Goal: Task Accomplishment & Management: Manage account settings

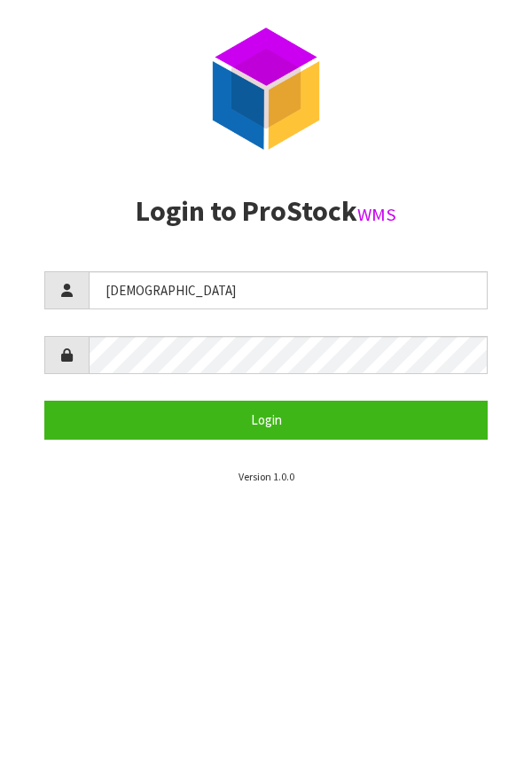
type input "[DEMOGRAPHIC_DATA]"
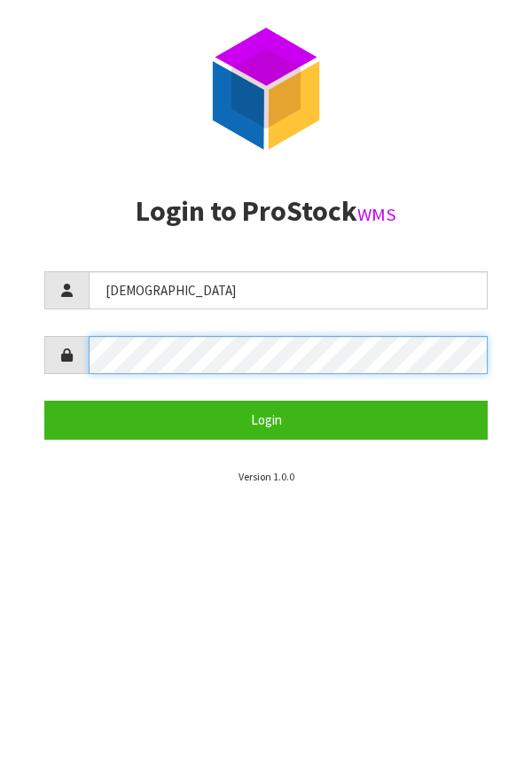
click at [44, 401] on button "Login" at bounding box center [265, 420] width 443 height 38
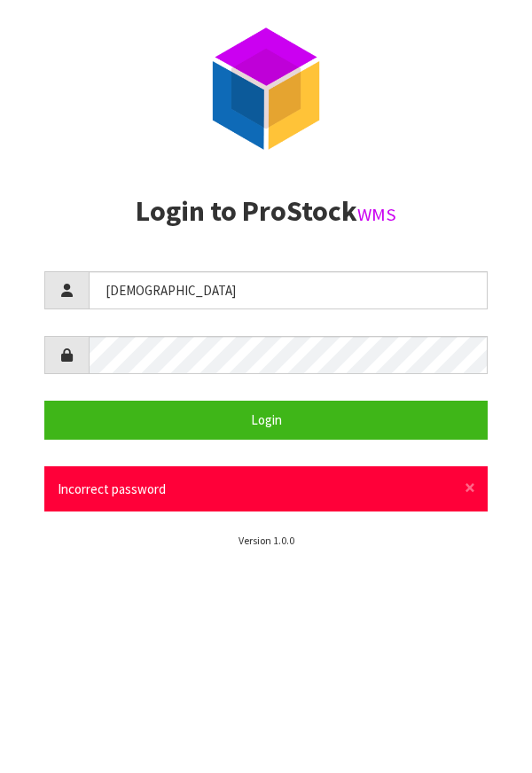
click at [472, 176] on section "P ro S tock WMS" at bounding box center [266, 88] width 532 height 177
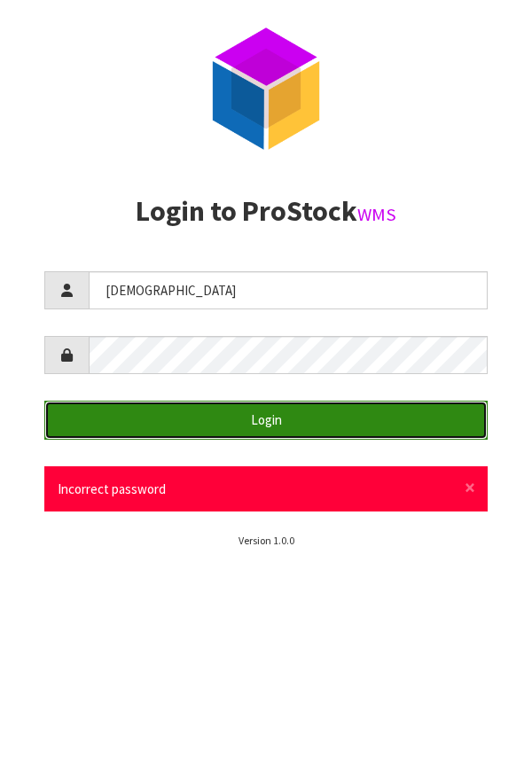
click at [345, 432] on button "Login" at bounding box center [265, 420] width 443 height 38
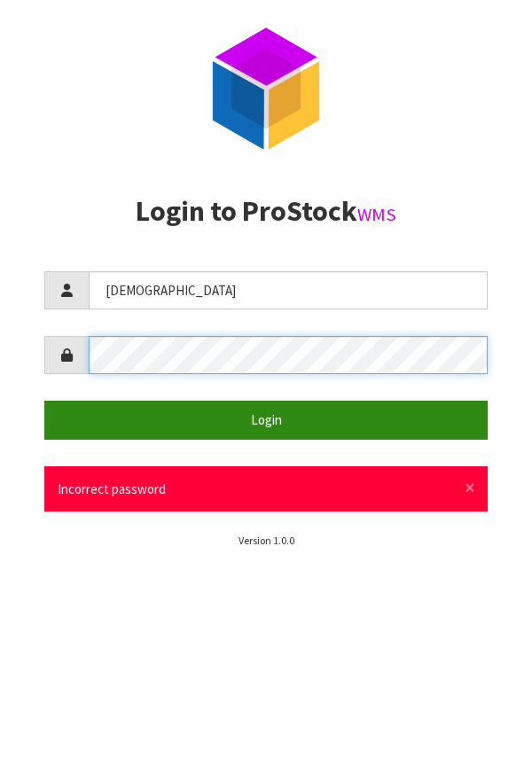
click at [44, 401] on button "Login" at bounding box center [265, 420] width 443 height 38
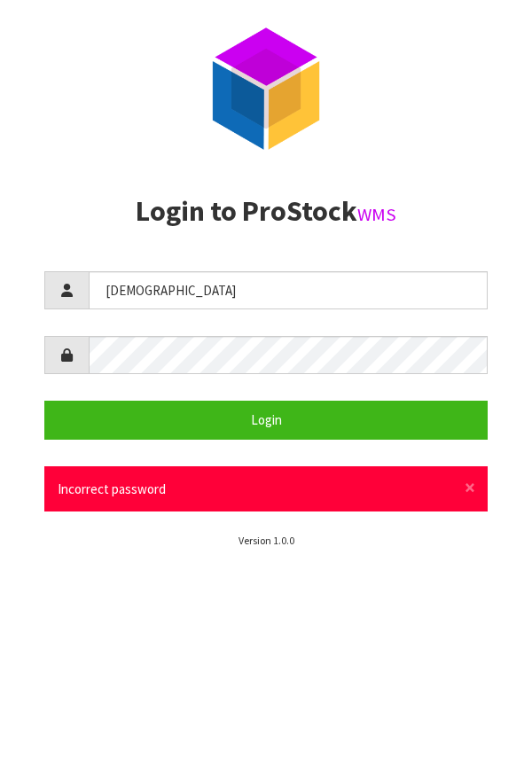
click at [462, 232] on section "Login to ProStock WMS [DEMOGRAPHIC_DATA] Login × Close Incorrect password Versi…" at bounding box center [265, 372] width 443 height 353
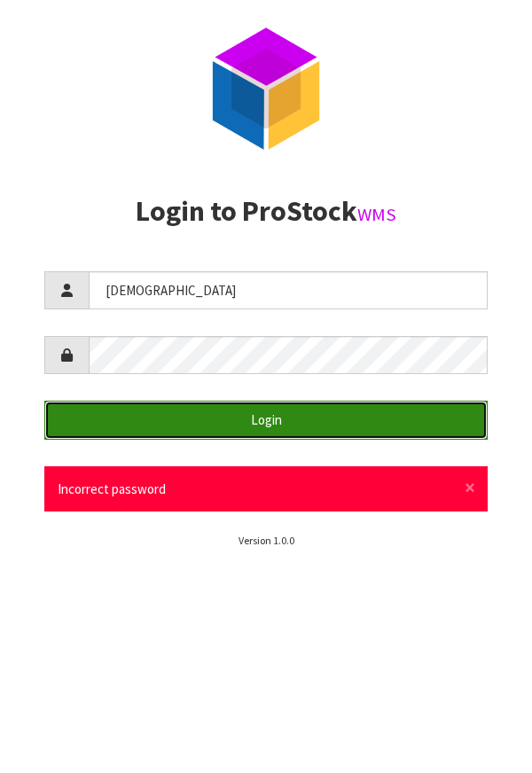
click at [341, 430] on button "Login" at bounding box center [265, 420] width 443 height 38
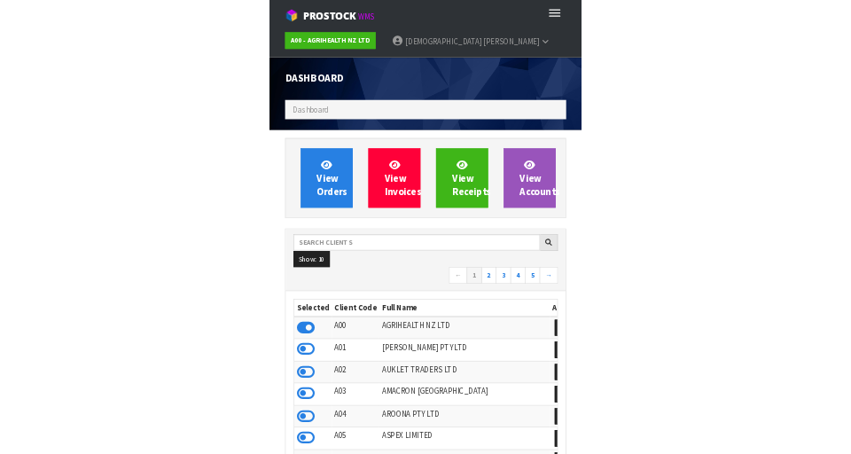
scroll to position [1403, 505]
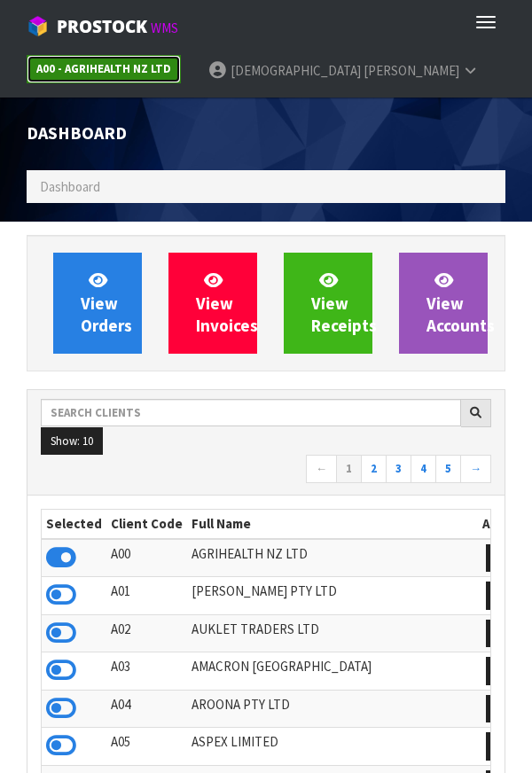
click at [137, 81] on link "A00 - AGRIHEALTH NZ LTD" at bounding box center [104, 69] width 154 height 28
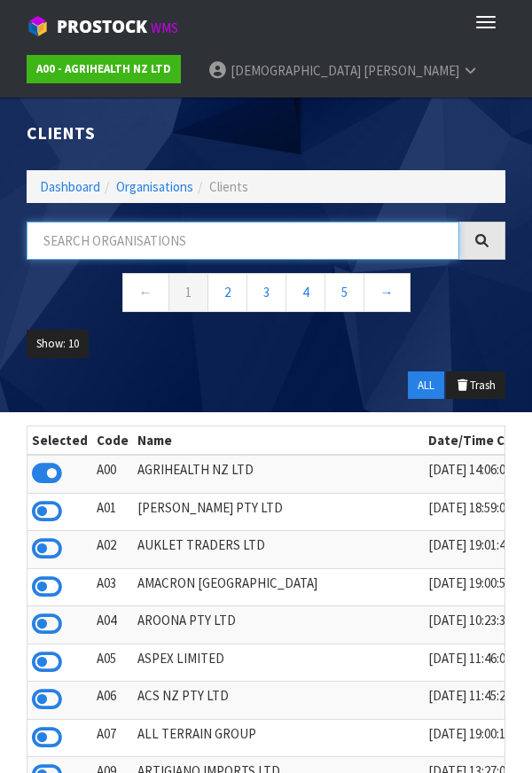
click at [295, 246] on input "text" at bounding box center [243, 241] width 433 height 38
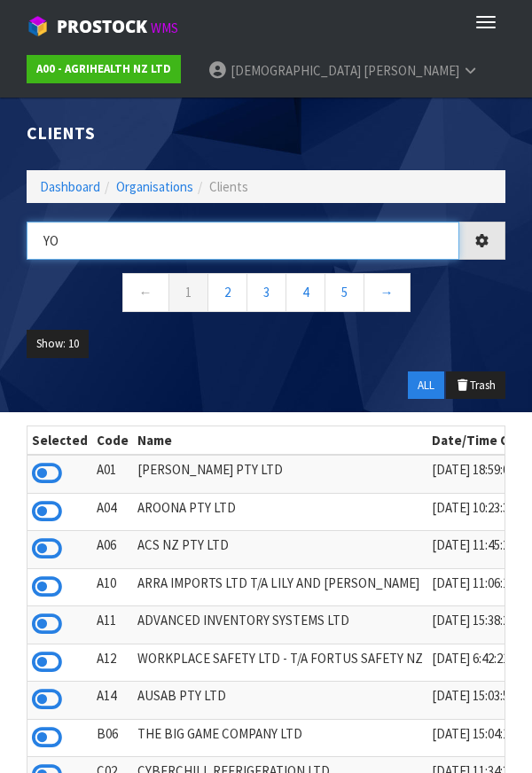
type input "YO"
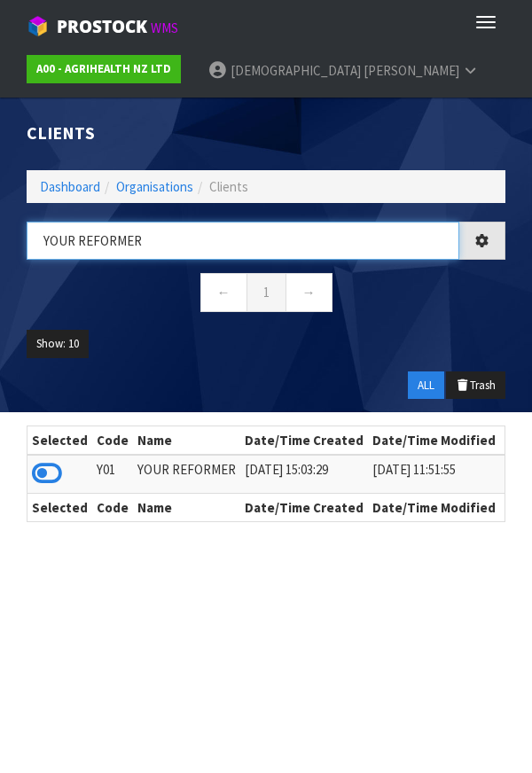
type input "YOUR REFORMER"
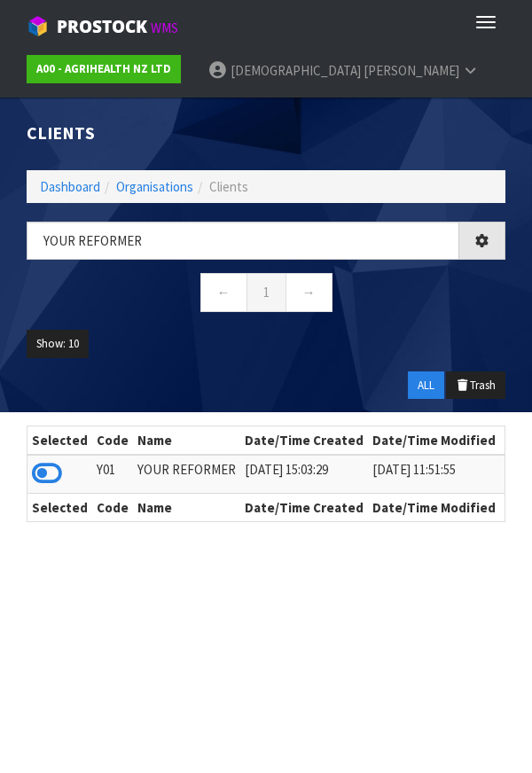
click at [442, 315] on nav "← 1 →" at bounding box center [266, 294] width 479 height 43
click at [60, 470] on icon at bounding box center [47, 473] width 30 height 27
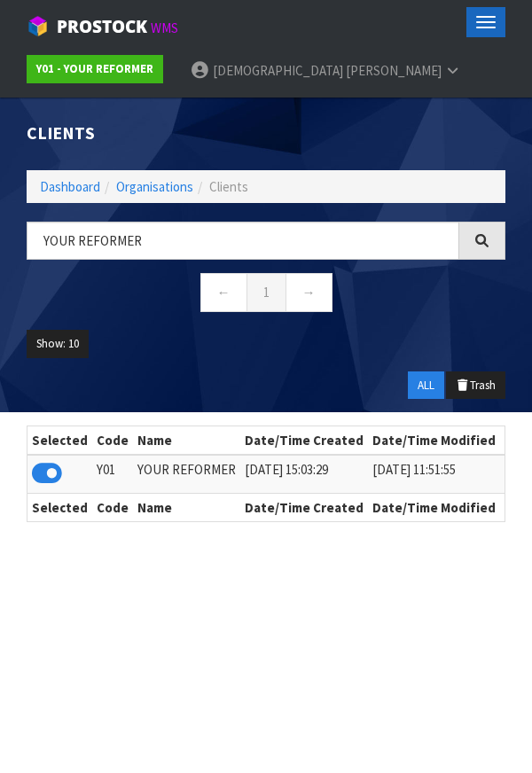
click at [502, 32] on button "Toggle navigation" at bounding box center [485, 22] width 39 height 30
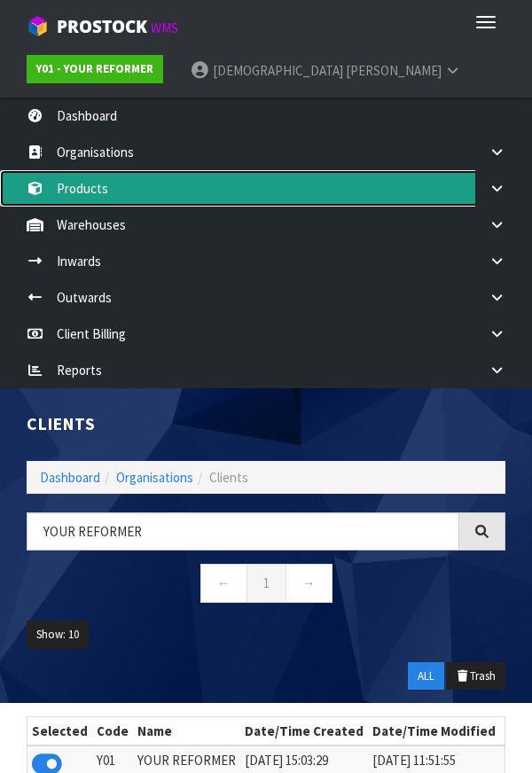
click at [104, 182] on link "Products" at bounding box center [266, 188] width 532 height 36
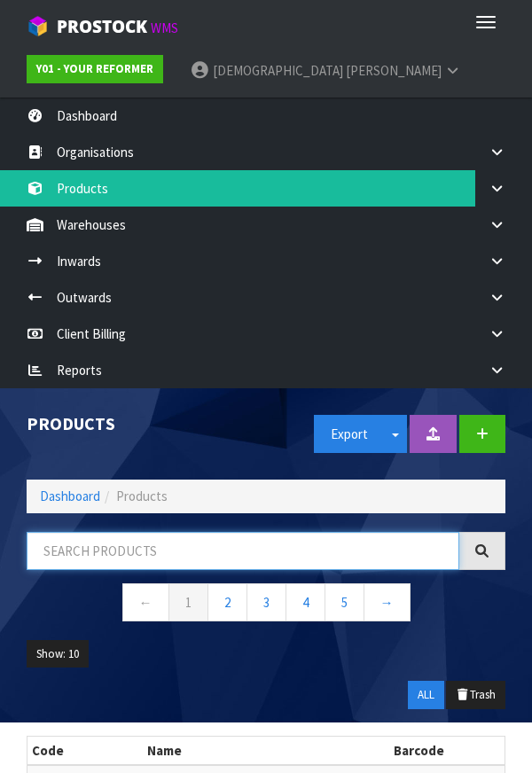
click at [123, 553] on input "text" at bounding box center [243, 551] width 433 height 38
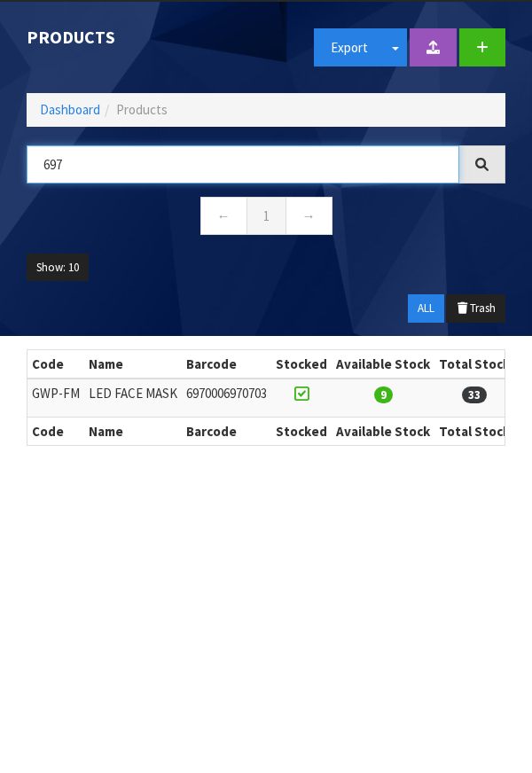
scroll to position [388, 0]
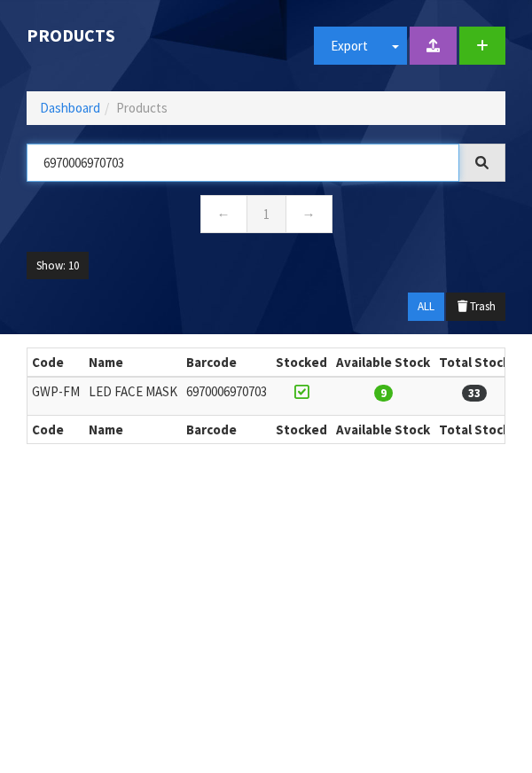
type input "6970006970703"
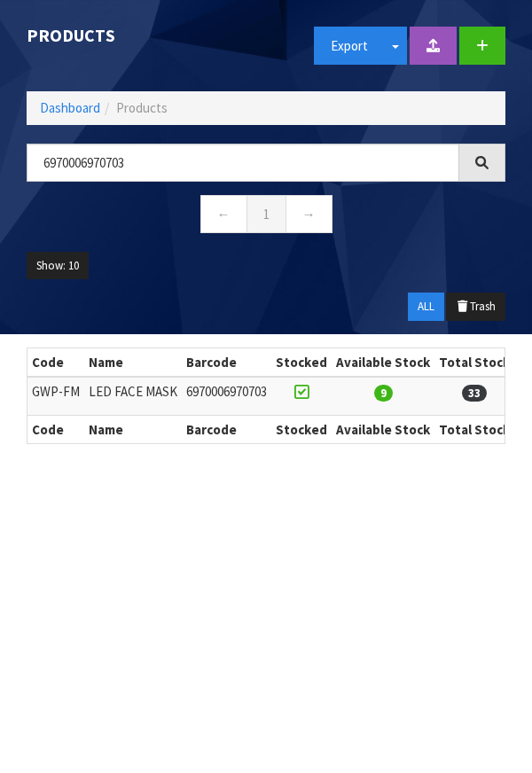
click at [377, 263] on ul "Show: 10 5 10 25 50" at bounding box center [266, 273] width 479 height 42
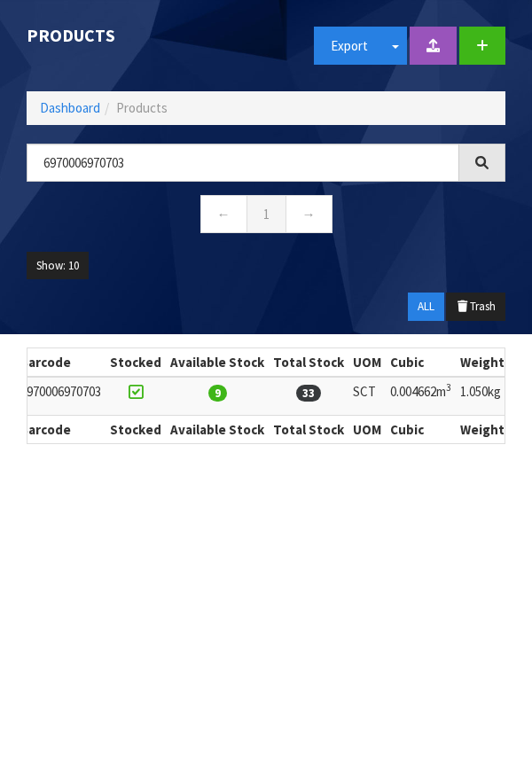
scroll to position [0, 0]
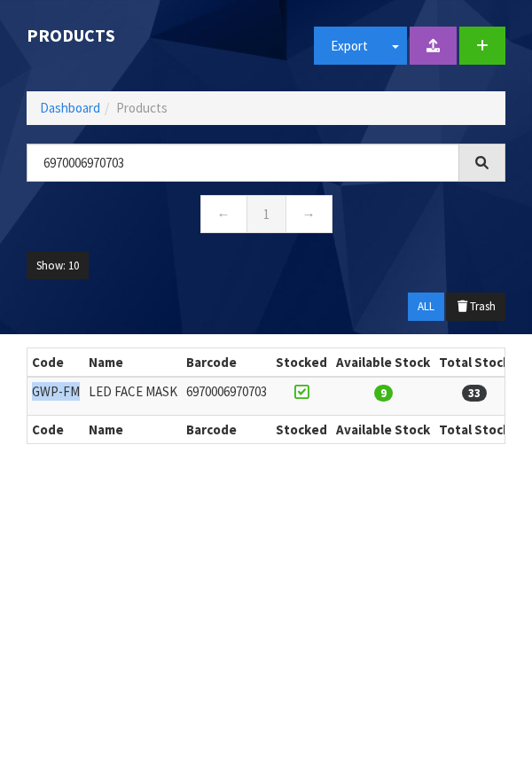
copy td "GWP-FM"
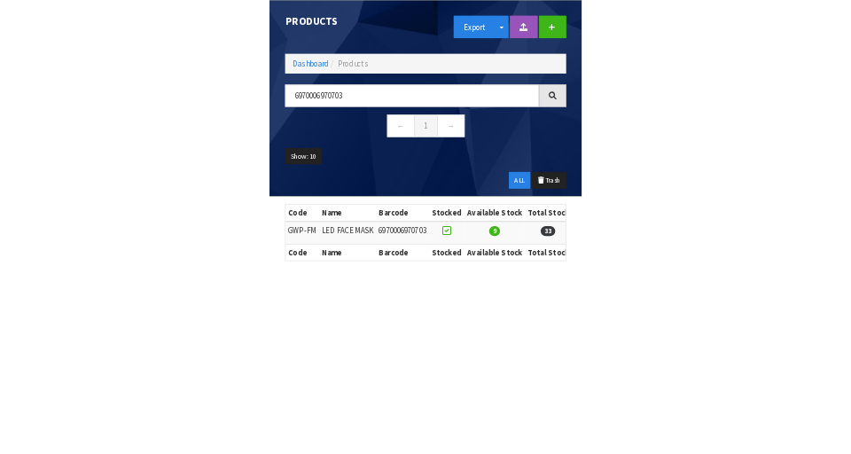
scroll to position [53, 0]
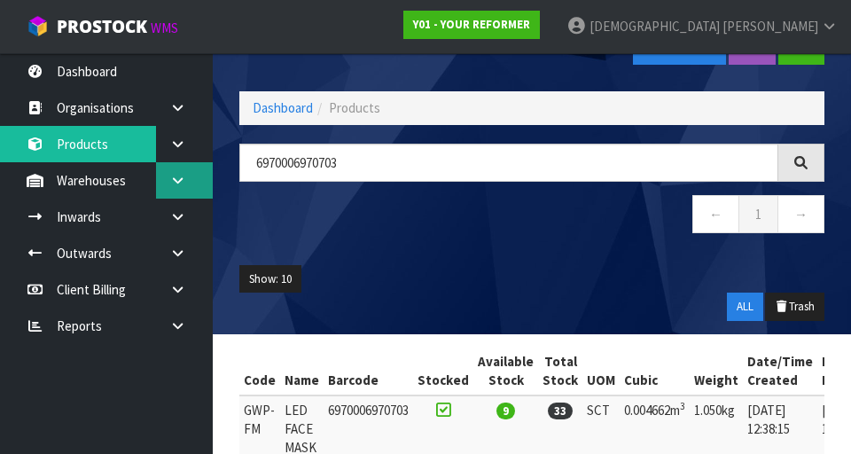
click at [173, 185] on icon at bounding box center [177, 180] width 17 height 13
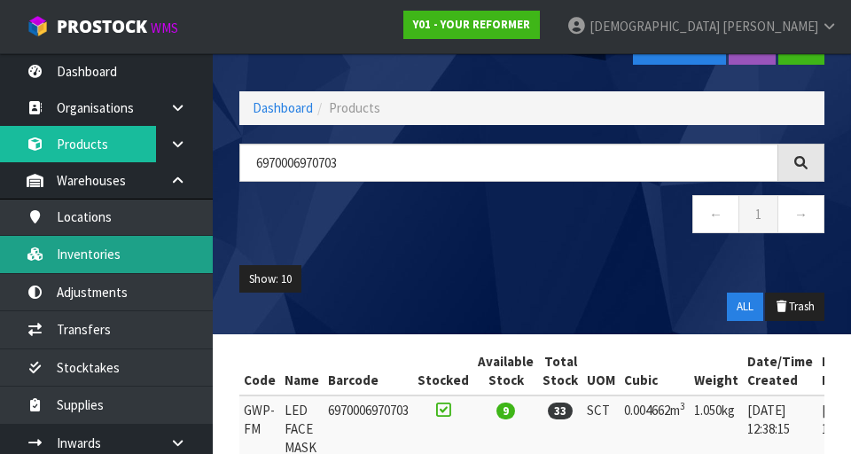
click at [117, 252] on link "Inventories" at bounding box center [106, 254] width 213 height 36
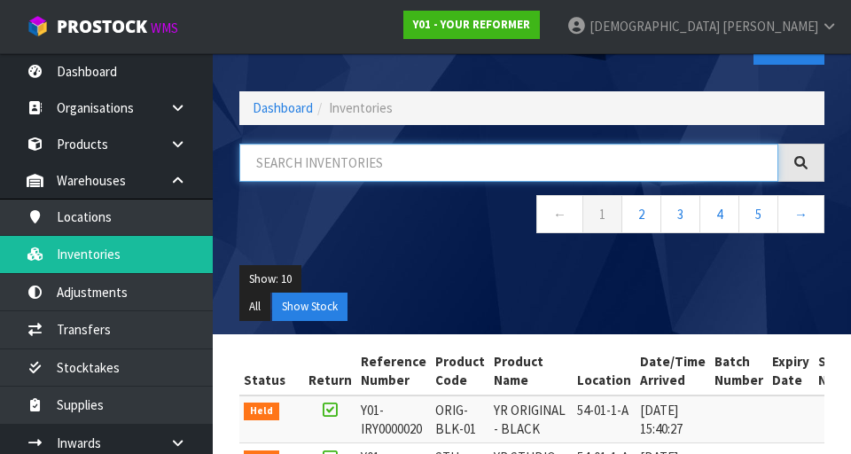
paste input "GWP-FM"
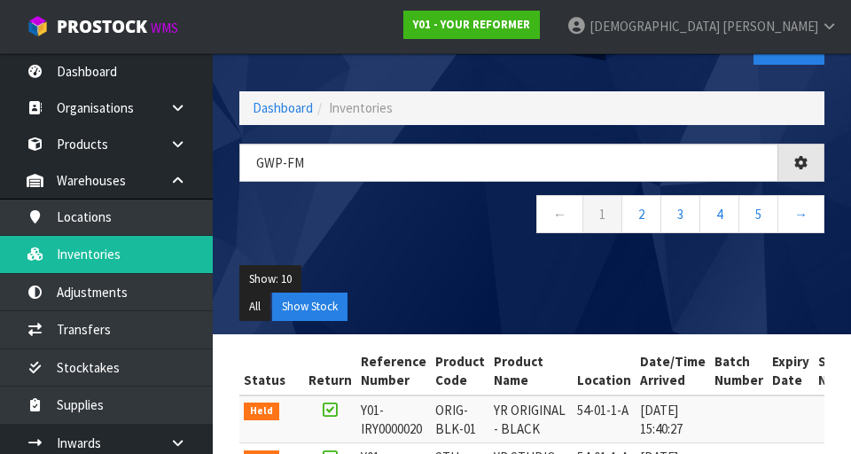
click at [459, 253] on div "Show: 10 5 10 25 50 All Show Stock" at bounding box center [532, 293] width 612 height 82
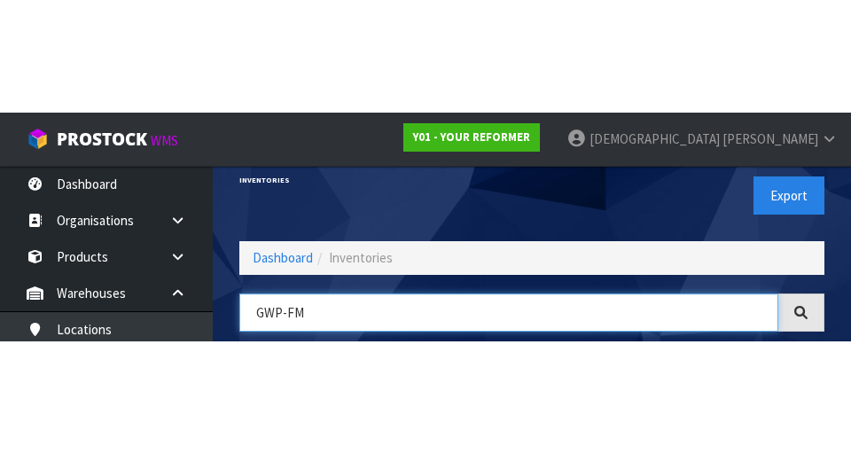
scroll to position [101, 0]
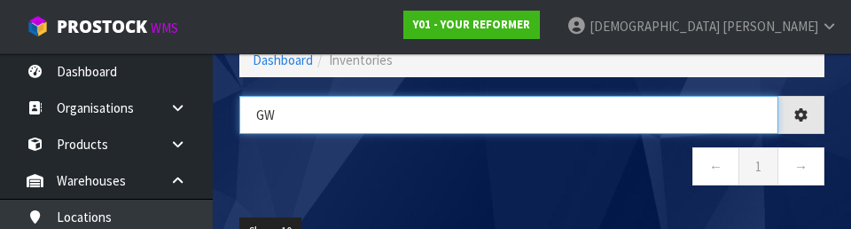
type input "G"
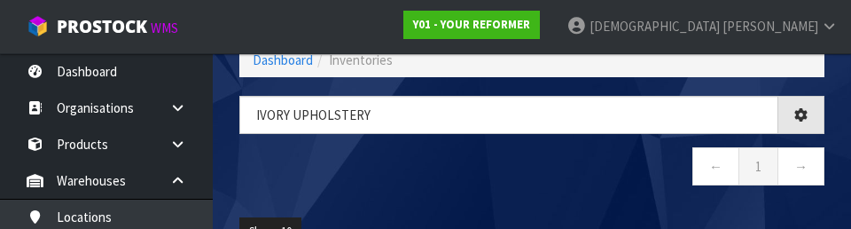
click at [513, 173] on nav "← 1 →" at bounding box center [531, 168] width 585 height 43
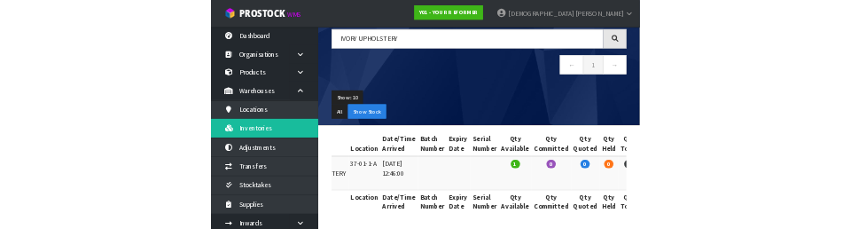
scroll to position [0, 366]
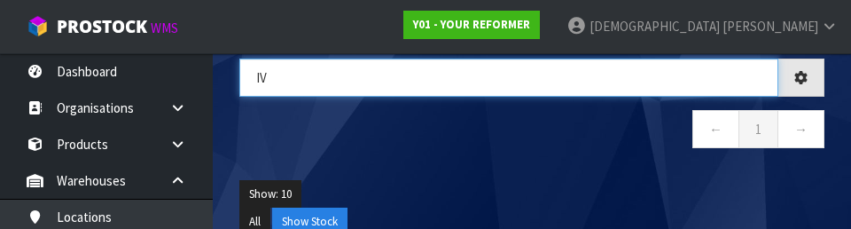
type input "I"
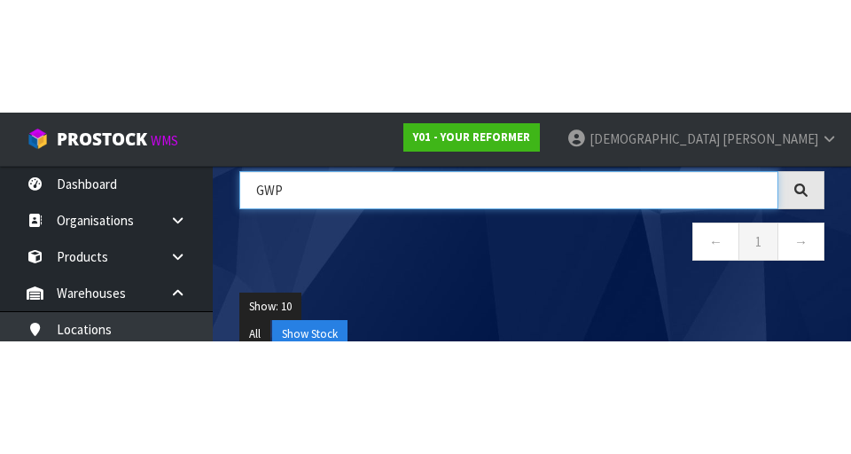
scroll to position [0, 311]
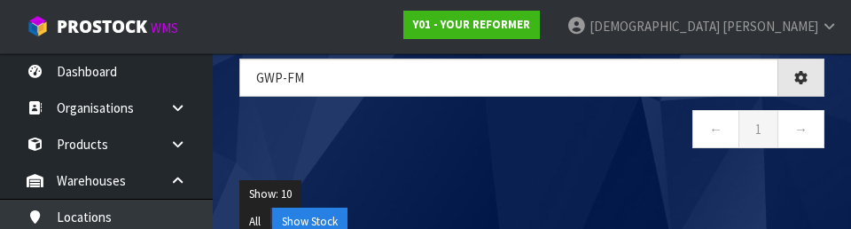
click at [531, 155] on div "GWP-fm ← 1 →" at bounding box center [532, 113] width 612 height 108
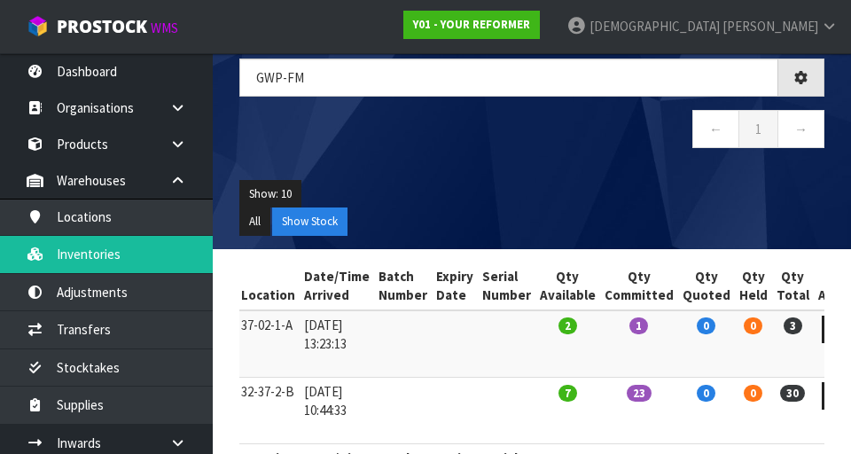
type input "GWP-FM"
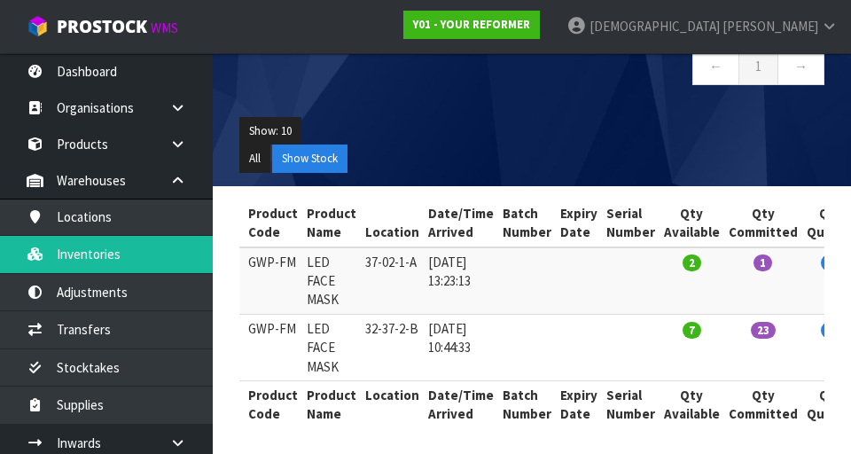
scroll to position [0, 182]
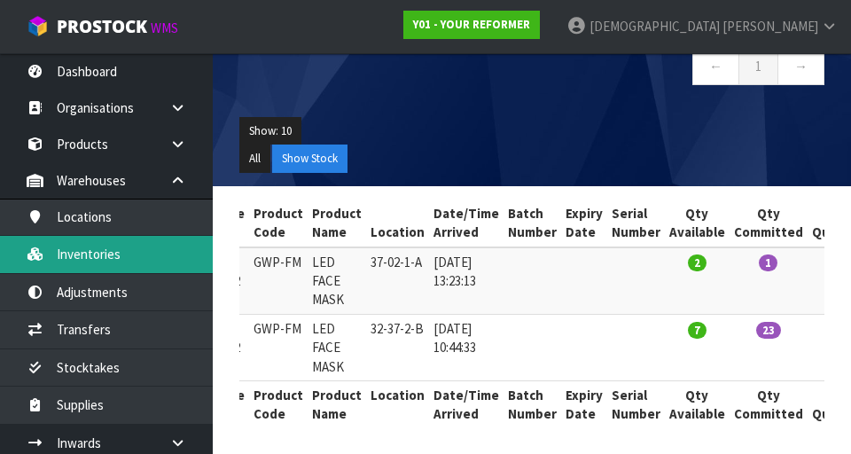
click at [90, 266] on link "Inventories" at bounding box center [106, 254] width 213 height 36
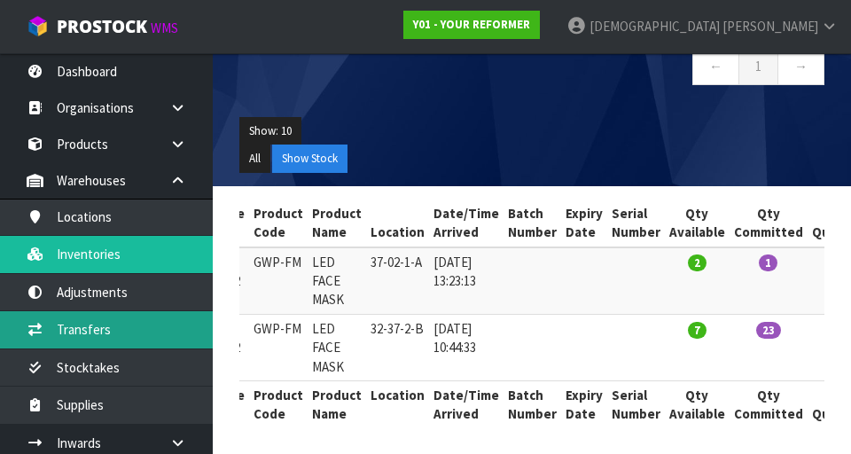
click at [115, 326] on link "Transfers" at bounding box center [106, 329] width 213 height 36
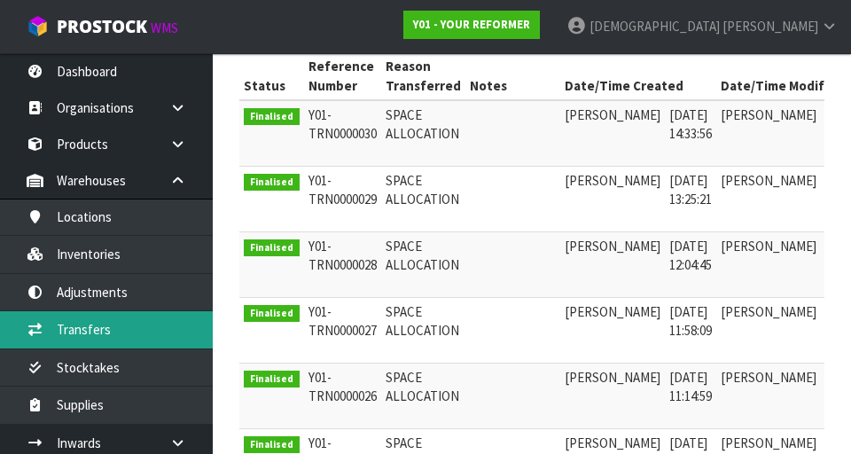
scroll to position [0, 77]
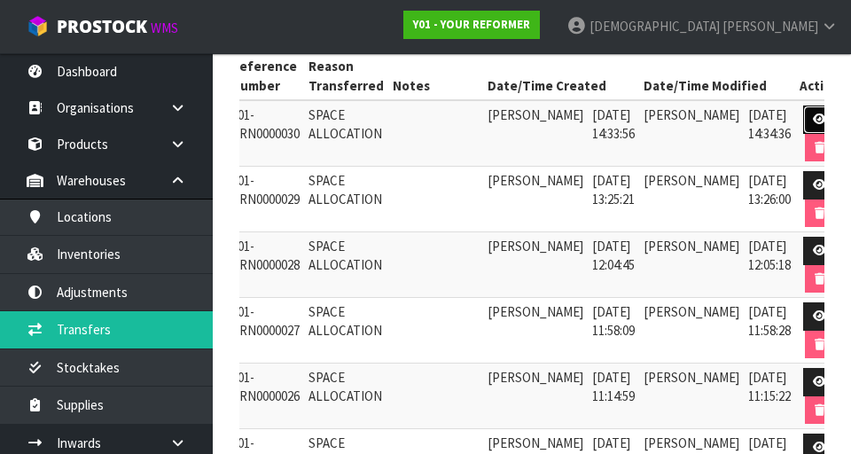
click at [531, 117] on icon at bounding box center [819, 119] width 13 height 12
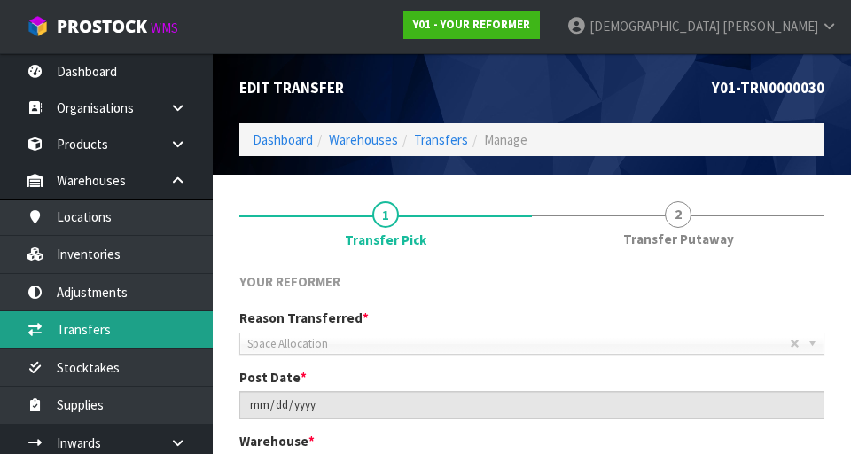
click at [115, 323] on link "Transfers" at bounding box center [106, 329] width 213 height 36
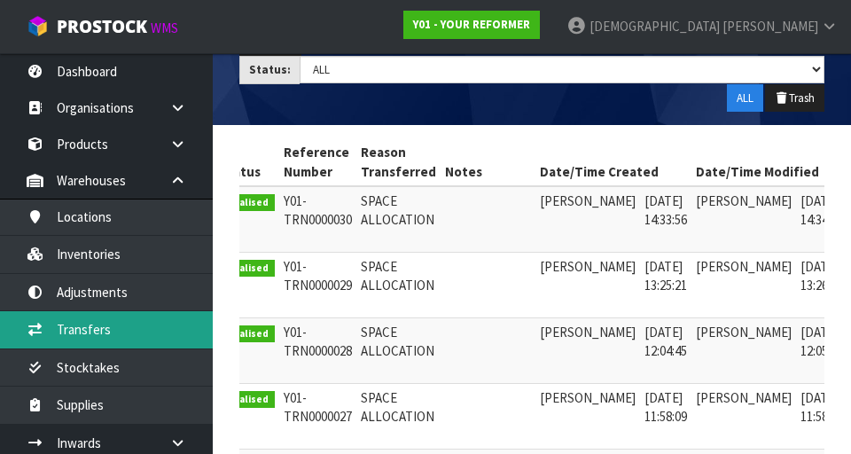
scroll to position [0, 77]
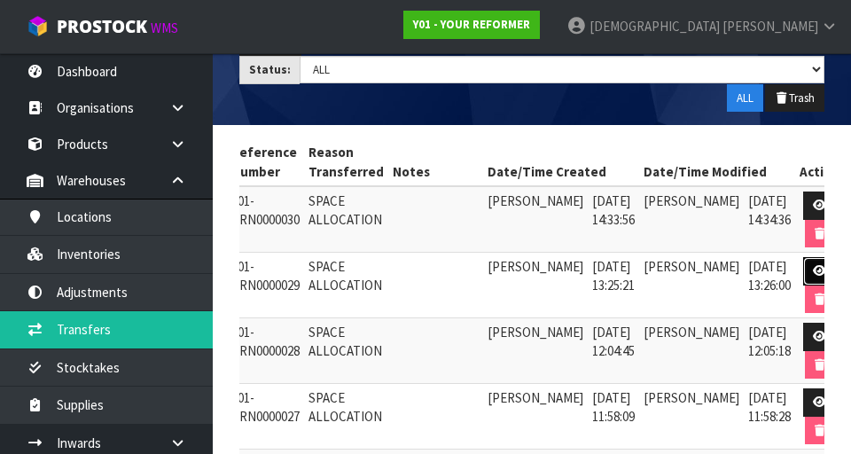
click at [531, 272] on icon at bounding box center [819, 271] width 13 height 12
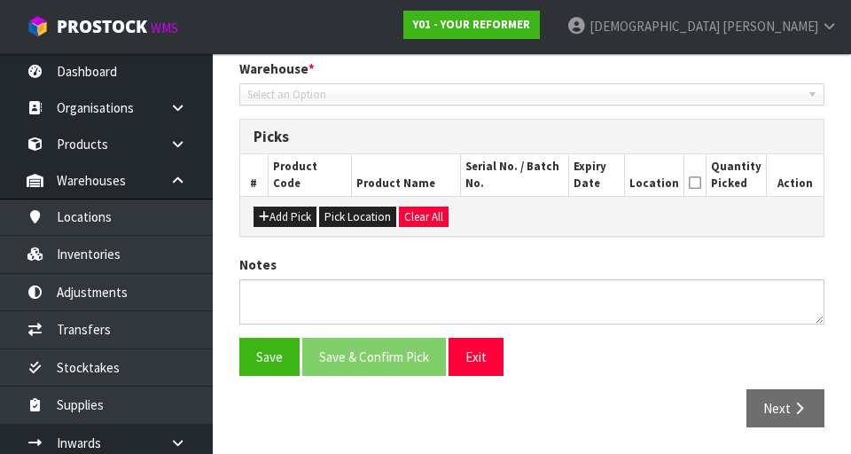
type input "[DATE]"
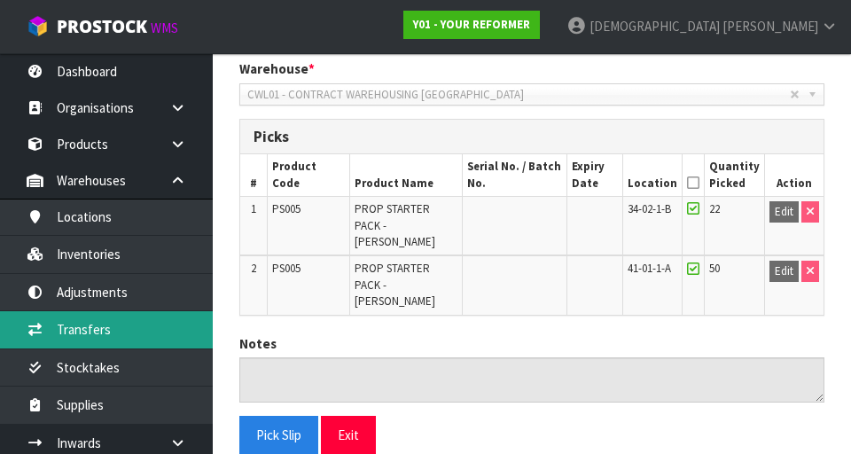
click at [113, 328] on link "Transfers" at bounding box center [106, 329] width 213 height 36
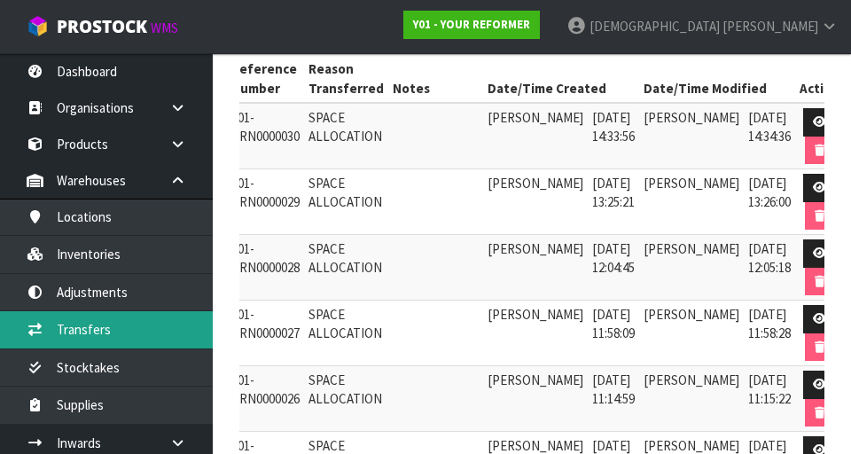
scroll to position [367, 0]
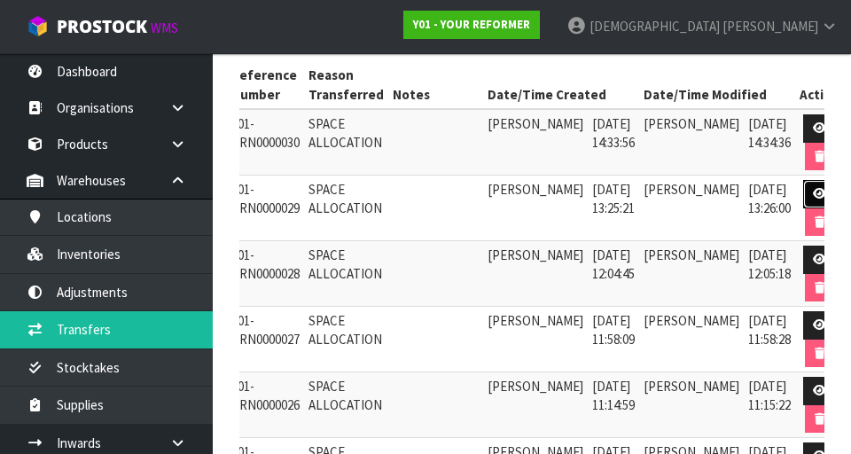
click at [531, 192] on icon at bounding box center [819, 194] width 13 height 12
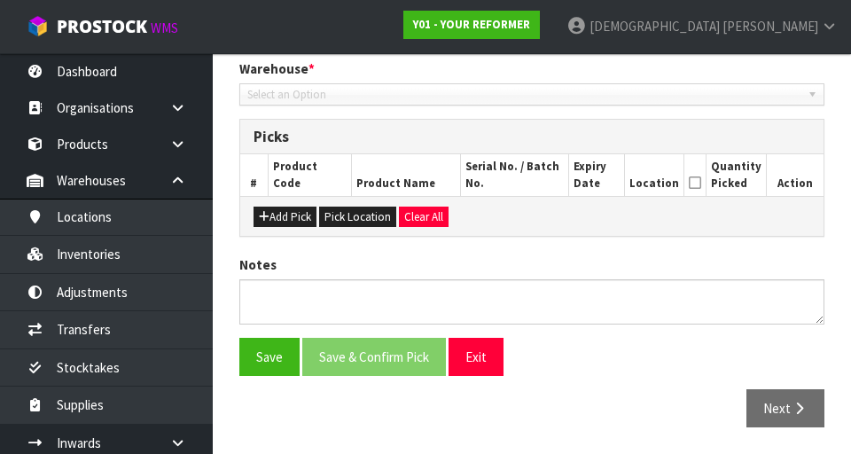
type input "[DATE]"
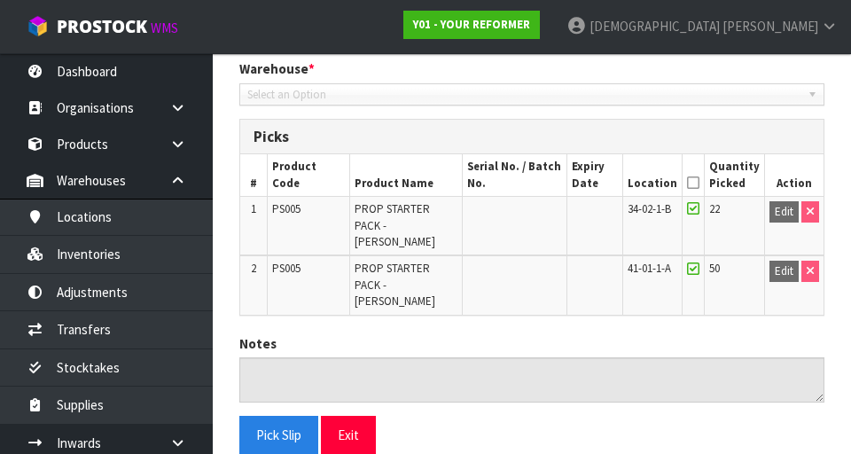
scroll to position [418, 0]
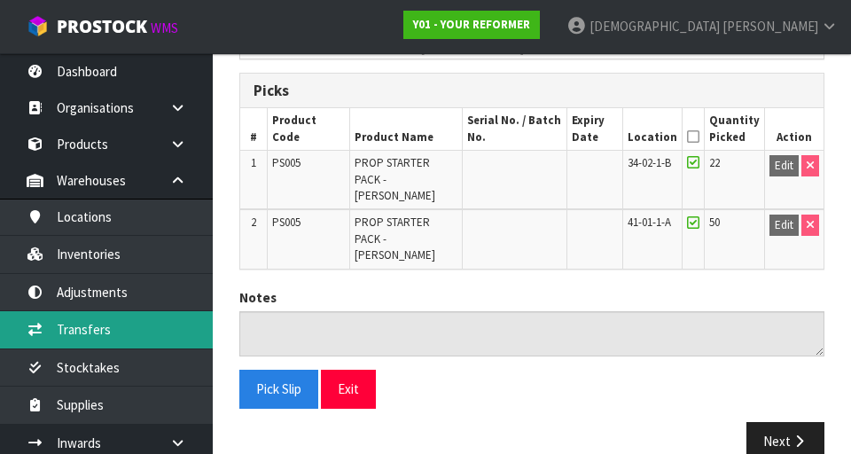
click at [109, 326] on link "Transfers" at bounding box center [106, 329] width 213 height 36
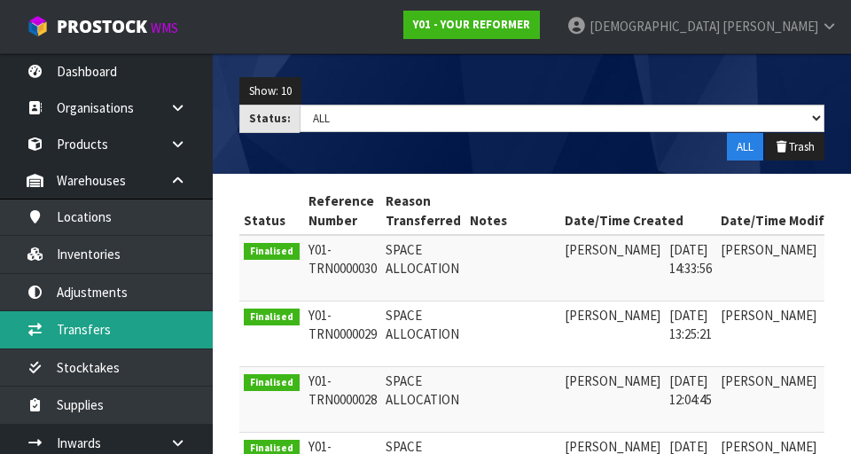
scroll to position [0, 77]
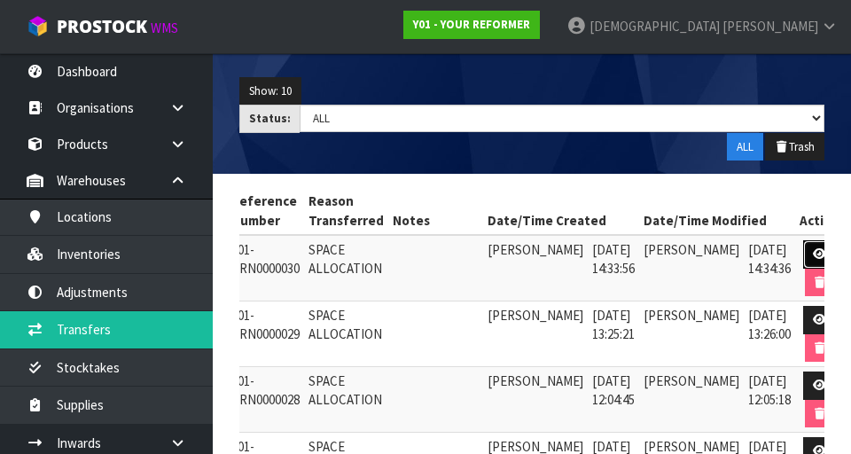
click at [531, 254] on link at bounding box center [819, 254] width 33 height 28
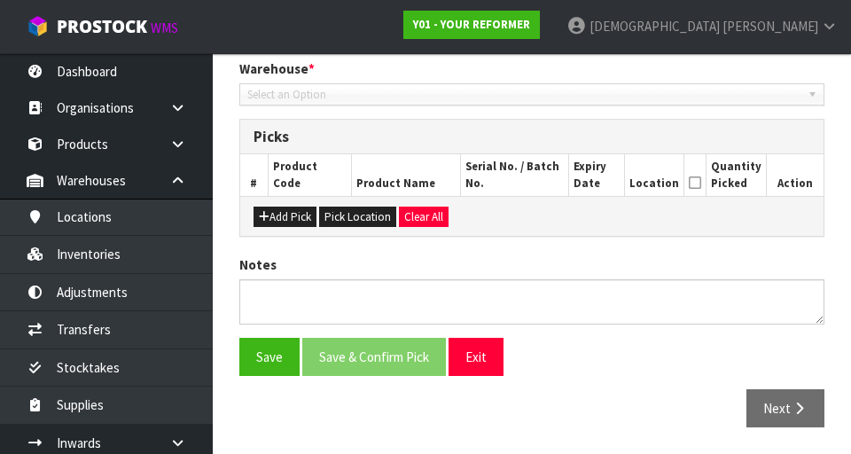
type input "[DATE]"
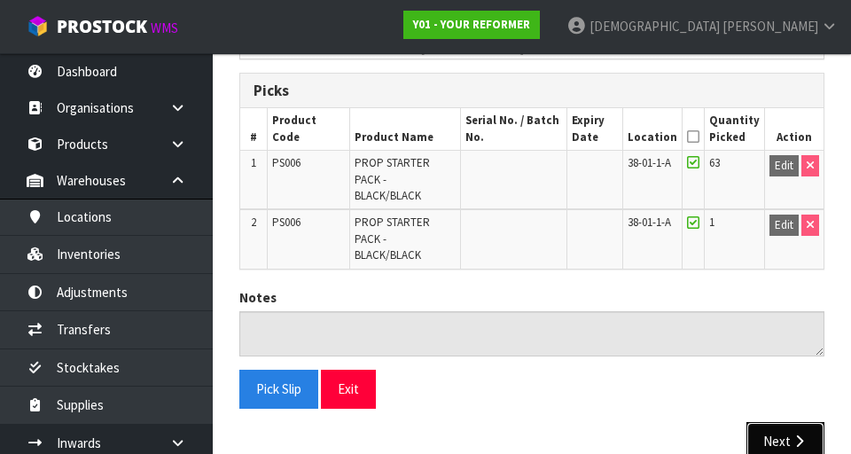
click at [531, 422] on button "Next" at bounding box center [785, 441] width 78 height 38
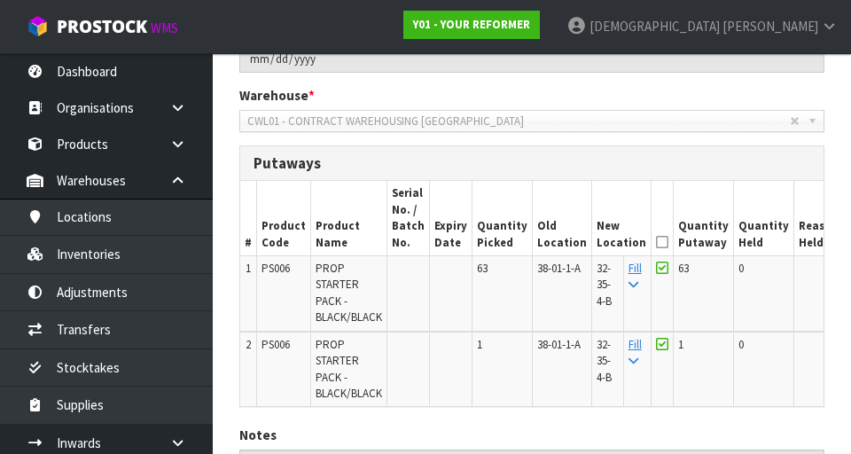
scroll to position [342, 0]
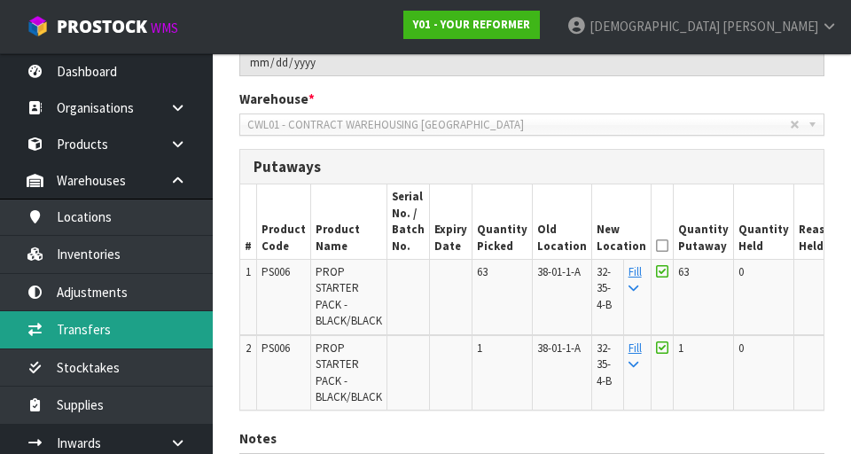
click at [101, 325] on link "Transfers" at bounding box center [106, 329] width 213 height 36
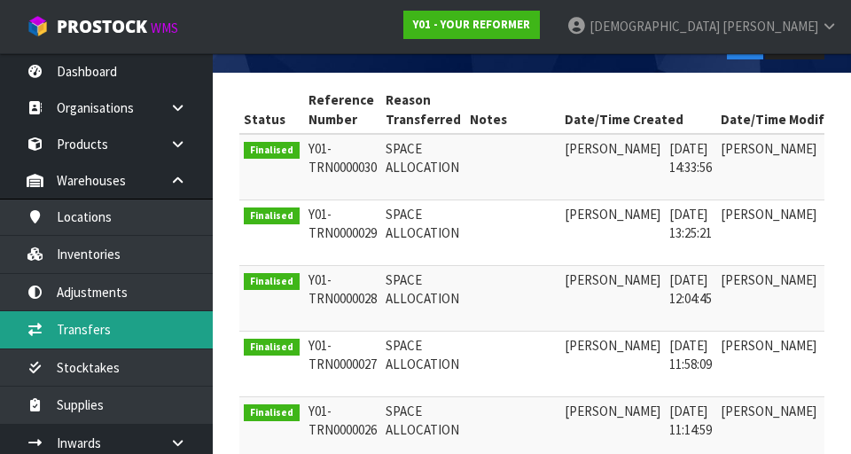
scroll to position [0, 77]
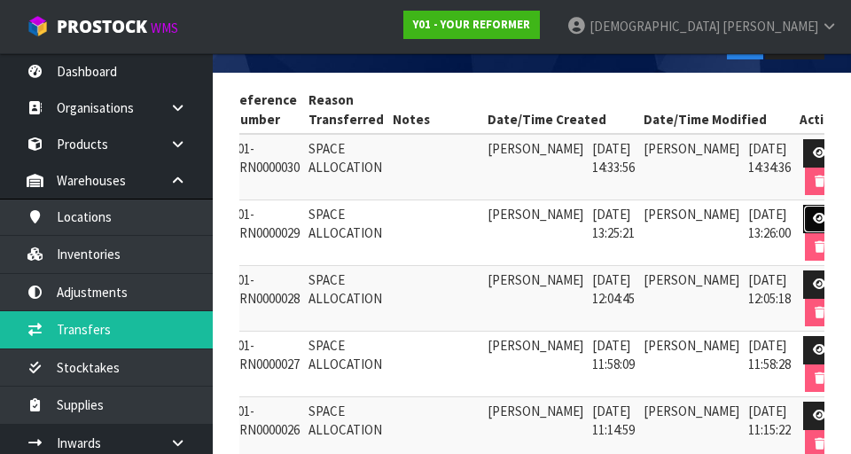
click at [531, 217] on icon at bounding box center [819, 219] width 13 height 12
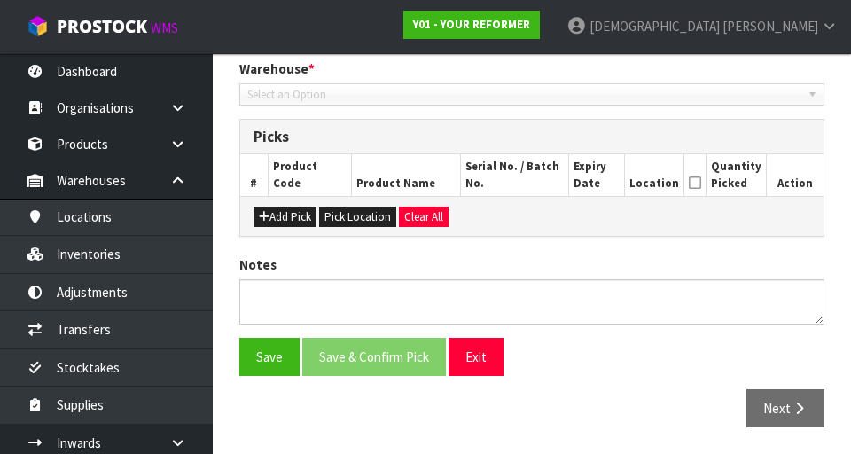
type input "[DATE]"
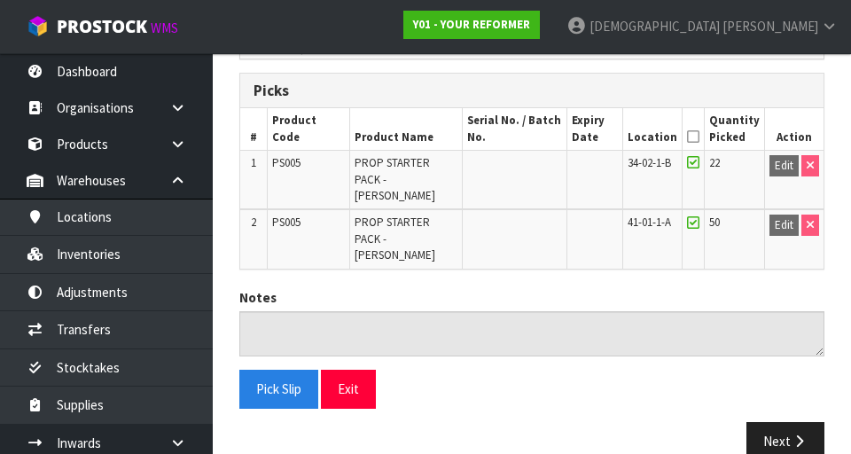
scroll to position [412, 0]
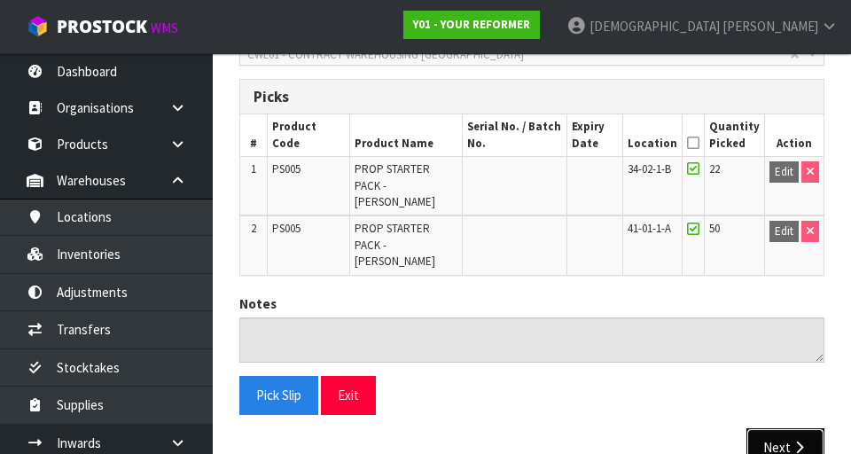
click at [531, 441] on icon "button" at bounding box center [799, 447] width 17 height 13
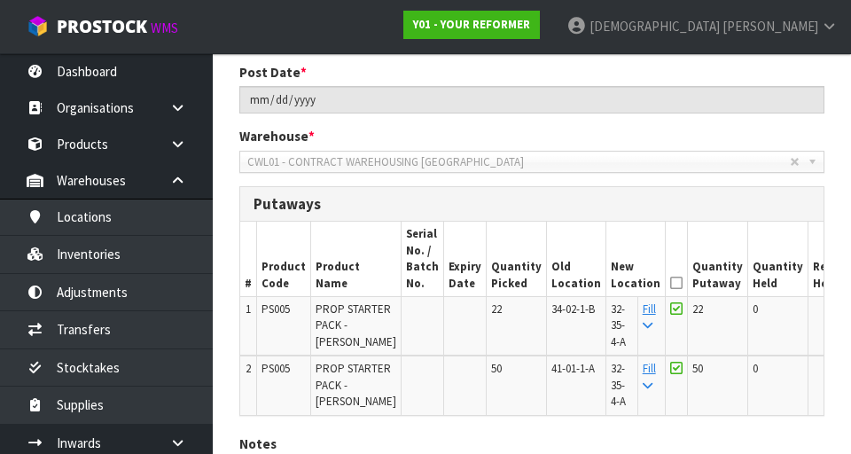
scroll to position [351, 0]
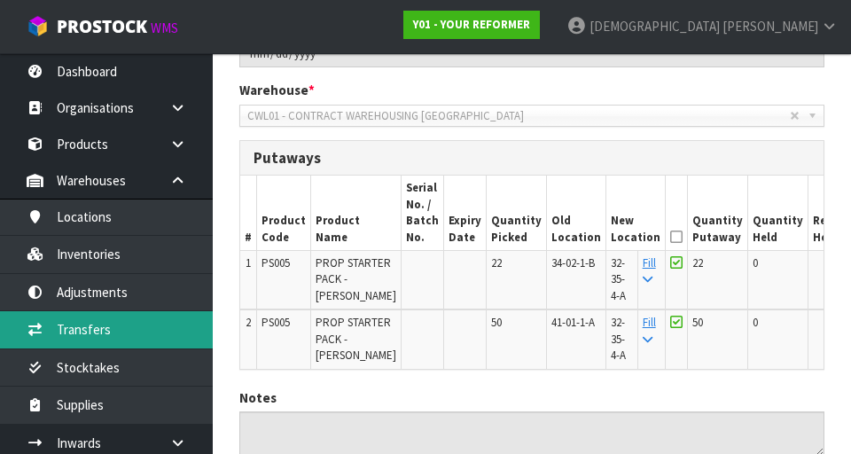
click at [119, 326] on link "Transfers" at bounding box center [106, 329] width 213 height 36
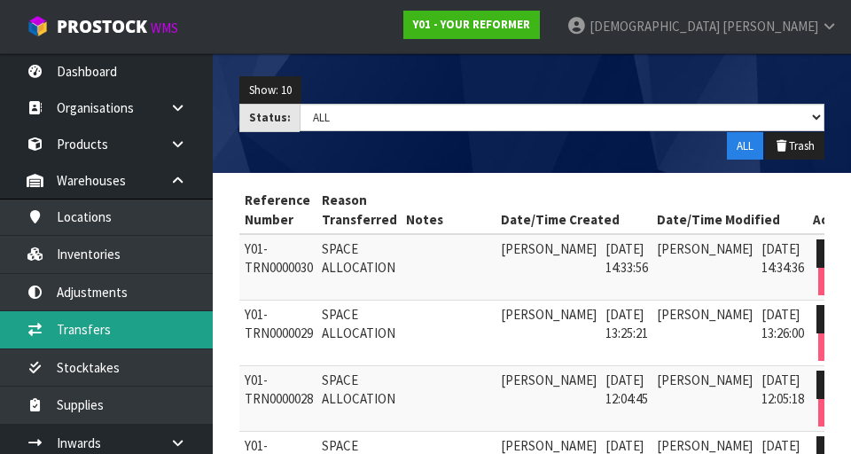
scroll to position [0, 77]
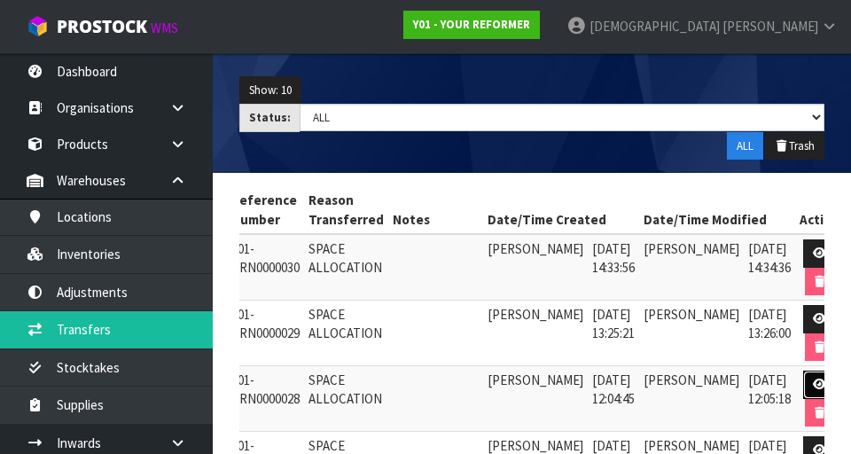
click at [531, 384] on icon at bounding box center [819, 385] width 13 height 12
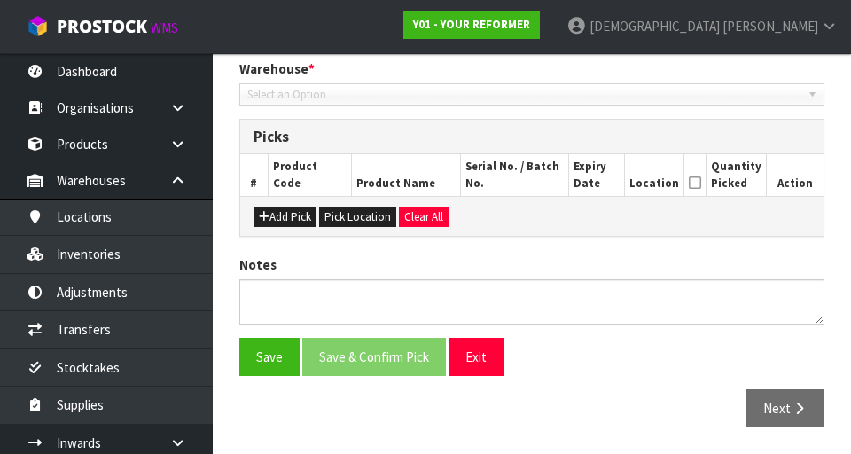
type input "[DATE]"
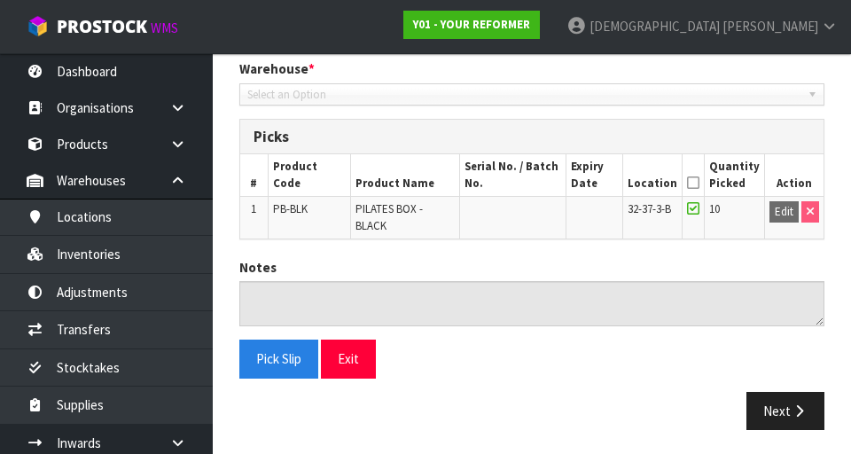
scroll to position [363, 0]
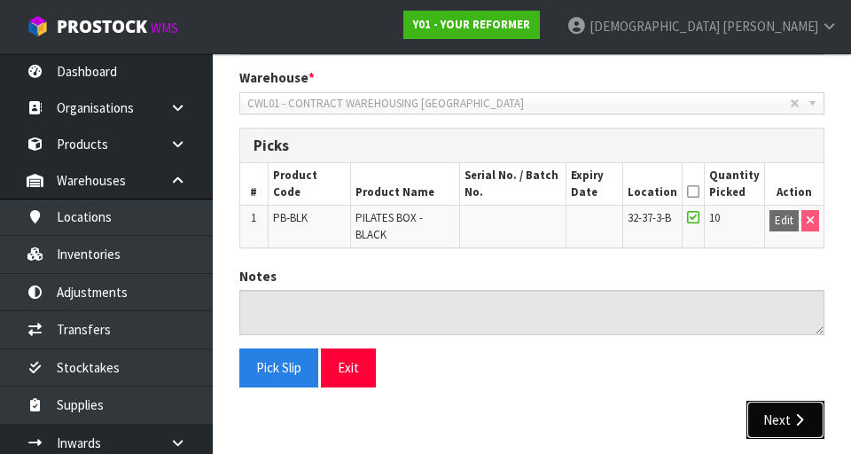
click at [531, 413] on icon "button" at bounding box center [799, 419] width 17 height 13
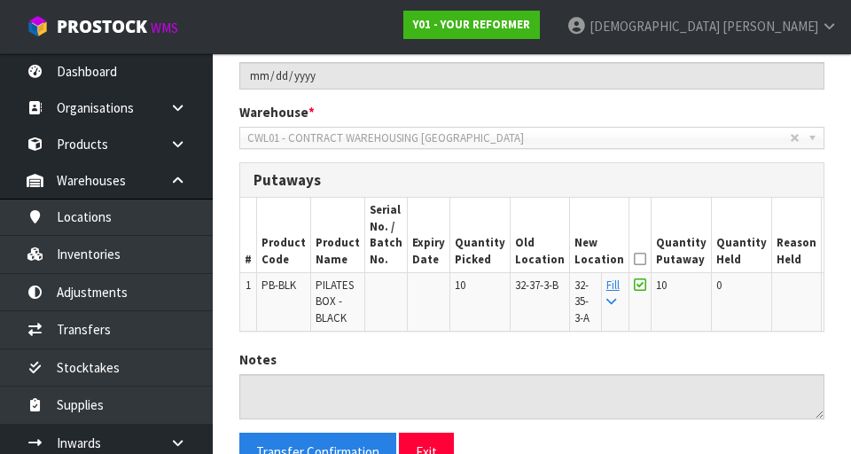
scroll to position [323, 0]
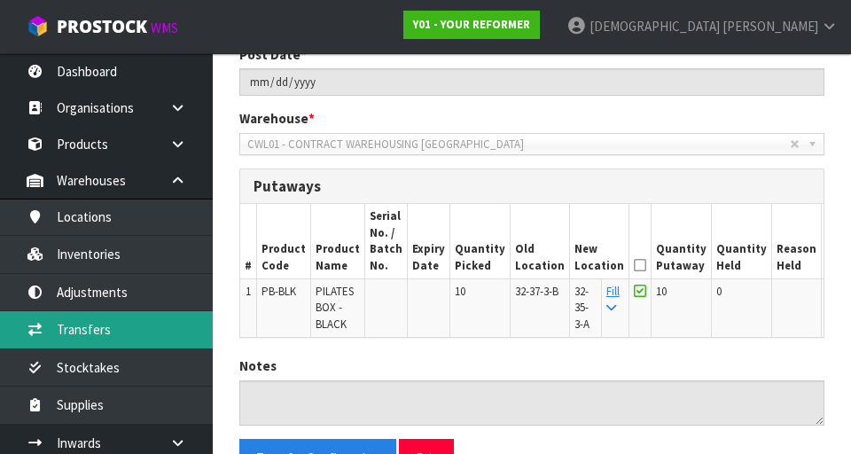
click at [103, 321] on link "Transfers" at bounding box center [106, 329] width 213 height 36
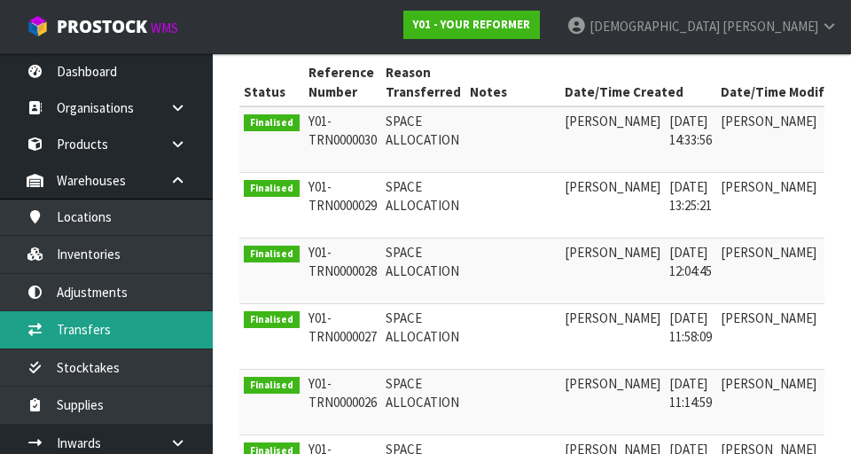
scroll to position [0, 77]
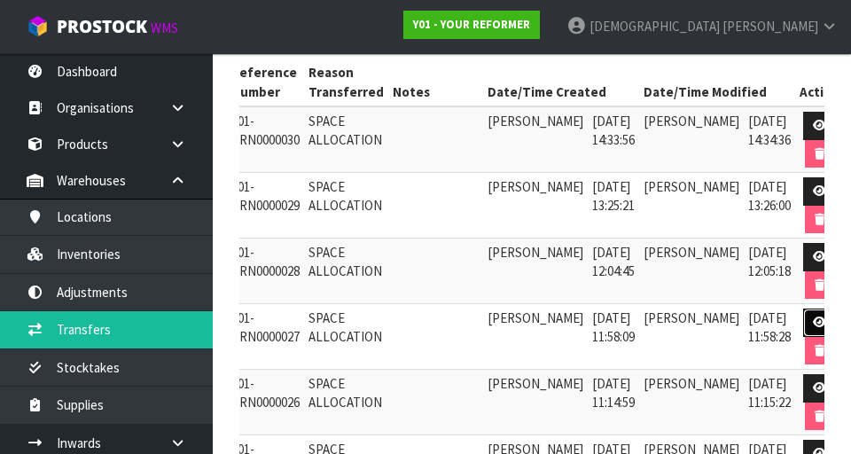
click at [531, 320] on link at bounding box center [819, 323] width 33 height 28
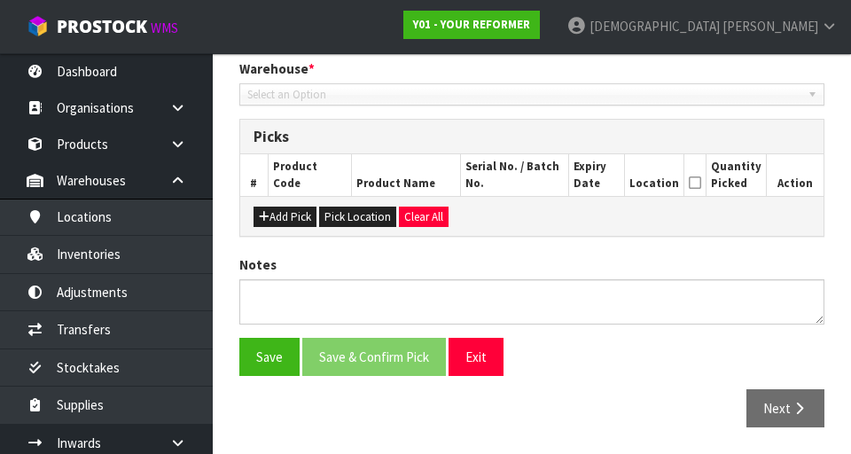
type input "[DATE]"
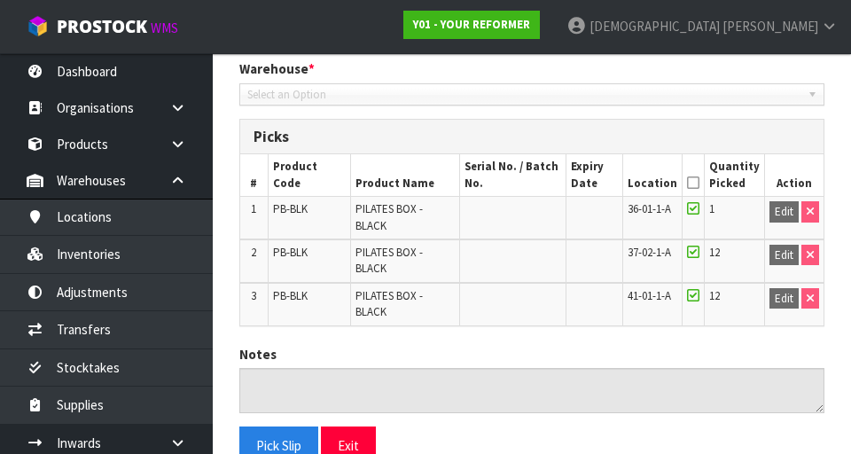
scroll to position [426, 0]
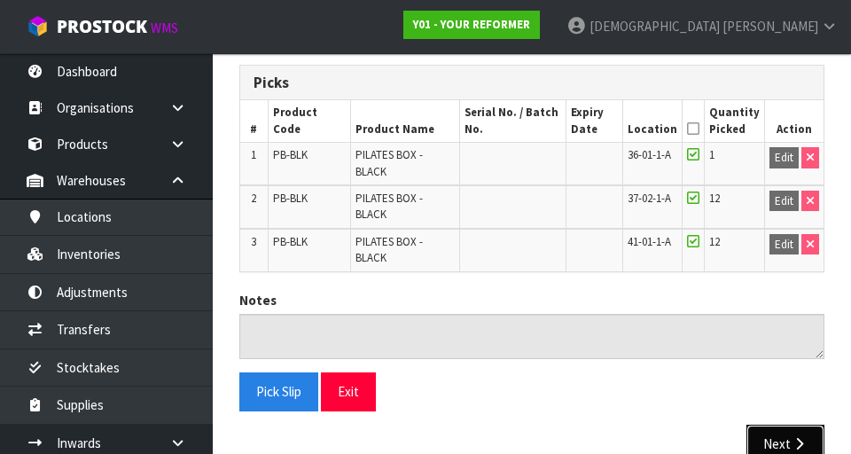
click at [531, 437] on icon "button" at bounding box center [799, 443] width 17 height 13
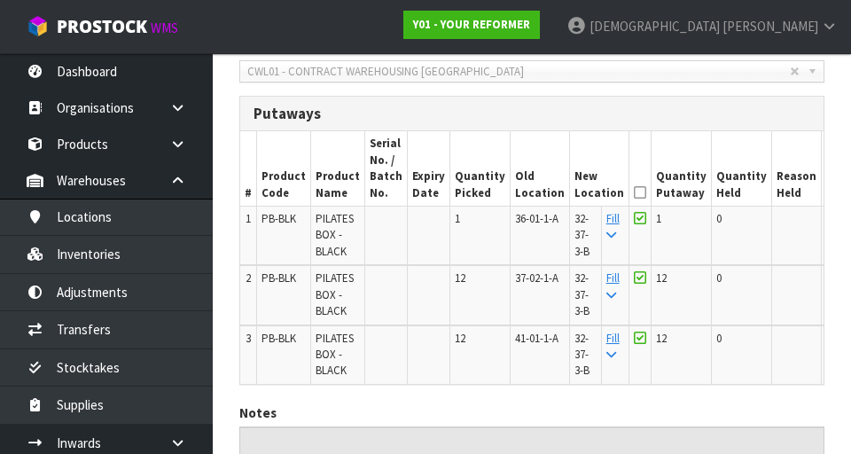
scroll to position [398, 0]
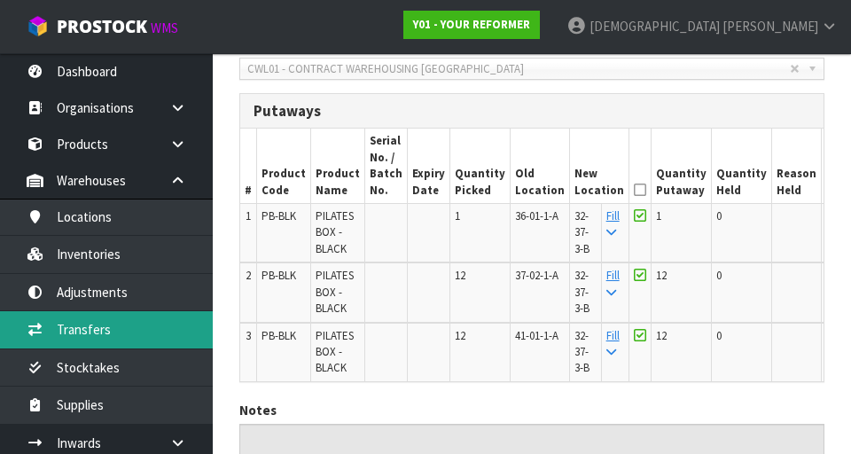
click at [113, 332] on link "Transfers" at bounding box center [106, 329] width 213 height 36
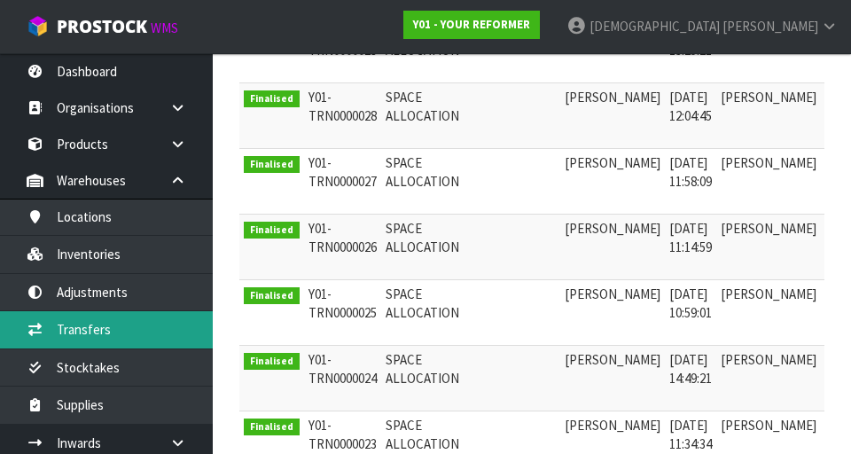
scroll to position [0, 77]
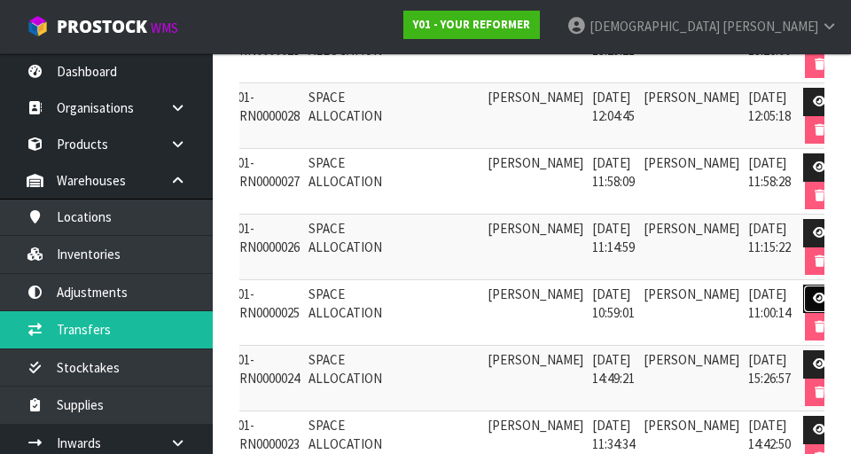
click at [531, 294] on icon at bounding box center [819, 299] width 13 height 12
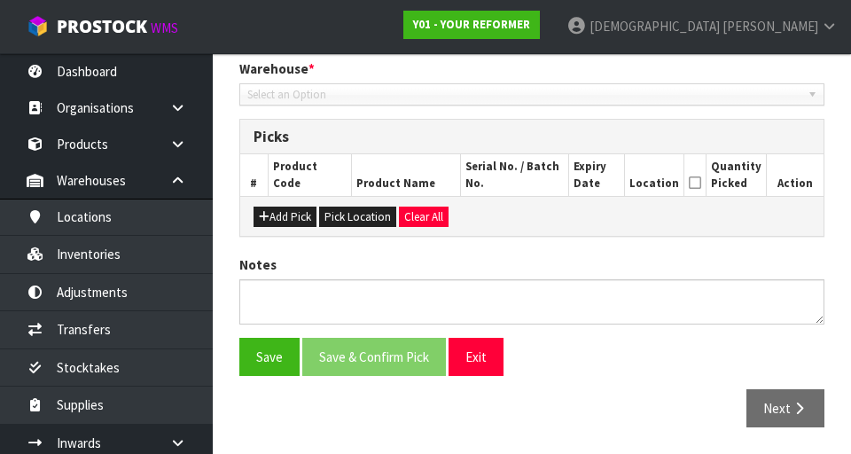
type input "[DATE]"
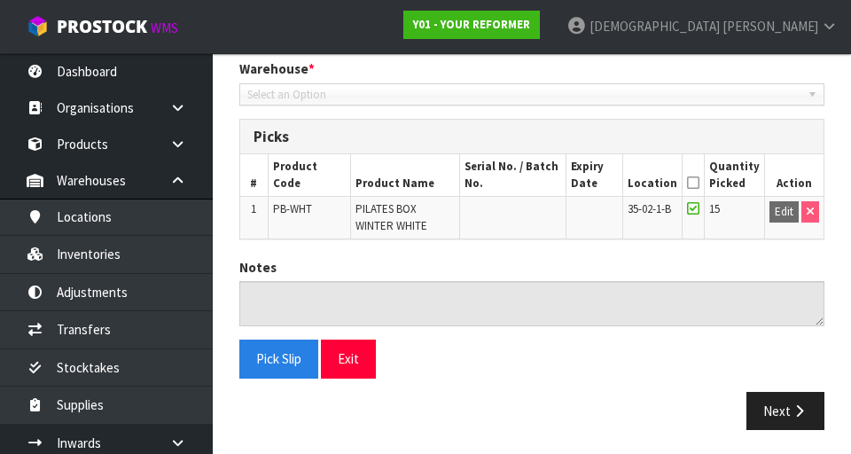
scroll to position [375, 0]
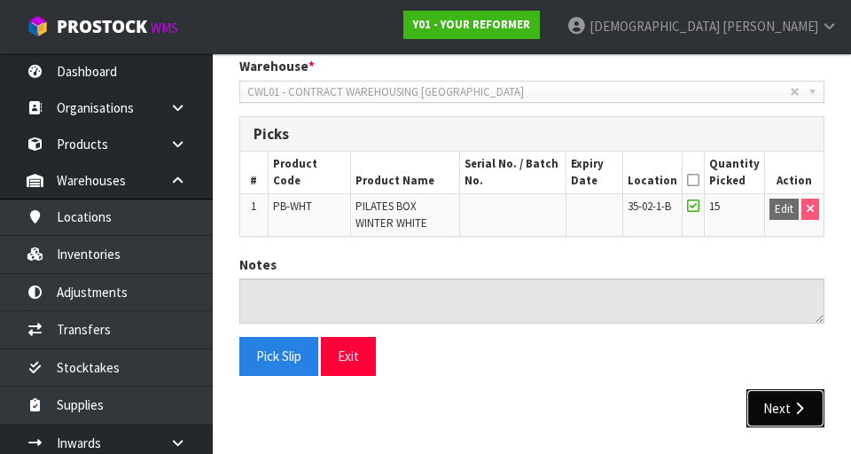
click at [531, 411] on button "Next" at bounding box center [785, 408] width 78 height 38
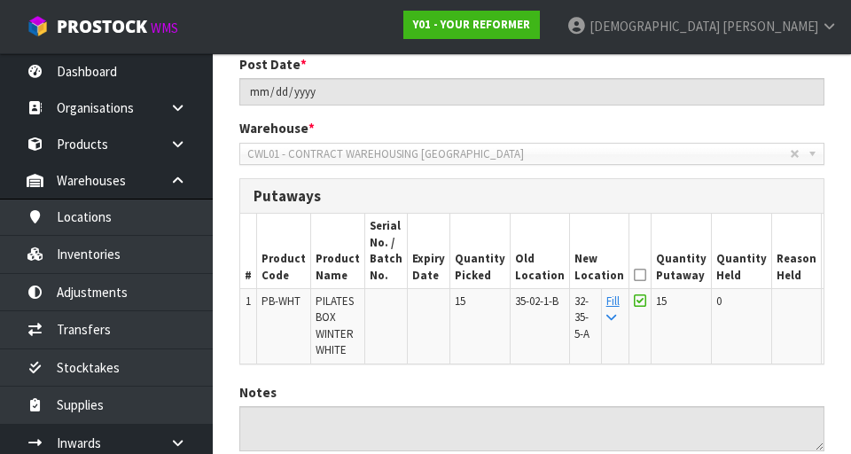
scroll to position [331, 0]
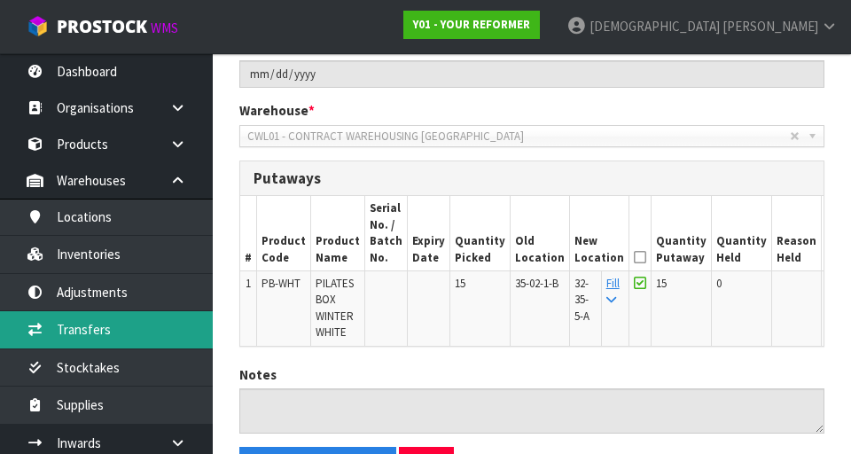
click at [98, 340] on link "Transfers" at bounding box center [106, 329] width 213 height 36
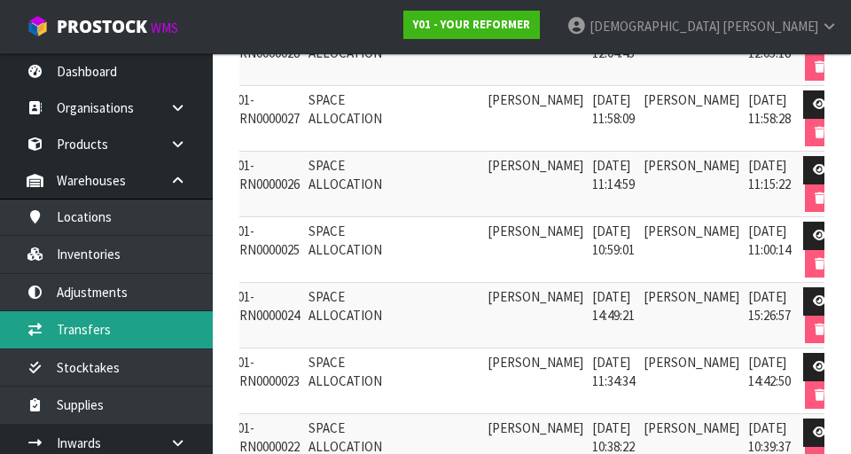
scroll to position [0, 75]
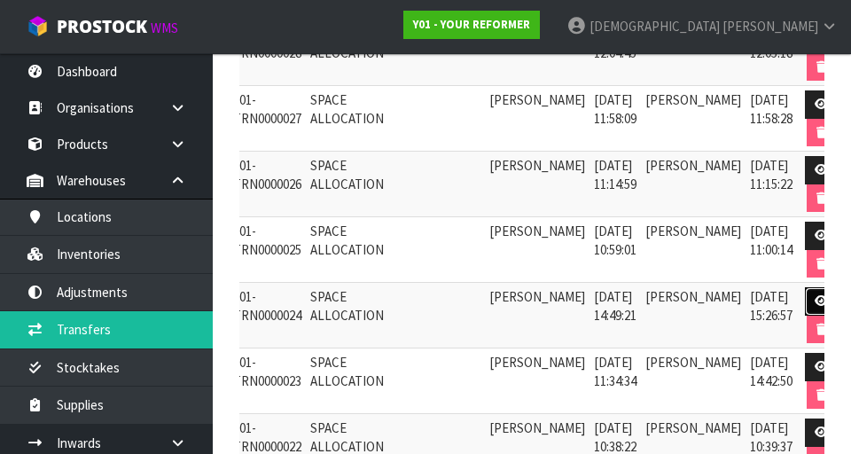
click at [531, 292] on link at bounding box center [821, 301] width 33 height 28
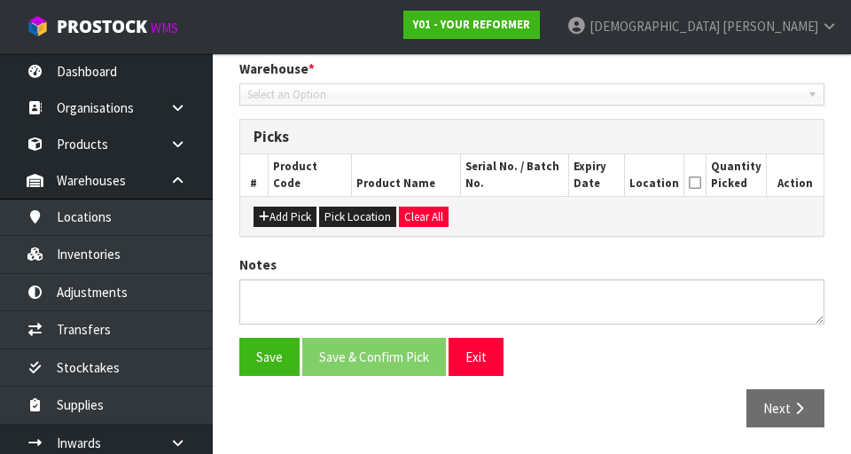
type input "[DATE]"
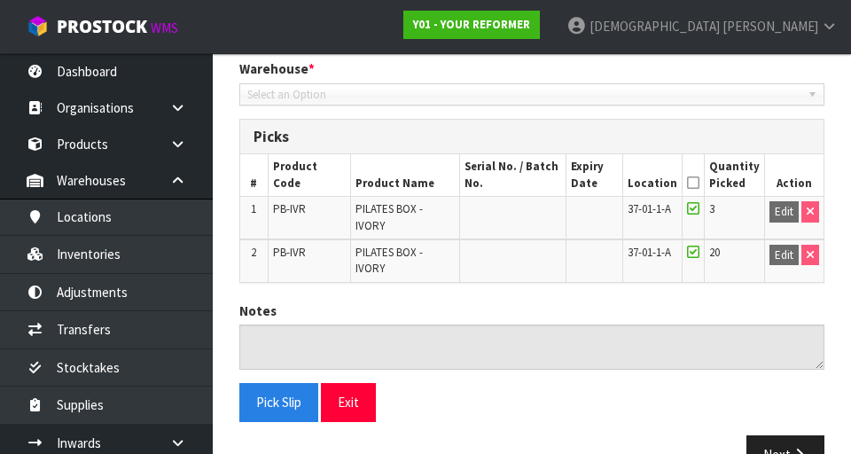
scroll to position [395, 0]
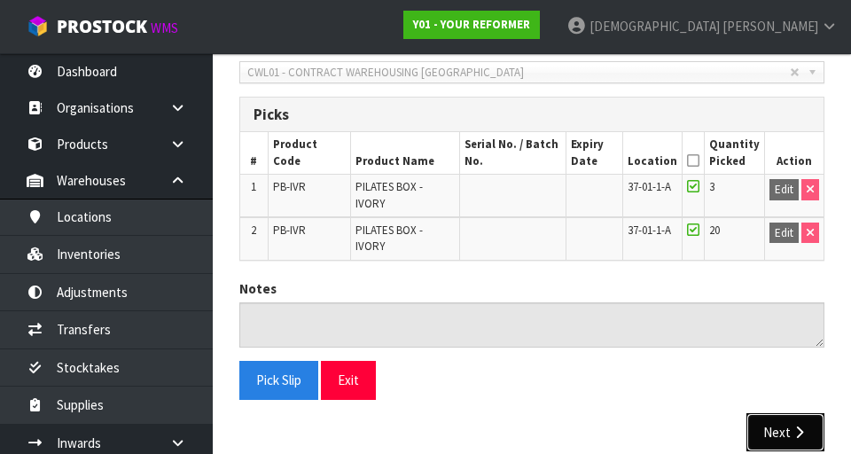
click at [531, 413] on button "Next" at bounding box center [785, 432] width 78 height 38
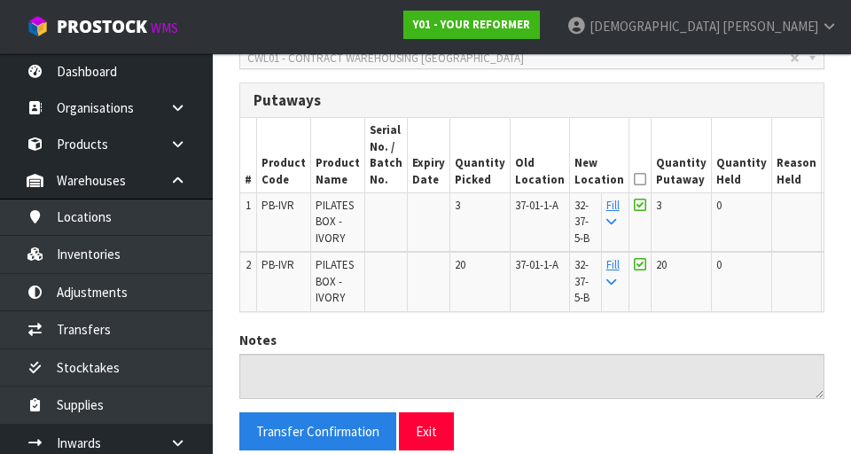
scroll to position [483, 0]
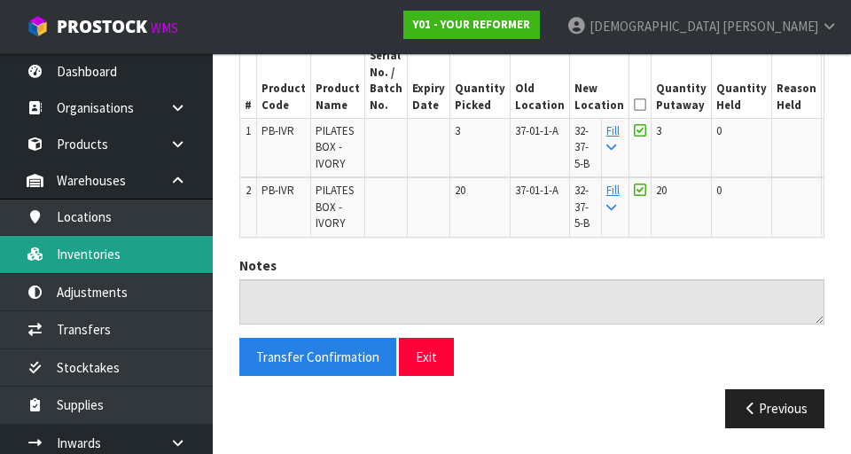
click at [106, 248] on link "Inventories" at bounding box center [106, 254] width 213 height 36
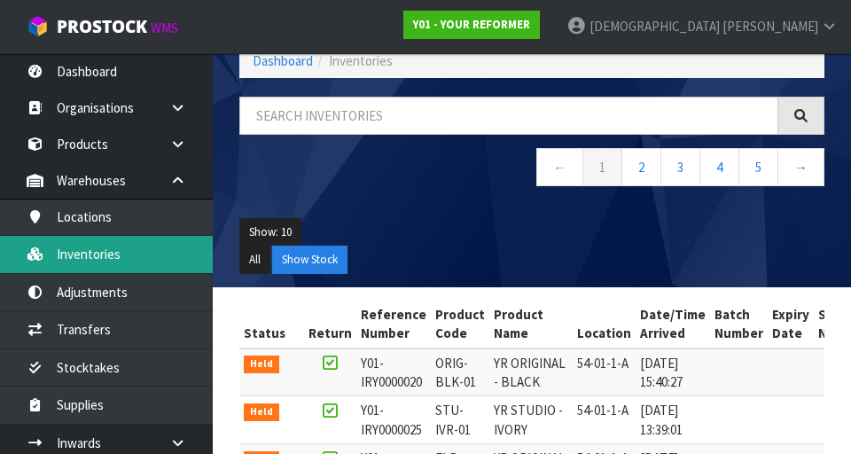
scroll to position [179, 0]
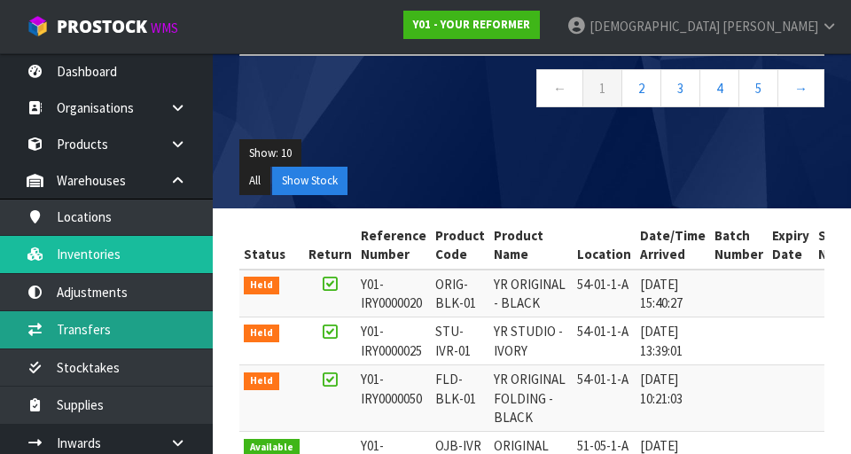
click at [96, 330] on link "Transfers" at bounding box center [106, 329] width 213 height 36
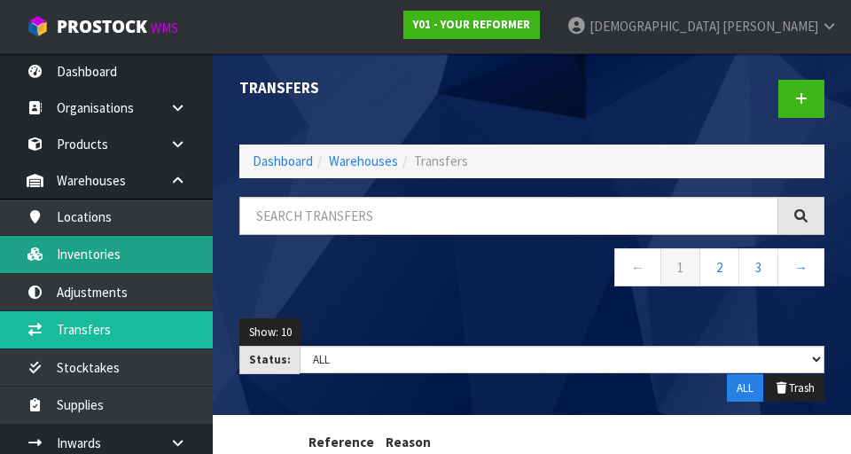
click at [113, 254] on link "Inventories" at bounding box center [106, 254] width 213 height 36
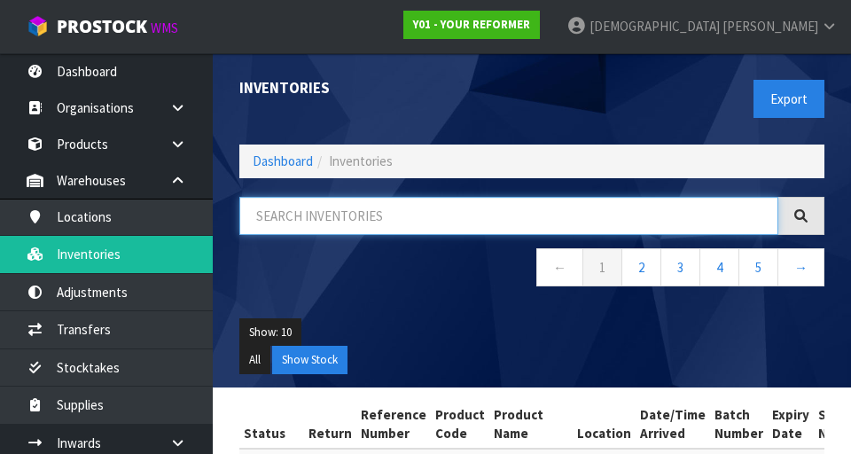
click at [322, 213] on input "text" at bounding box center [508, 216] width 539 height 38
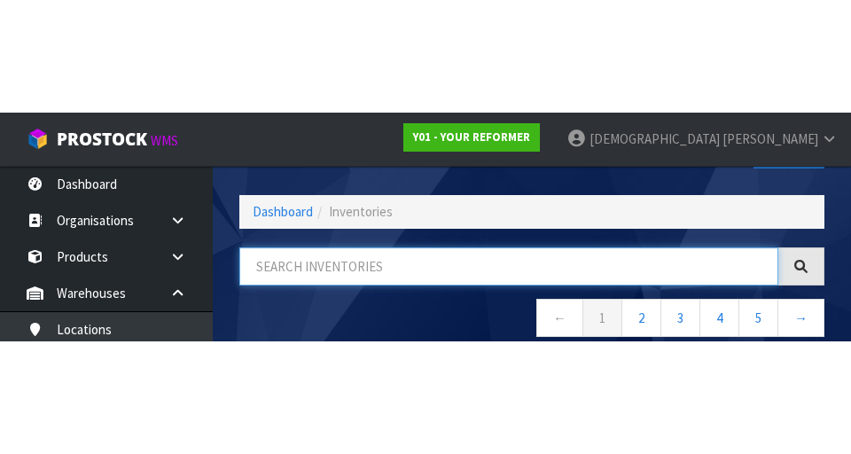
scroll to position [101, 0]
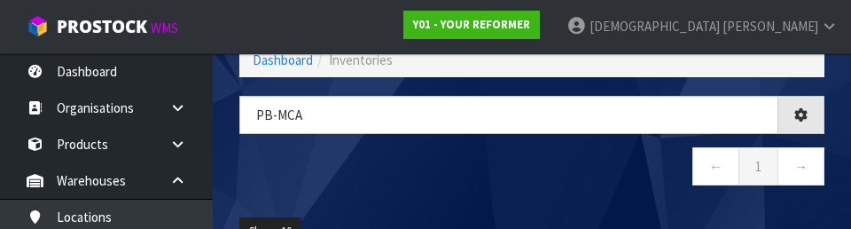
click at [379, 165] on nav "← 1 →" at bounding box center [531, 168] width 585 height 43
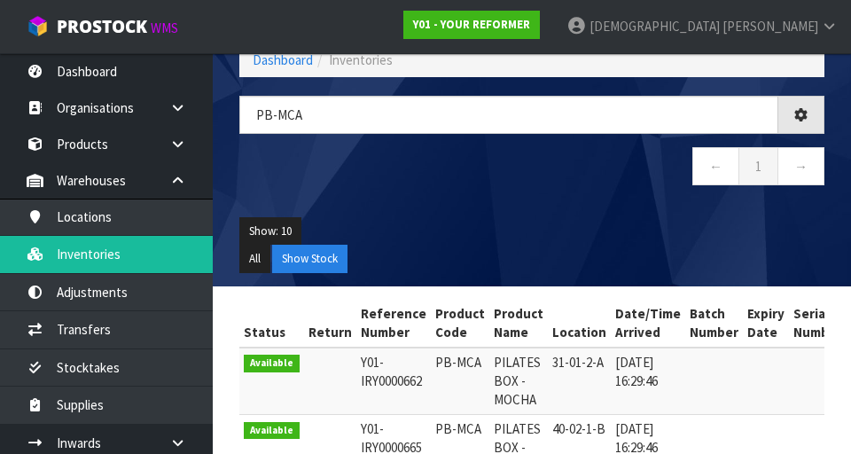
type input "PB-MCA"
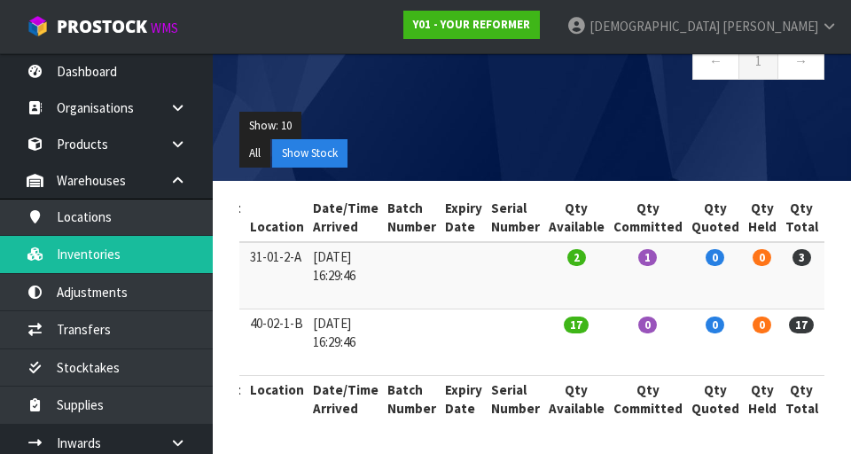
scroll to position [0, 0]
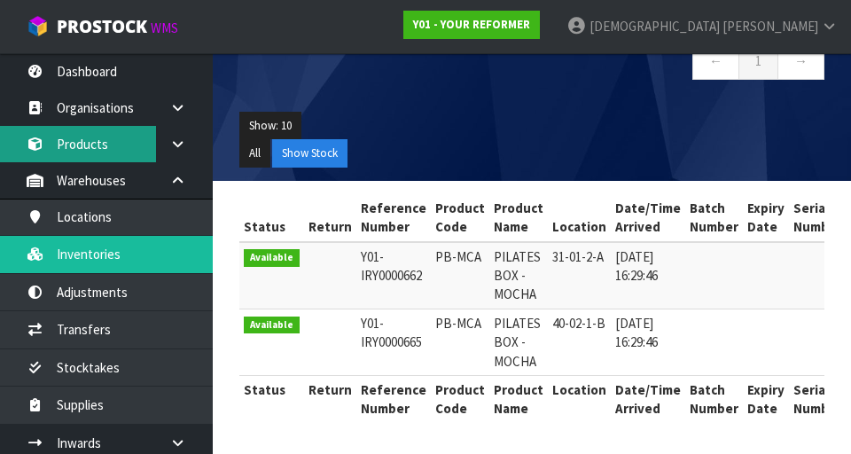
click at [99, 152] on link "Products" at bounding box center [106, 144] width 213 height 36
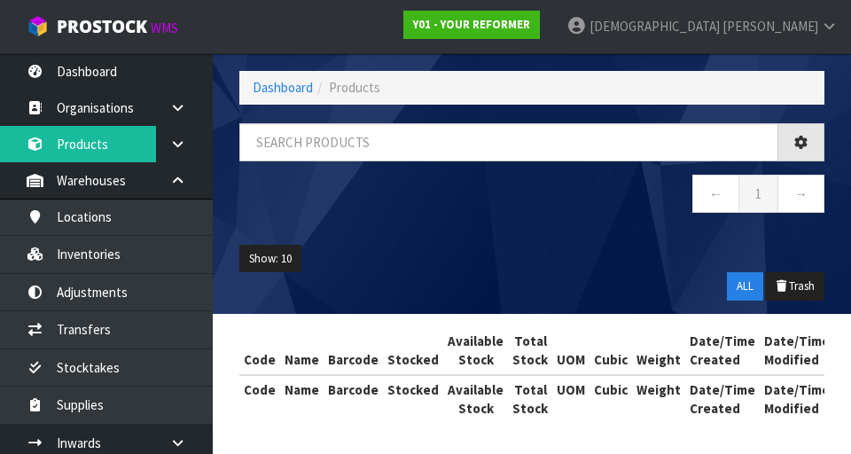
click at [100, 252] on div "Products Export Split button! SOH Summary Measurements Dangerous Goods Import P…" at bounding box center [425, 189] width 851 height 527
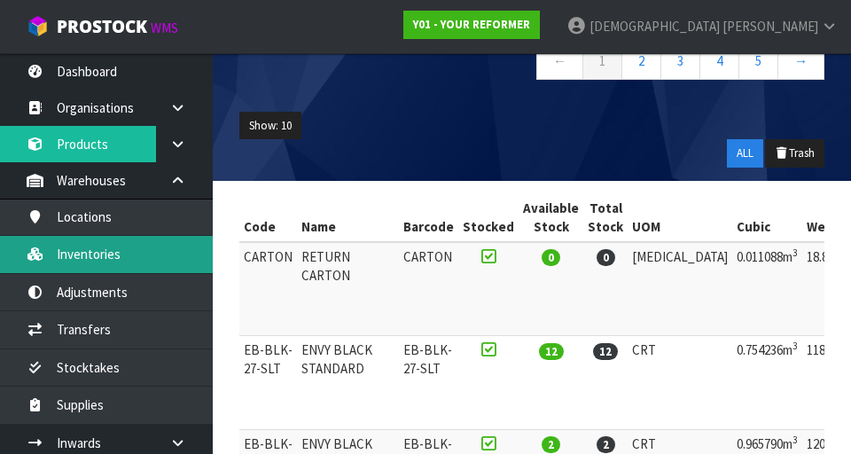
click at [119, 265] on link "Inventories" at bounding box center [106, 254] width 213 height 36
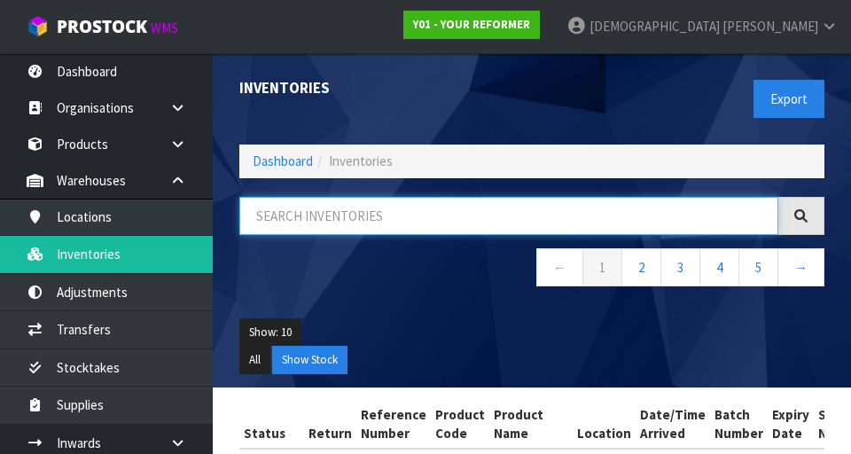
click at [339, 218] on input "text" at bounding box center [508, 216] width 539 height 38
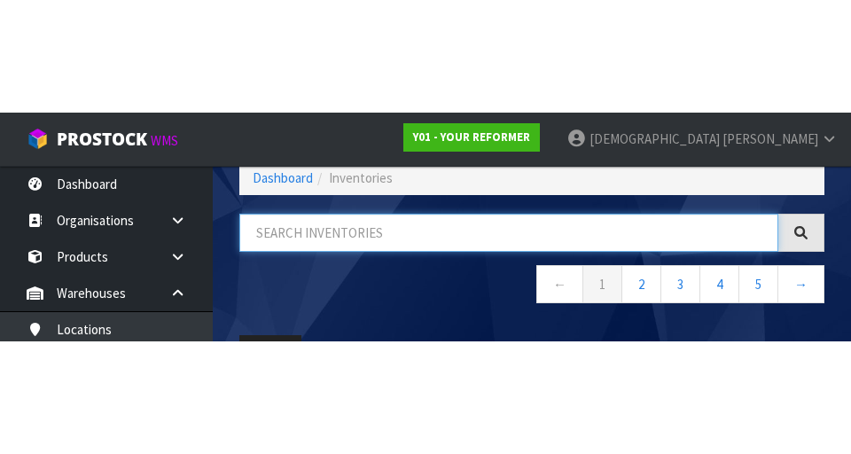
scroll to position [101, 0]
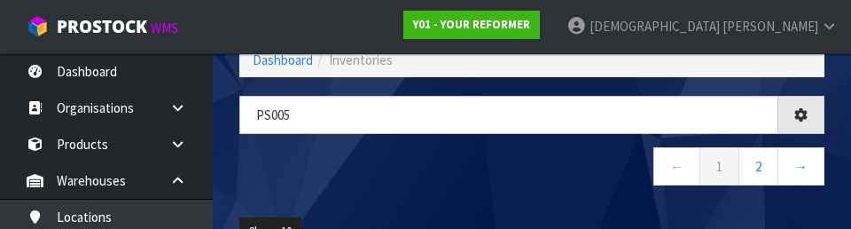
click at [439, 176] on nav "← 1 2 →" at bounding box center [531, 168] width 585 height 43
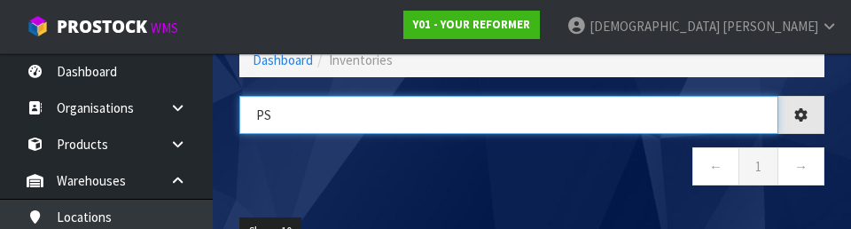
type input "P"
click at [283, 115] on input "PBMCA" at bounding box center [508, 115] width 539 height 38
click at [271, 113] on input "PBMCA" at bounding box center [508, 115] width 539 height 38
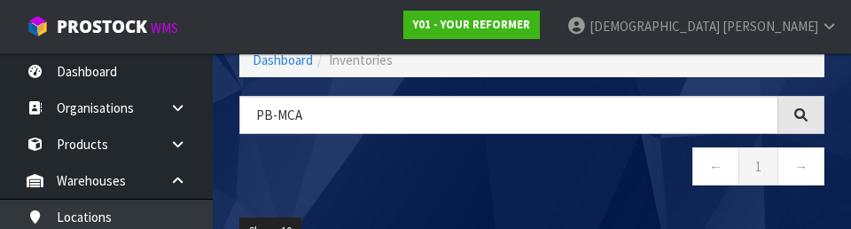
click at [531, 181] on nav "← 1 →" at bounding box center [531, 168] width 585 height 43
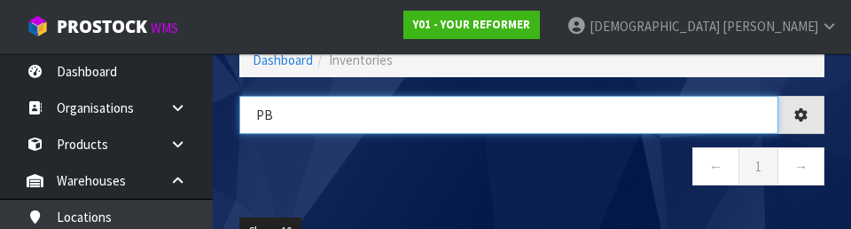
type input "P"
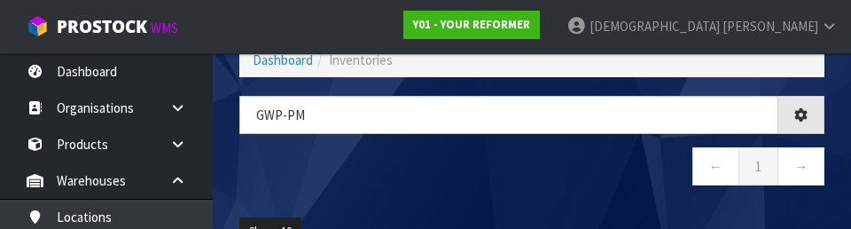
click at [524, 167] on nav "← 1 →" at bounding box center [531, 168] width 585 height 43
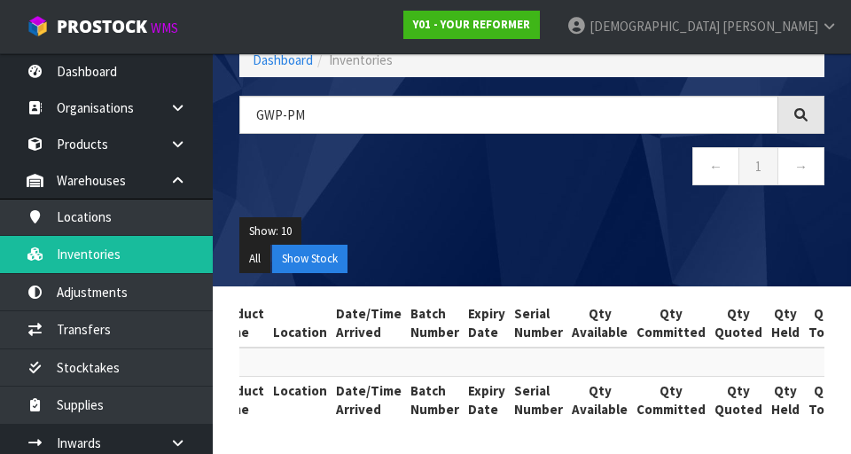
scroll to position [0, 0]
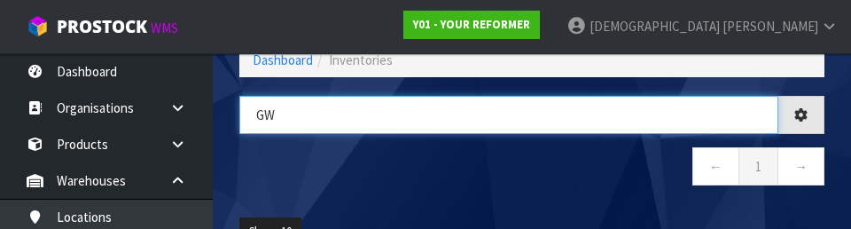
type input "G"
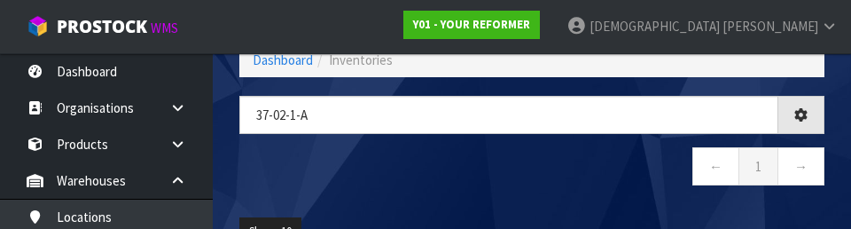
click at [496, 160] on nav "← 1 →" at bounding box center [531, 168] width 585 height 43
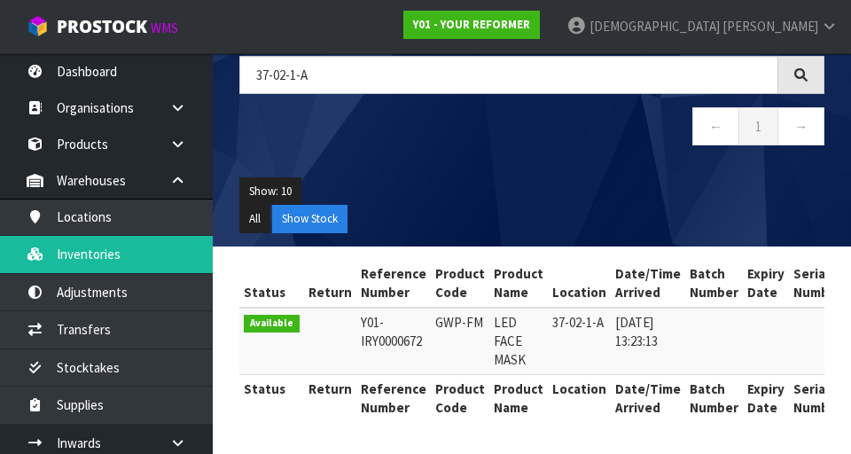
scroll to position [140, 0]
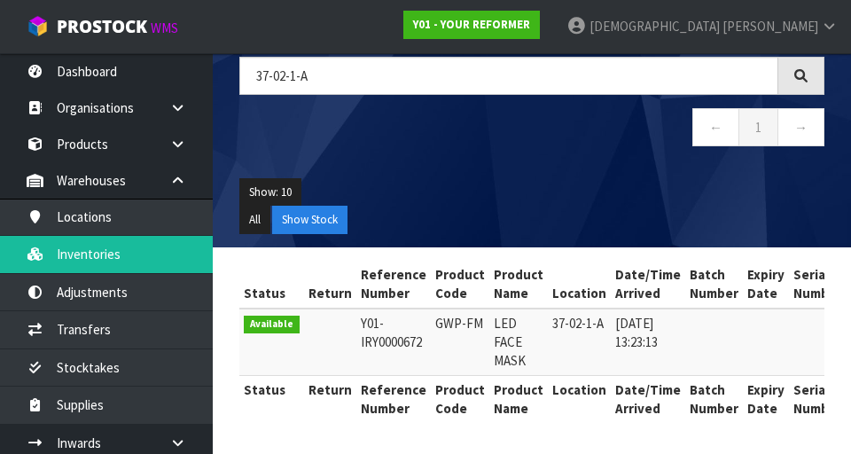
copy td "GWP-FM"
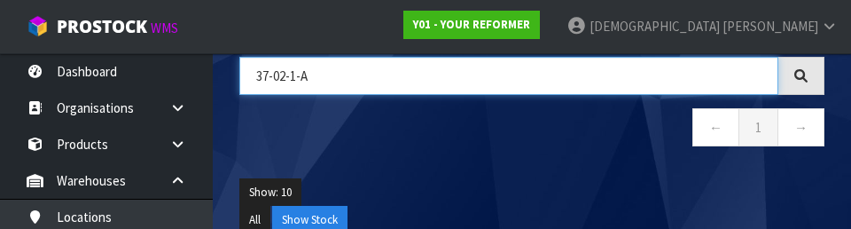
paste input "GWP-FM"
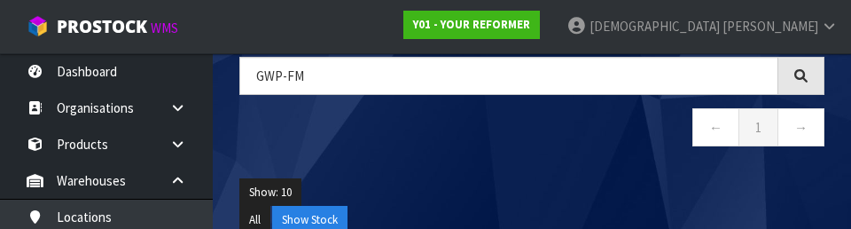
click at [509, 150] on nav "← 1 →" at bounding box center [531, 129] width 585 height 43
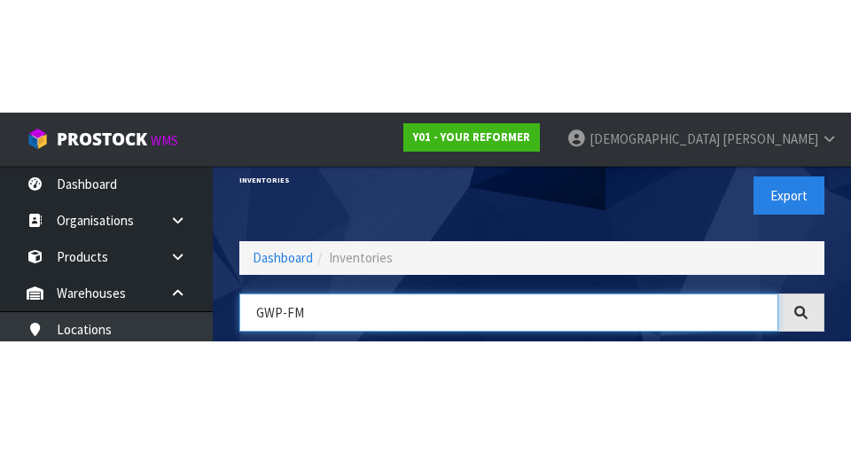
scroll to position [101, 0]
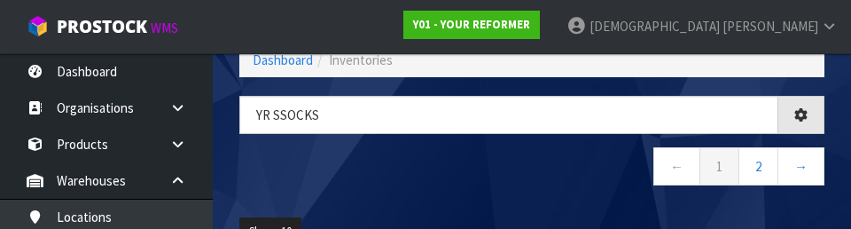
click at [479, 166] on nav "← 1 2 →" at bounding box center [531, 168] width 585 height 43
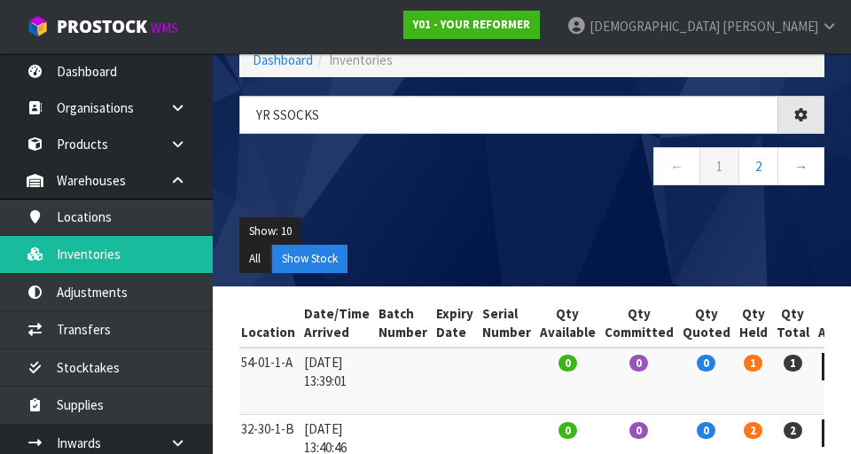
scroll to position [0, 286]
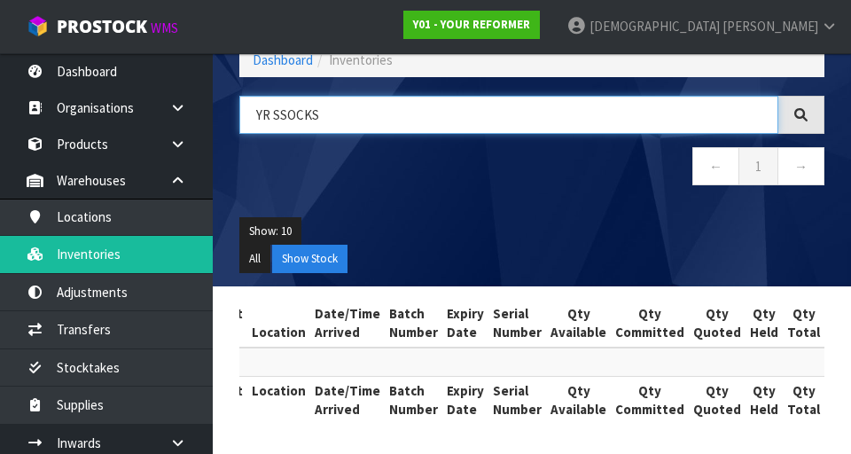
click at [286, 122] on input "YR SSOCKS" at bounding box center [508, 115] width 539 height 38
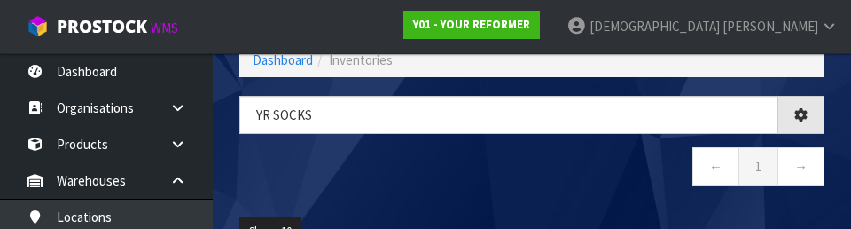
click at [531, 177] on nav "← 1 →" at bounding box center [531, 168] width 585 height 43
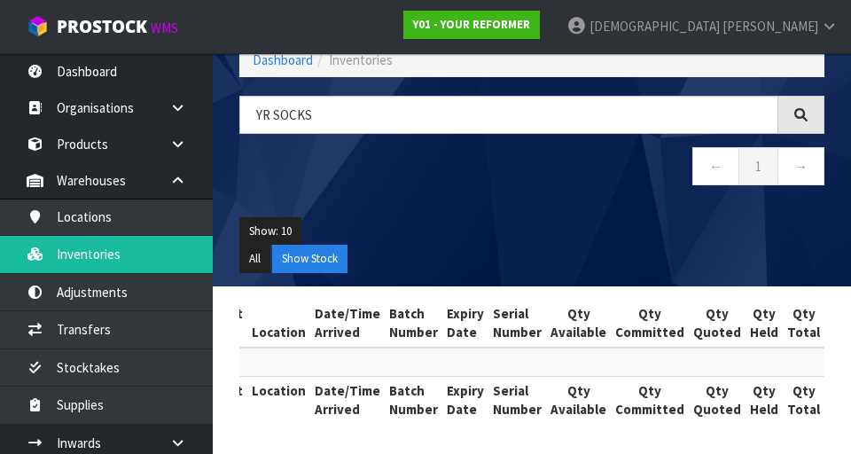
scroll to position [0, 0]
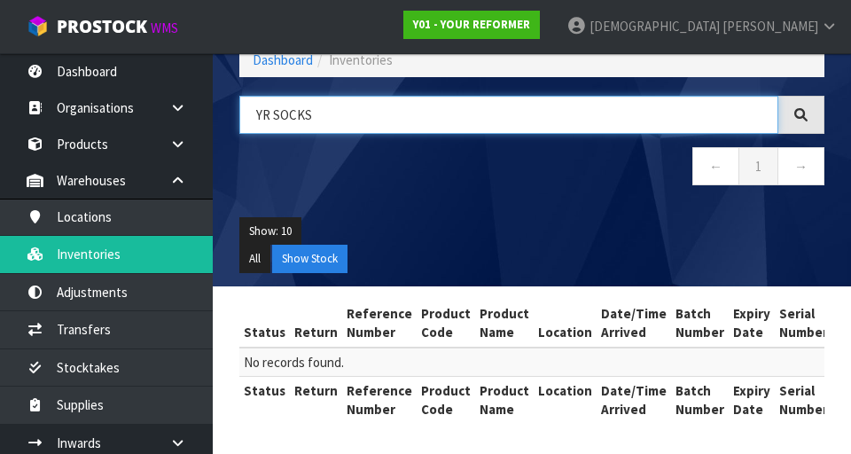
click at [293, 117] on input "YR SOCKS" at bounding box center [508, 115] width 539 height 38
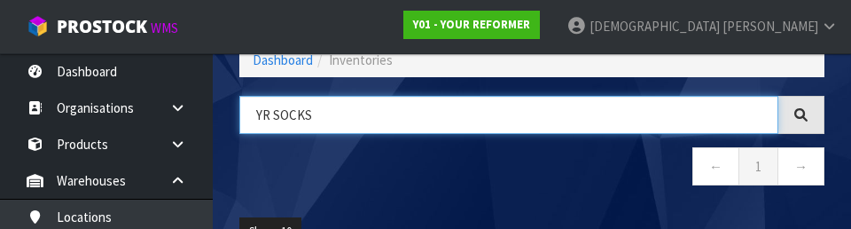
click at [277, 121] on input "YR SOCKS" at bounding box center [508, 115] width 539 height 38
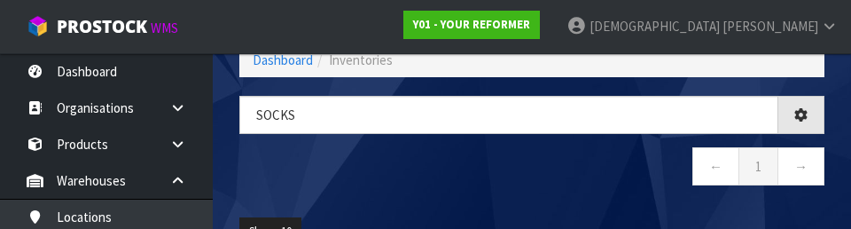
click at [437, 170] on nav "← 1 →" at bounding box center [531, 168] width 585 height 43
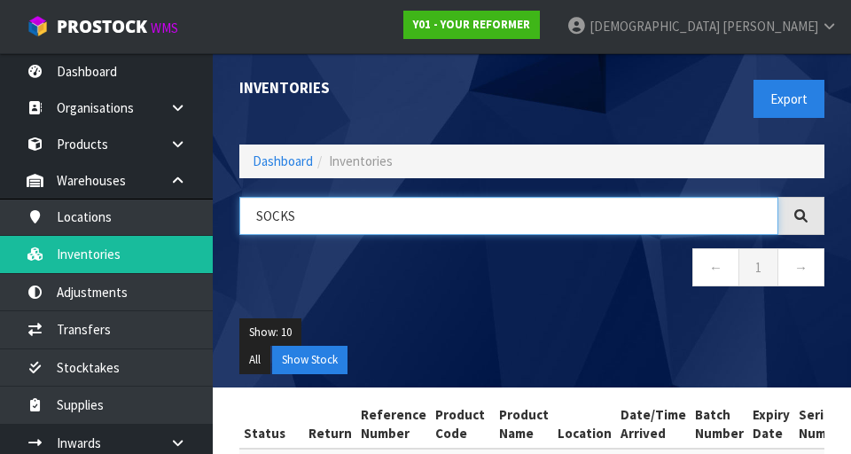
click at [318, 223] on input "SOCKS" at bounding box center [508, 216] width 539 height 38
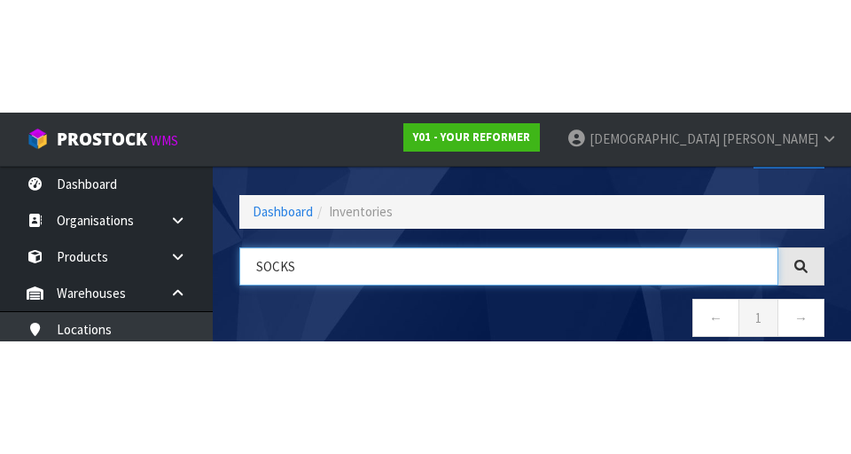
scroll to position [101, 0]
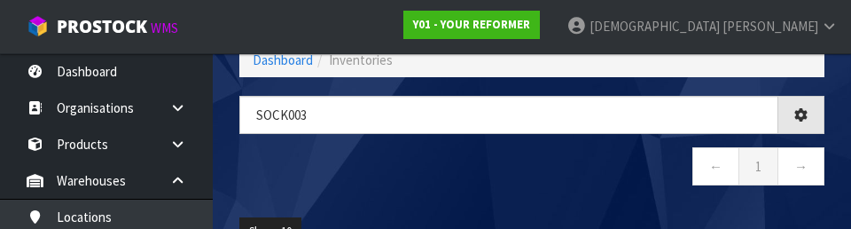
click at [426, 154] on nav "← 1 →" at bounding box center [531, 168] width 585 height 43
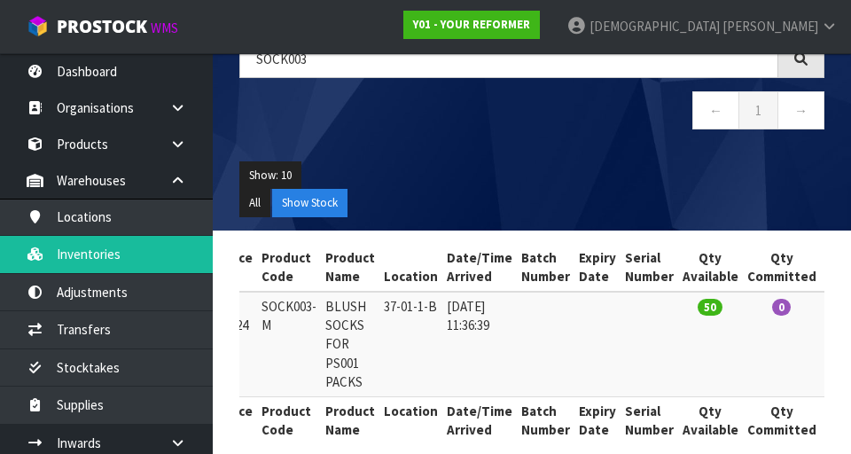
scroll to position [0, 0]
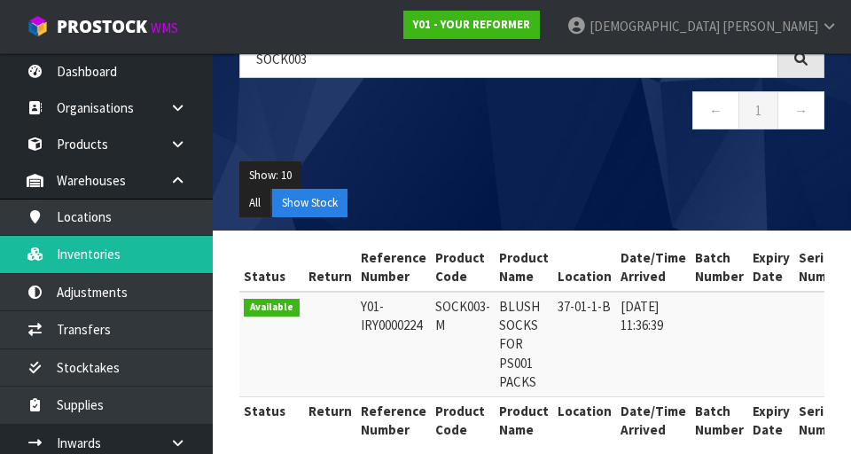
copy td "SOCK003-M"
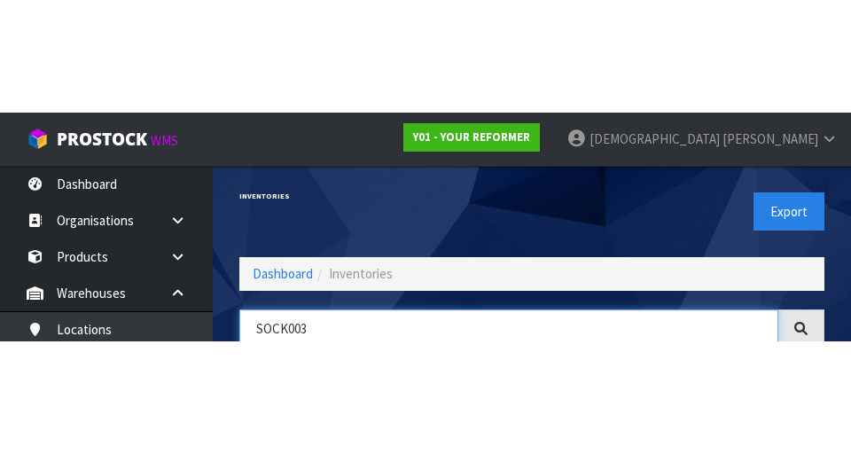
scroll to position [101, 0]
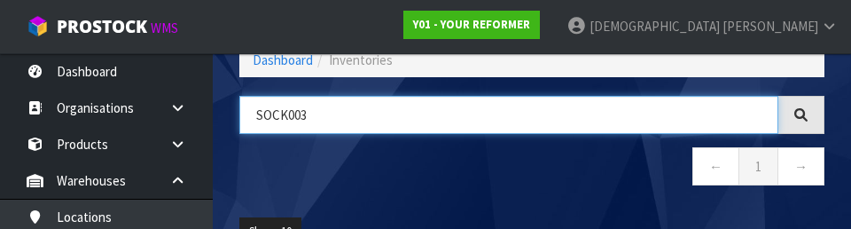
paste input "-M"
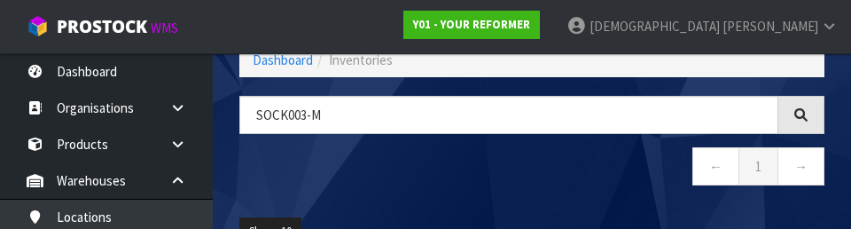
click at [531, 185] on nav "← 1 →" at bounding box center [531, 168] width 585 height 43
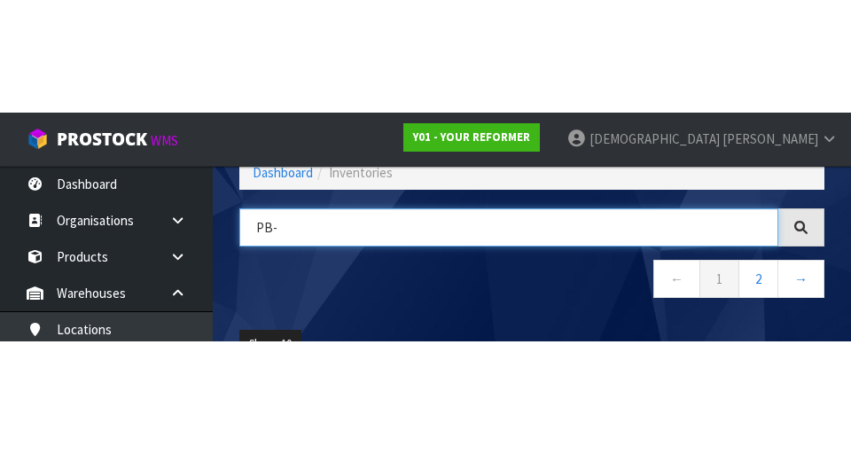
scroll to position [0, 311]
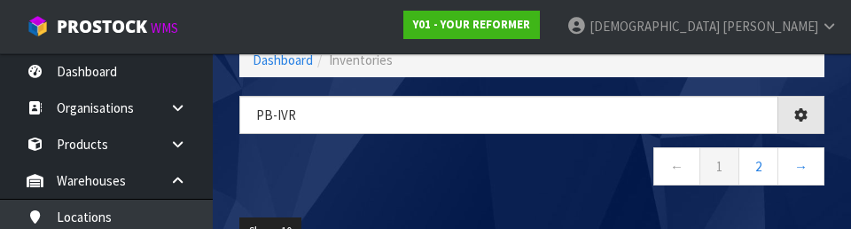
click at [429, 169] on nav "← 1 2 →" at bounding box center [531, 168] width 585 height 43
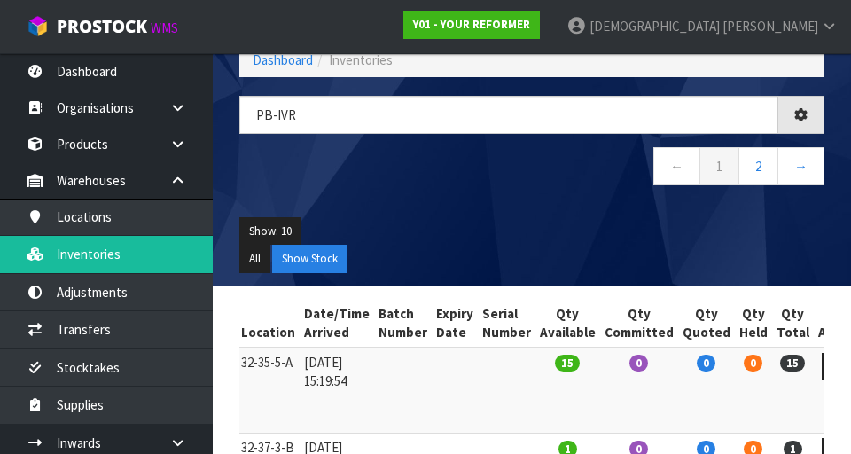
type input "PB-IVR"
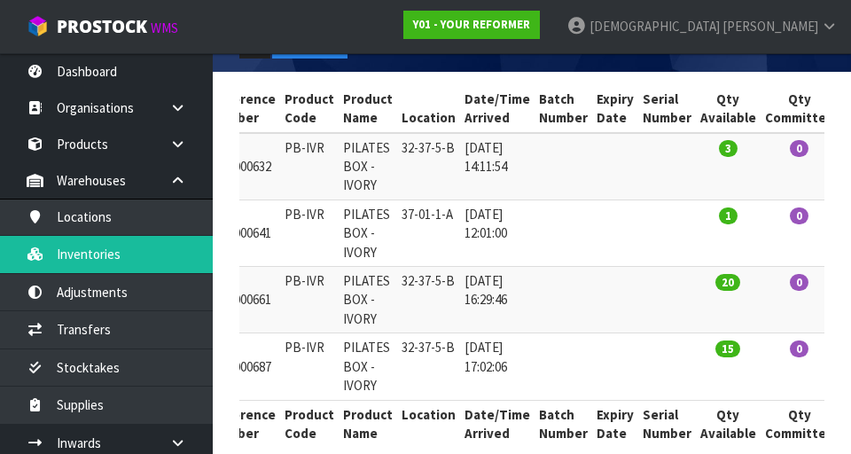
scroll to position [0, 83]
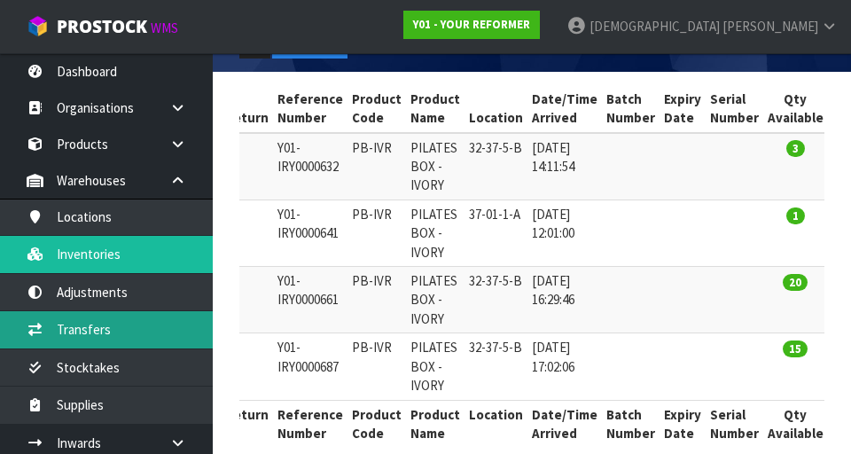
click at [97, 316] on link "Transfers" at bounding box center [106, 329] width 213 height 36
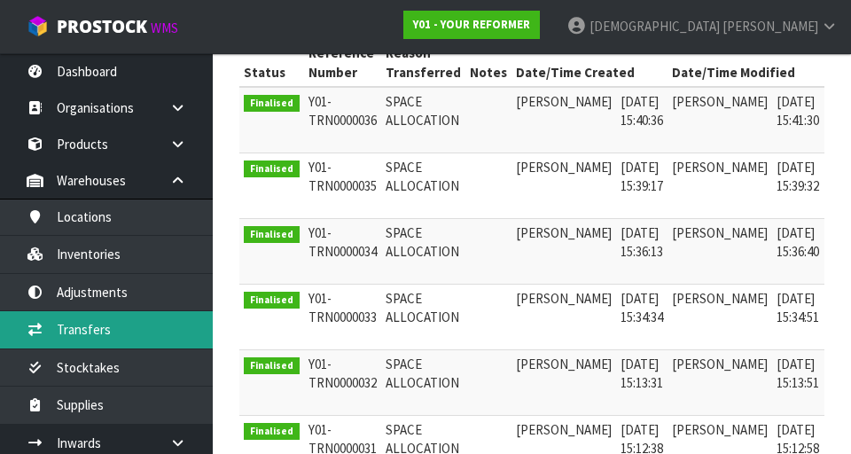
scroll to position [0, 28]
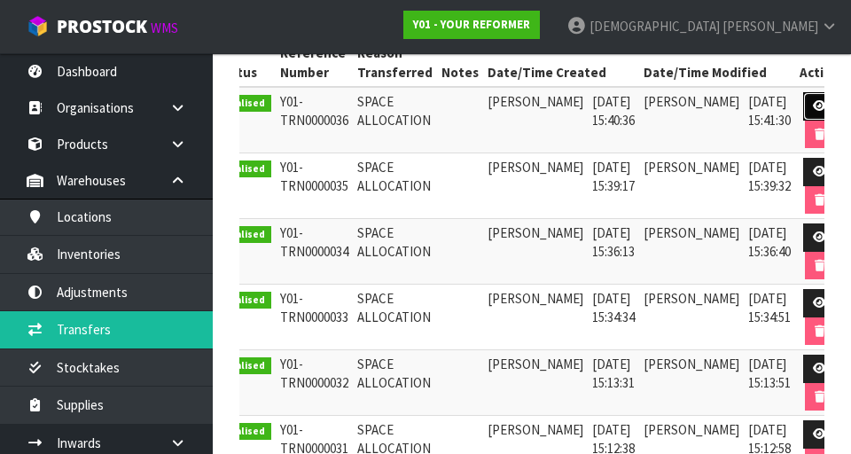
click at [531, 119] on link at bounding box center [819, 106] width 33 height 28
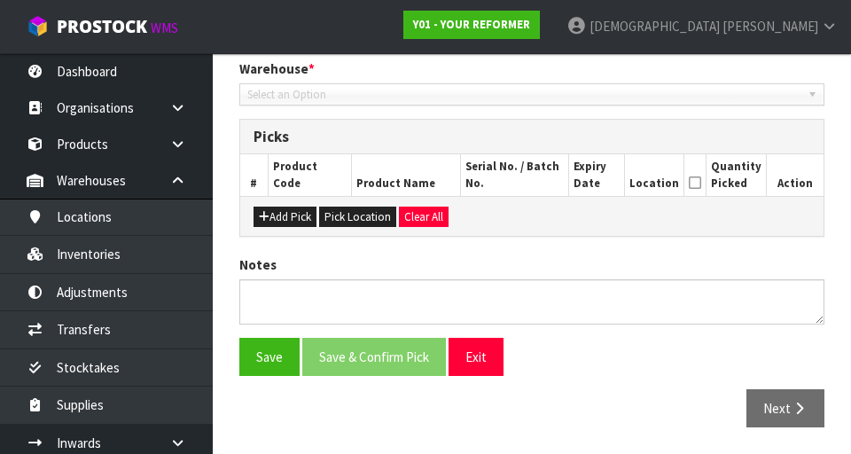
type input "[DATE]"
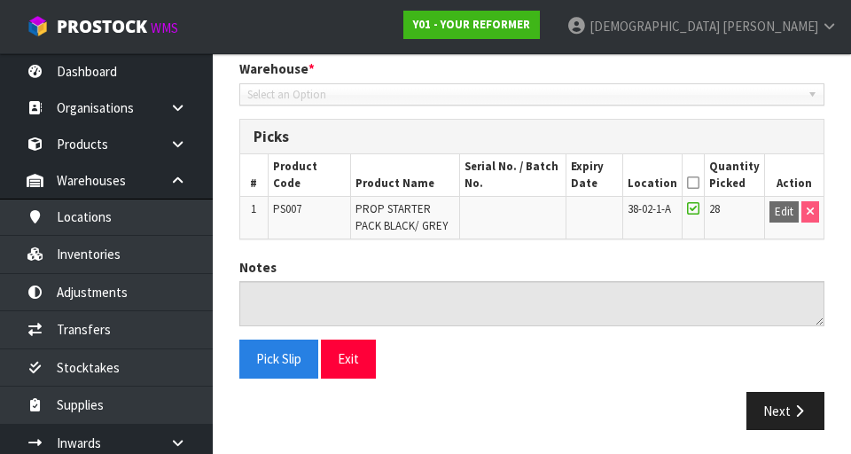
scroll to position [375, 0]
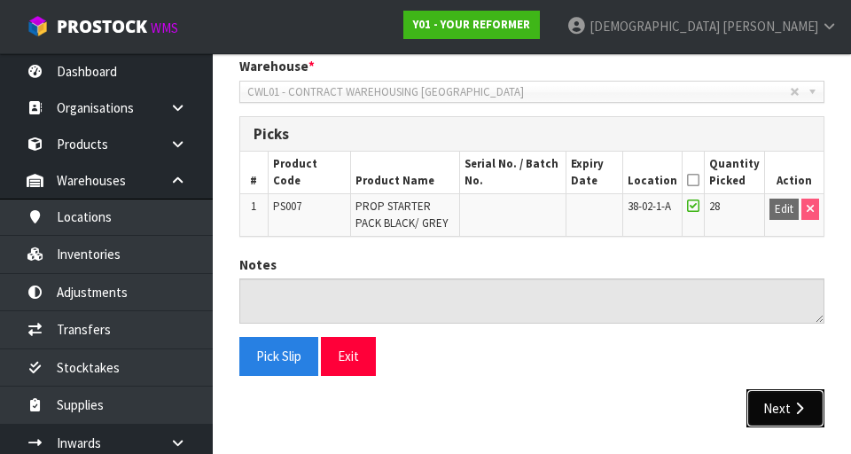
click at [531, 410] on button "Next" at bounding box center [785, 408] width 78 height 38
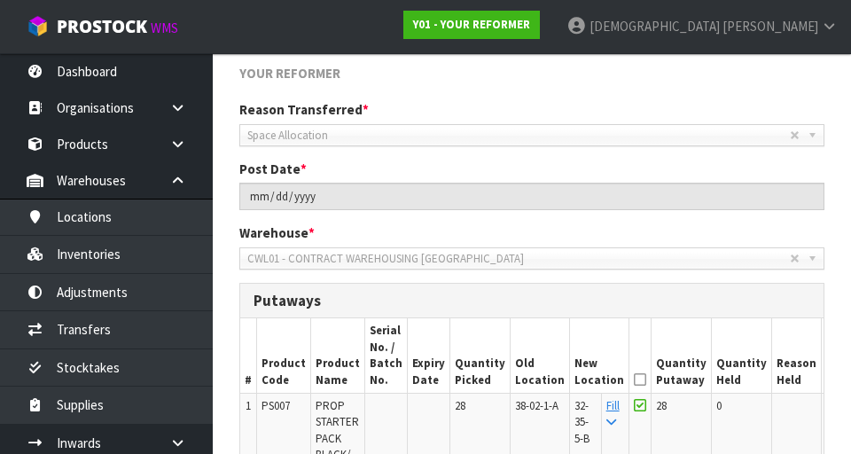
scroll to position [215, 0]
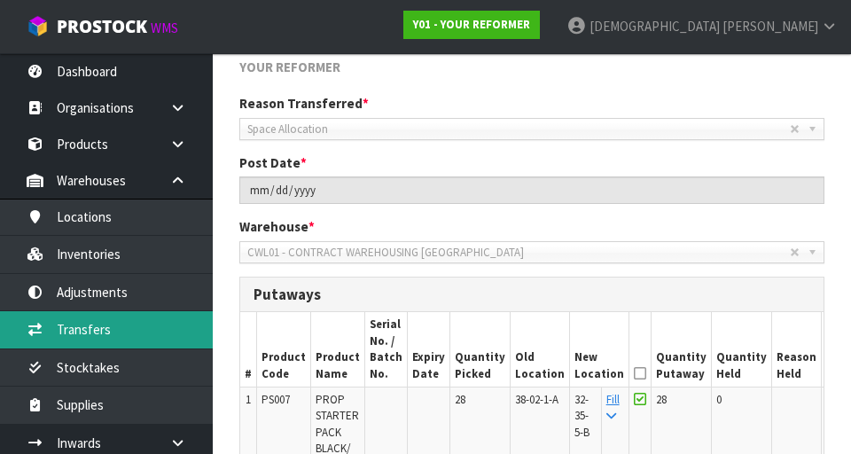
click at [113, 333] on link "Transfers" at bounding box center [106, 329] width 213 height 36
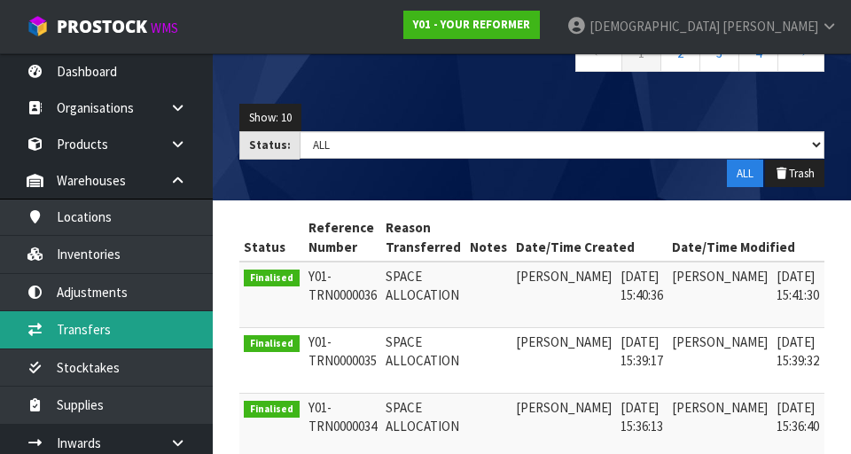
scroll to position [0, 28]
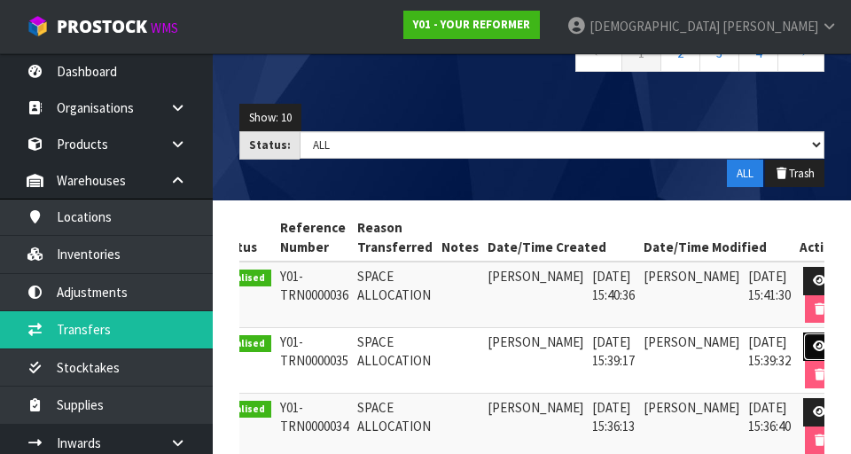
click at [531, 353] on link at bounding box center [819, 346] width 33 height 28
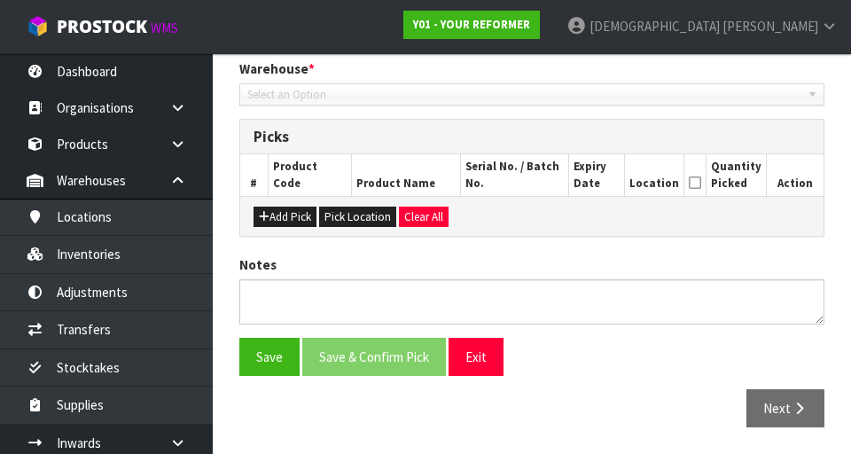
type input "[DATE]"
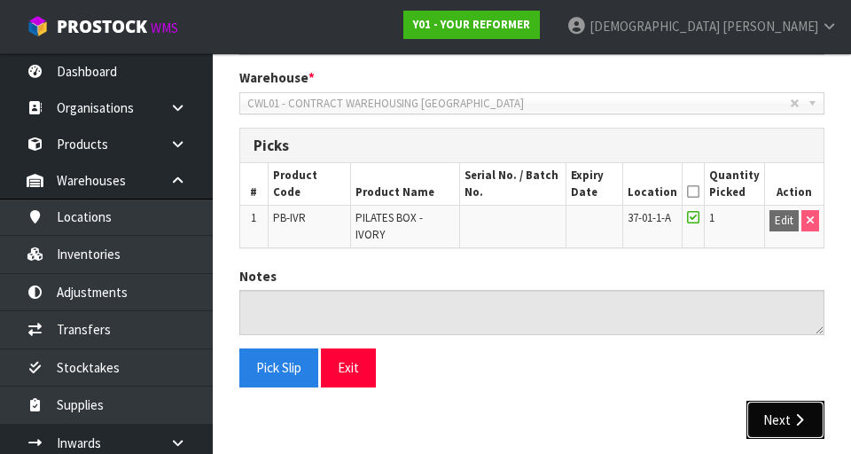
click at [531, 425] on button "Next" at bounding box center [785, 420] width 78 height 38
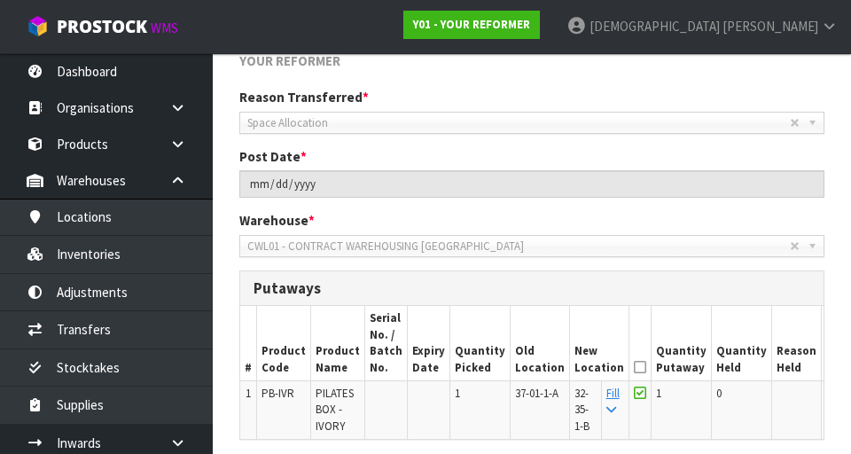
scroll to position [301, 0]
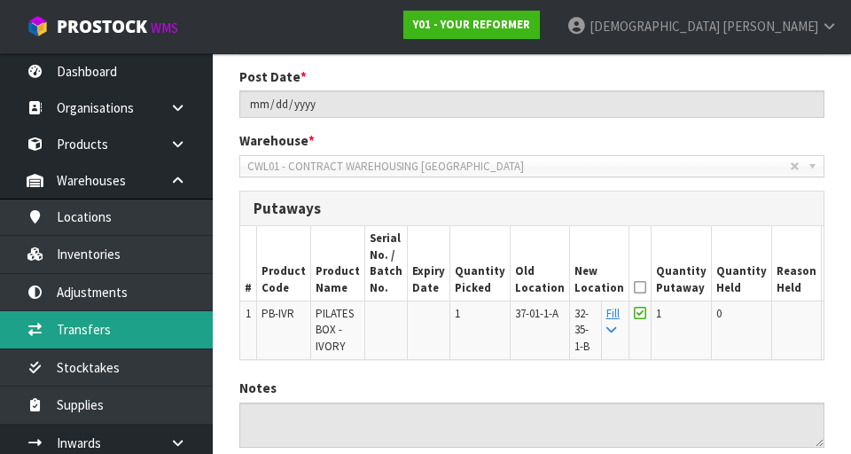
click at [128, 339] on link "Transfers" at bounding box center [106, 329] width 213 height 36
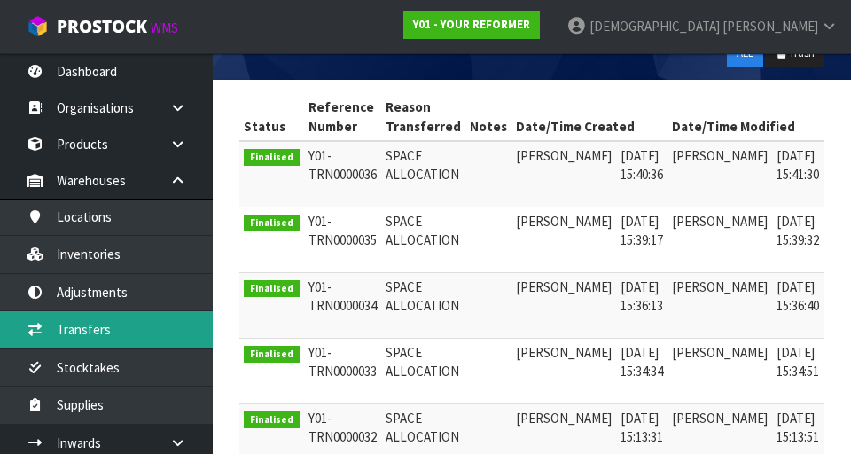
scroll to position [348, 0]
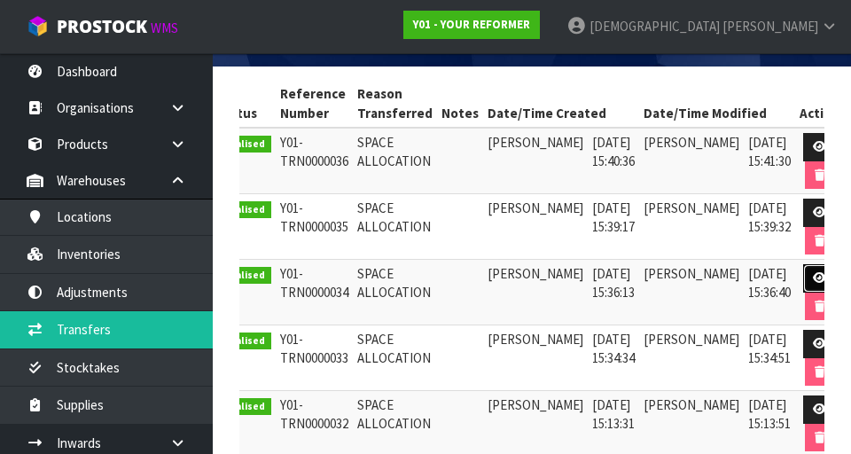
click at [531, 285] on link at bounding box center [819, 278] width 33 height 28
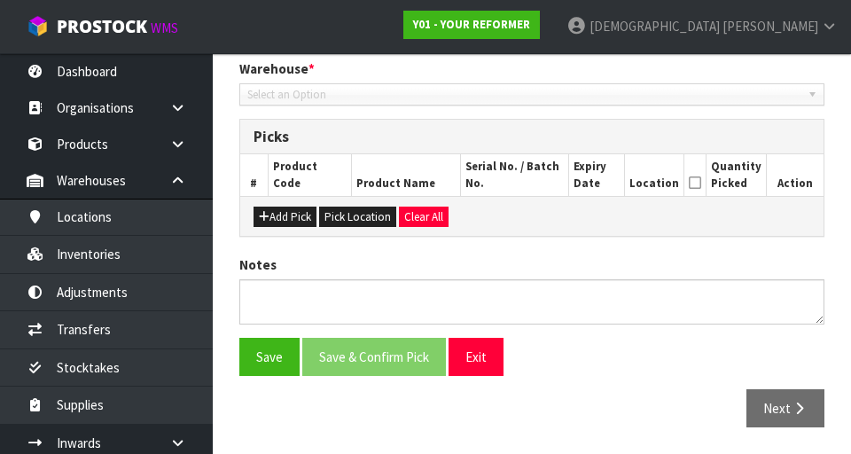
type input "[DATE]"
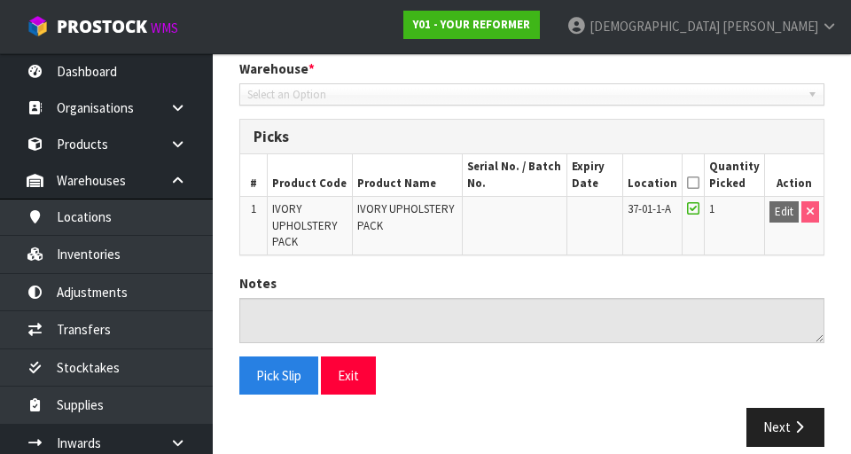
scroll to position [391, 0]
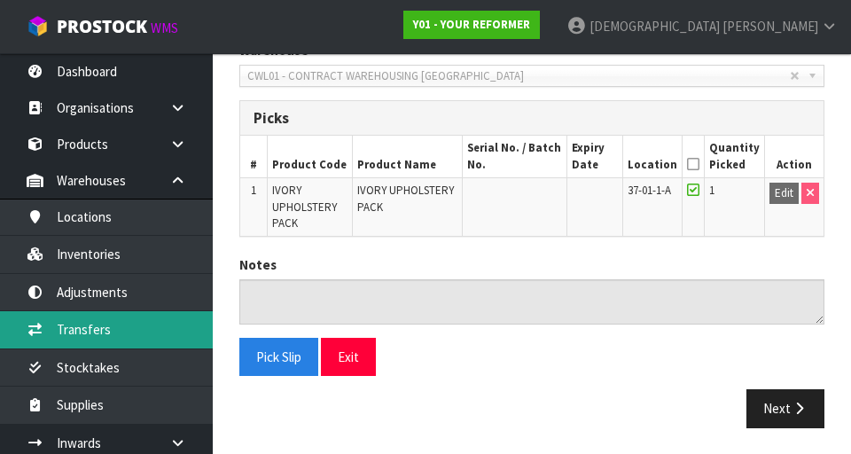
click at [113, 332] on link "Transfers" at bounding box center [106, 329] width 213 height 36
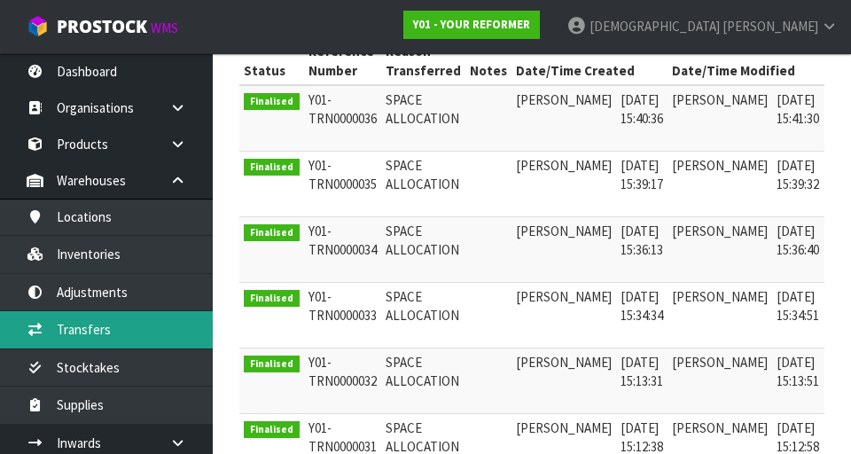
scroll to position [0, 28]
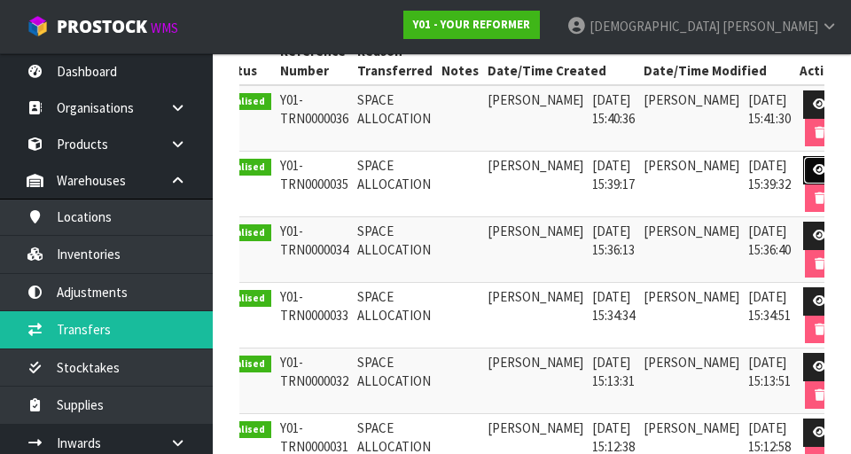
click at [531, 176] on link at bounding box center [819, 170] width 33 height 28
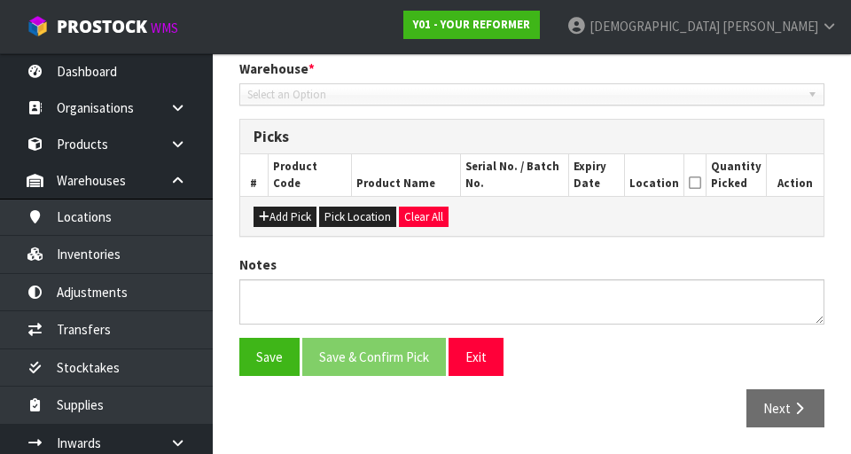
type input "[DATE]"
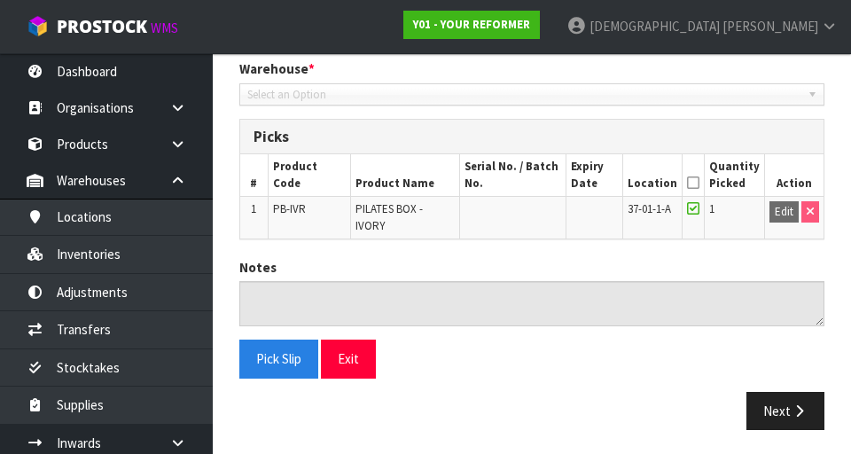
scroll to position [363, 0]
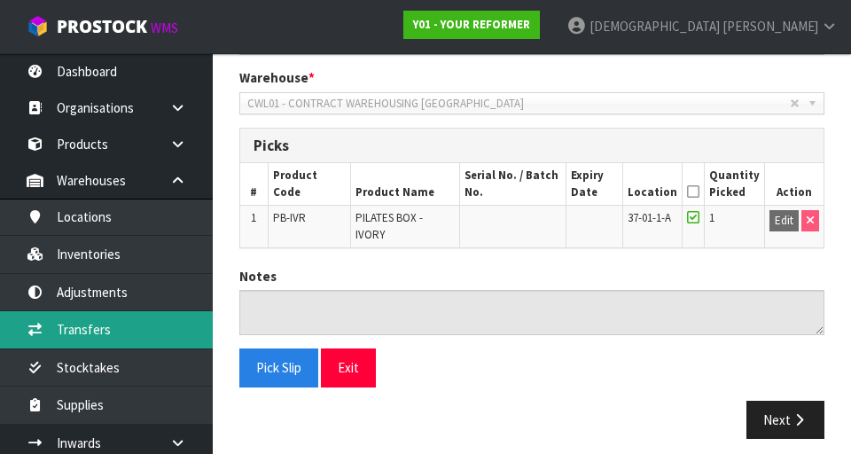
click at [98, 336] on link "Transfers" at bounding box center [106, 329] width 213 height 36
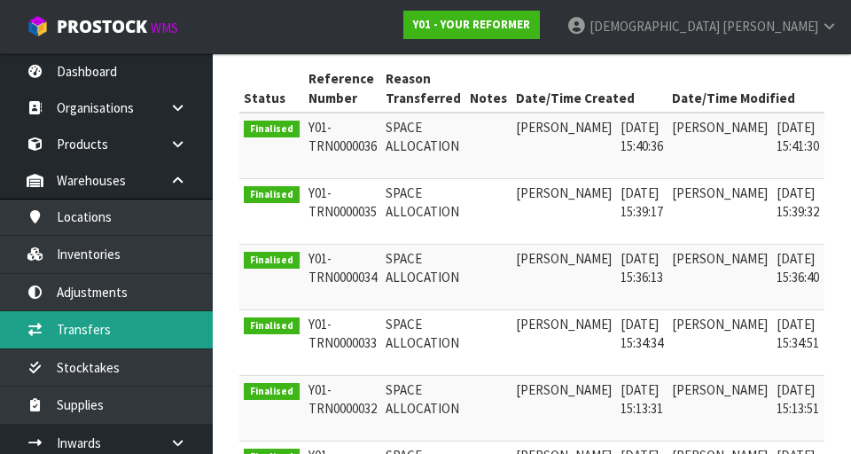
scroll to position [0, 28]
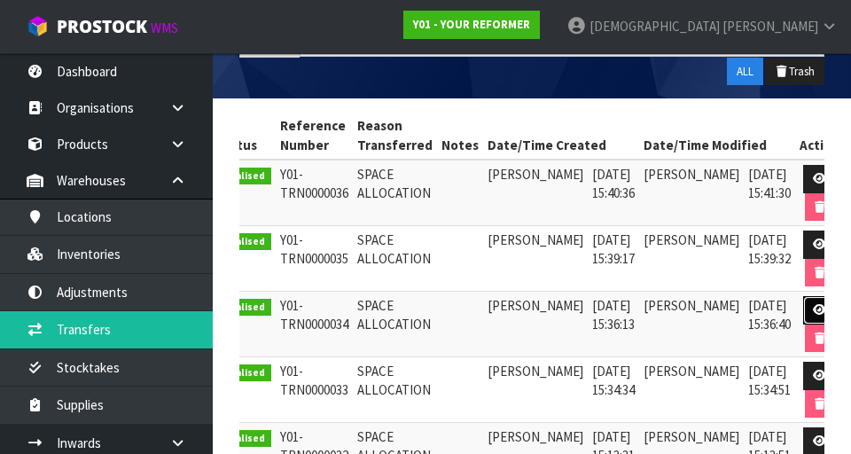
click at [531, 313] on link at bounding box center [819, 310] width 33 height 28
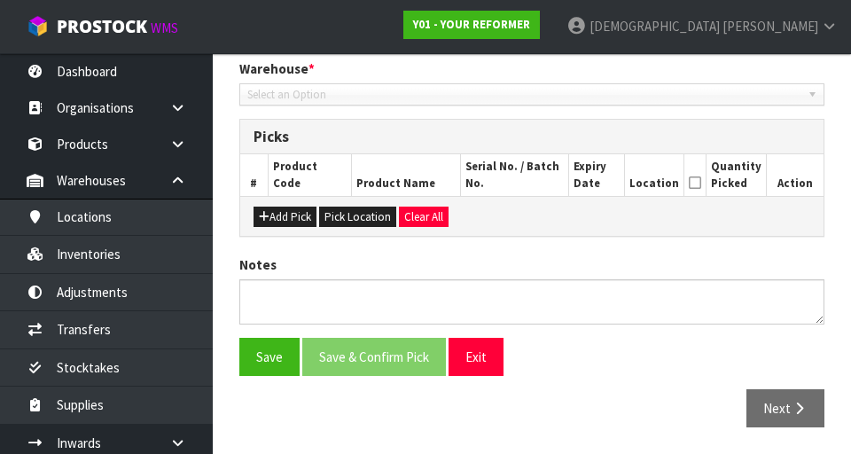
type input "[DATE]"
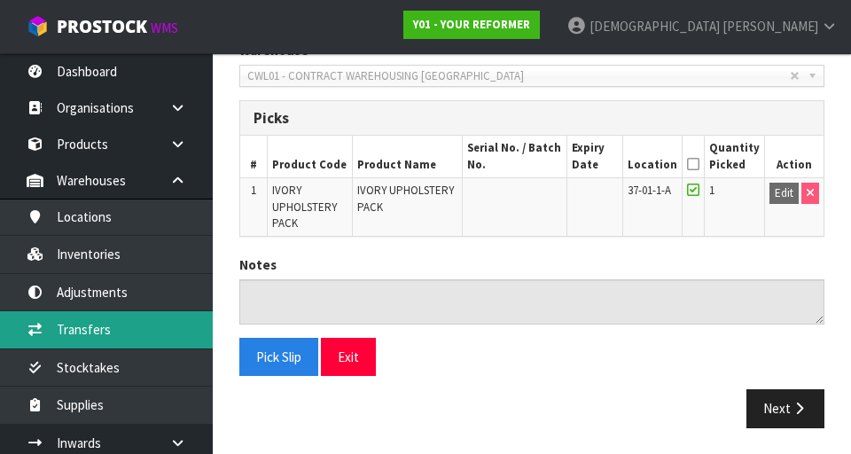
click at [123, 333] on link "Transfers" at bounding box center [106, 329] width 213 height 36
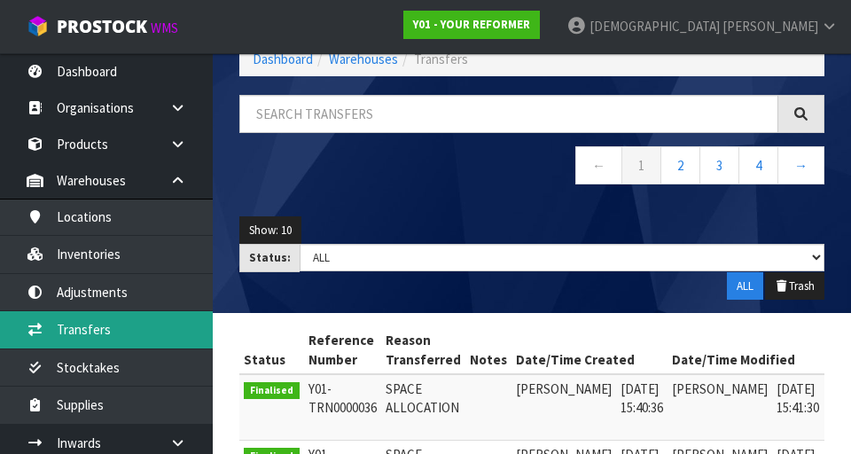
scroll to position [391, 0]
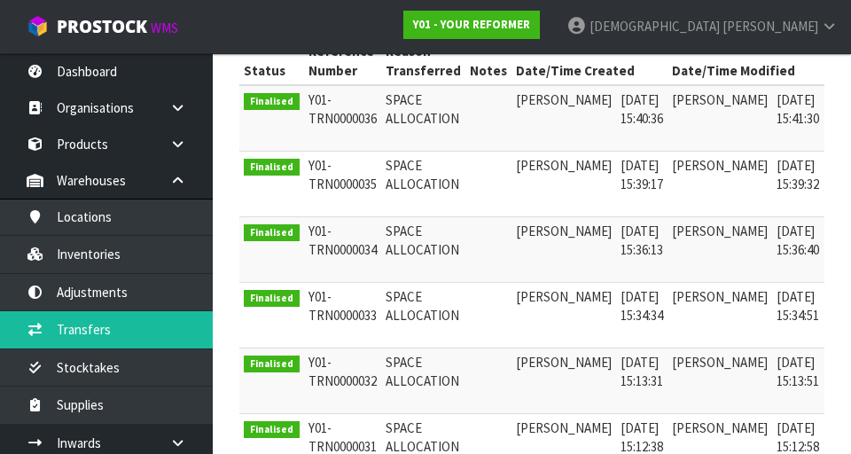
click at [531, 177] on link at bounding box center [848, 170] width 33 height 28
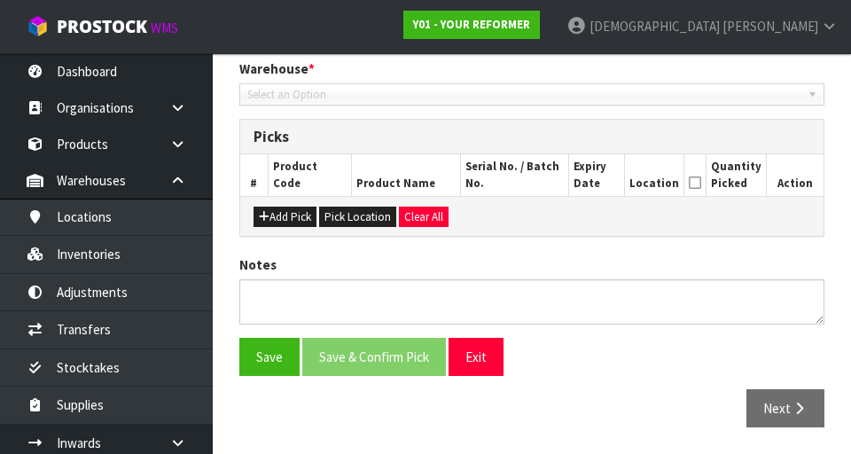
type input "[DATE]"
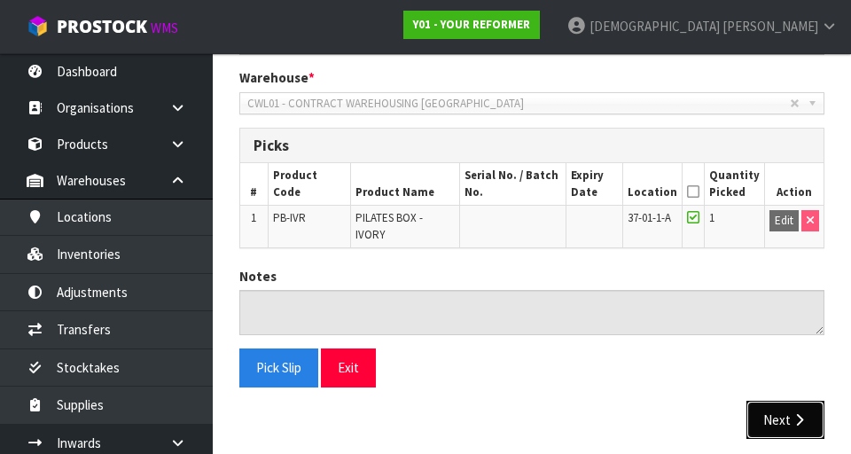
click at [531, 401] on button "Next" at bounding box center [785, 420] width 78 height 38
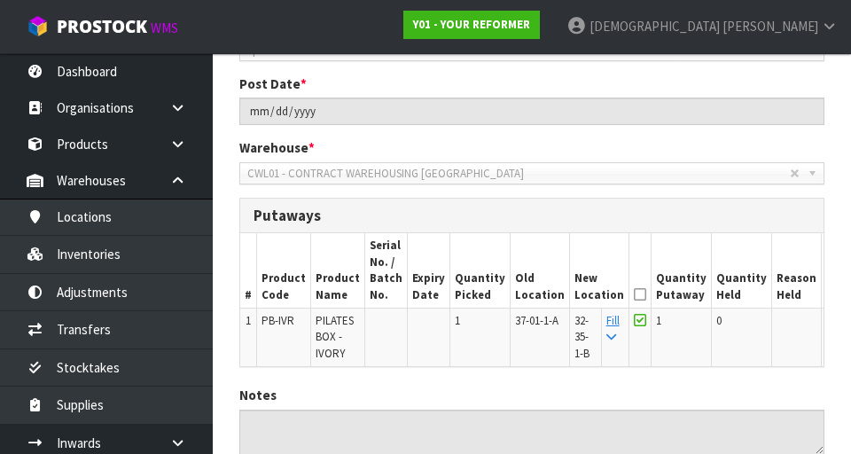
scroll to position [294, 0]
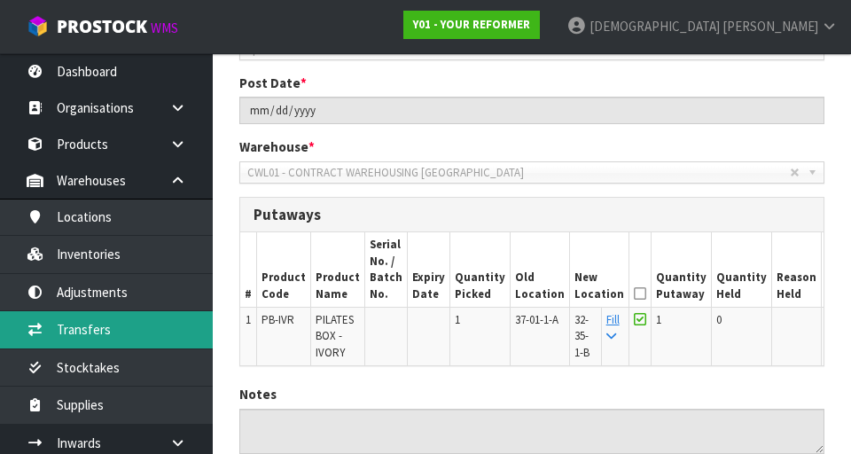
click at [93, 324] on link "Transfers" at bounding box center [106, 329] width 213 height 36
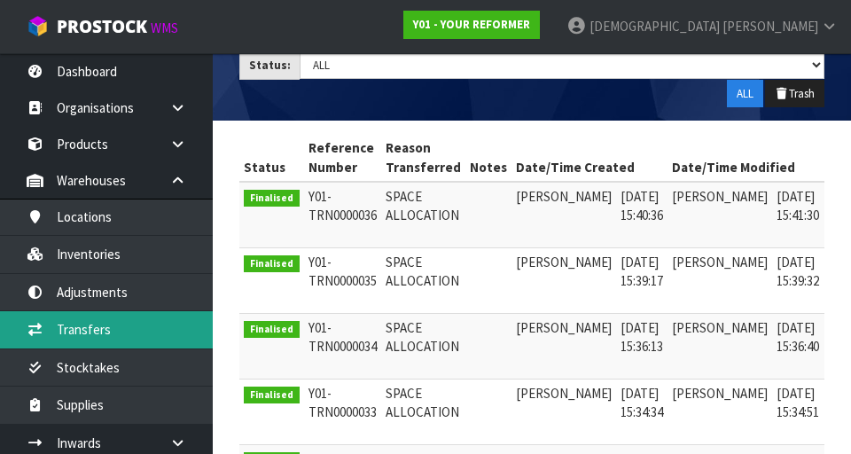
scroll to position [0, 28]
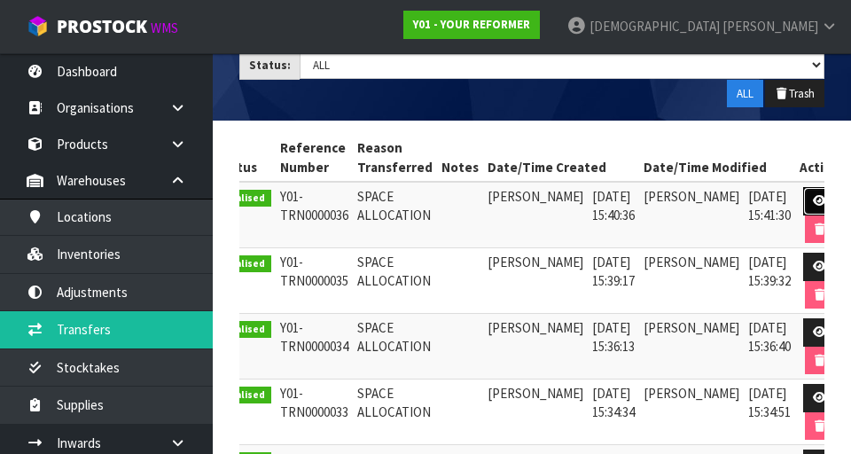
click at [531, 205] on icon at bounding box center [819, 201] width 13 height 12
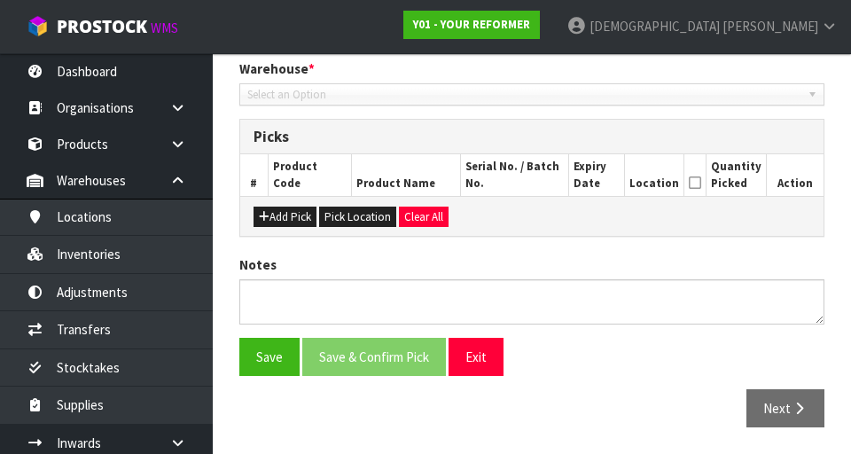
type input "[DATE]"
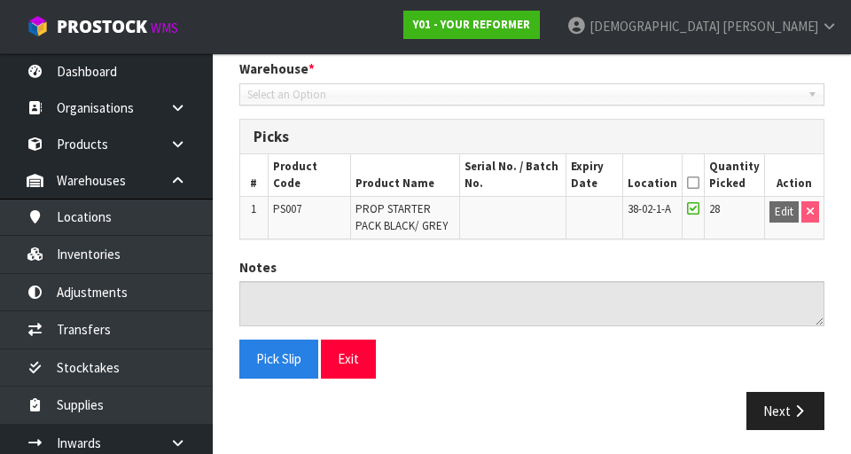
scroll to position [375, 0]
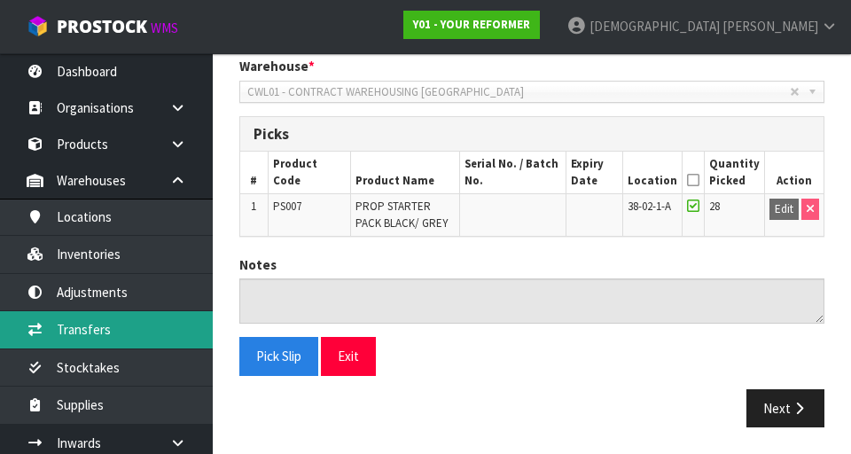
click at [112, 324] on link "Transfers" at bounding box center [106, 329] width 213 height 36
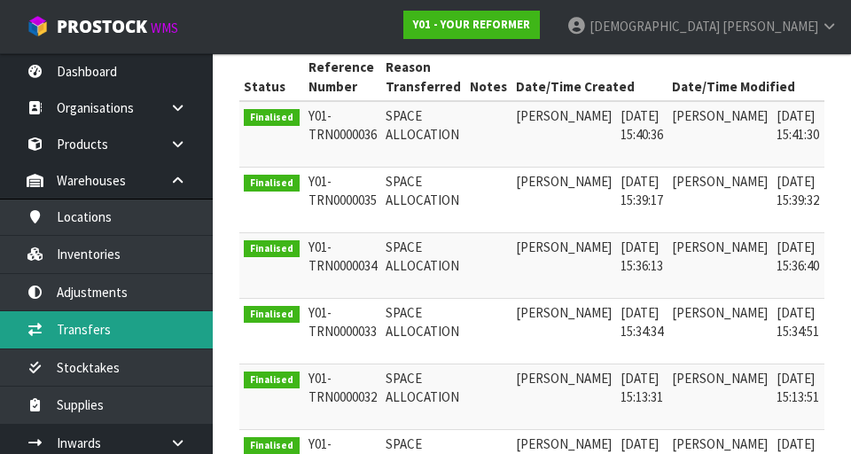
scroll to position [0, 28]
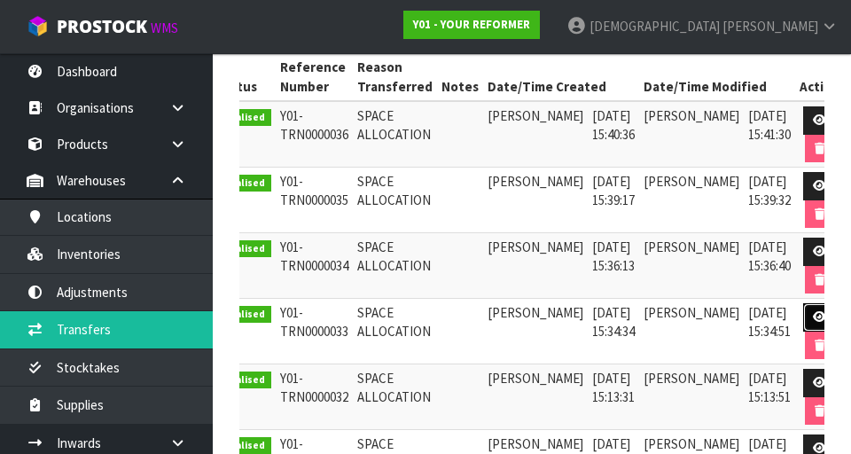
click at [531, 315] on link at bounding box center [819, 317] width 33 height 28
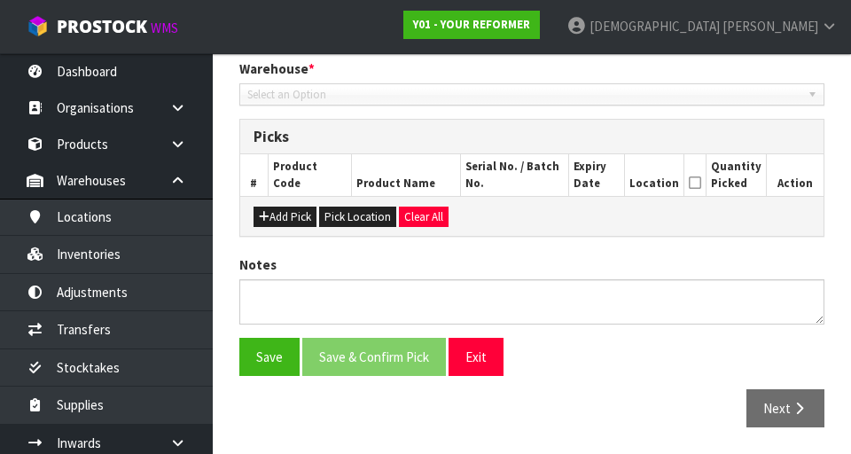
type input "[DATE]"
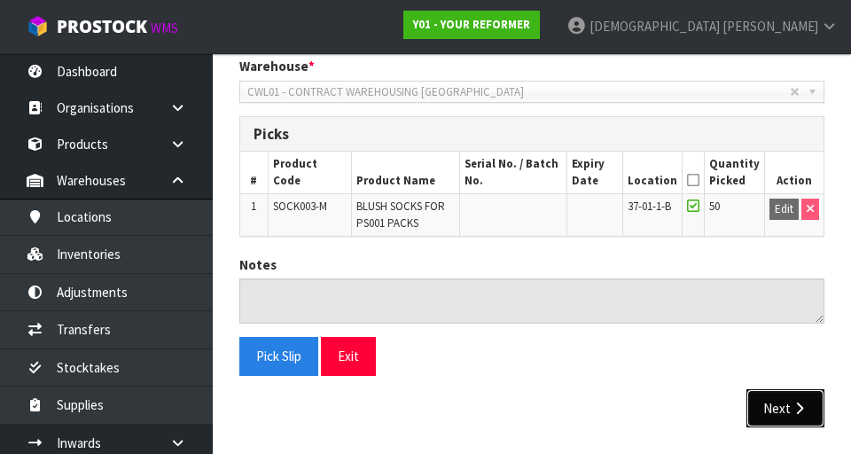
click at [531, 402] on button "Next" at bounding box center [785, 408] width 78 height 38
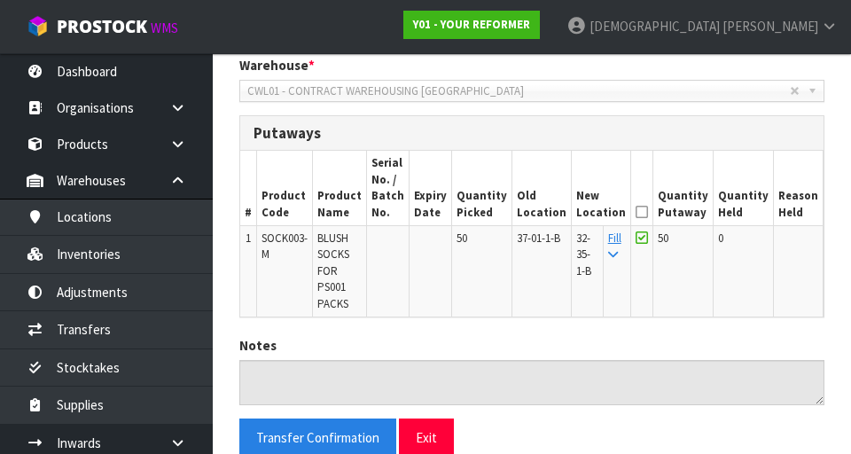
scroll to position [0, 0]
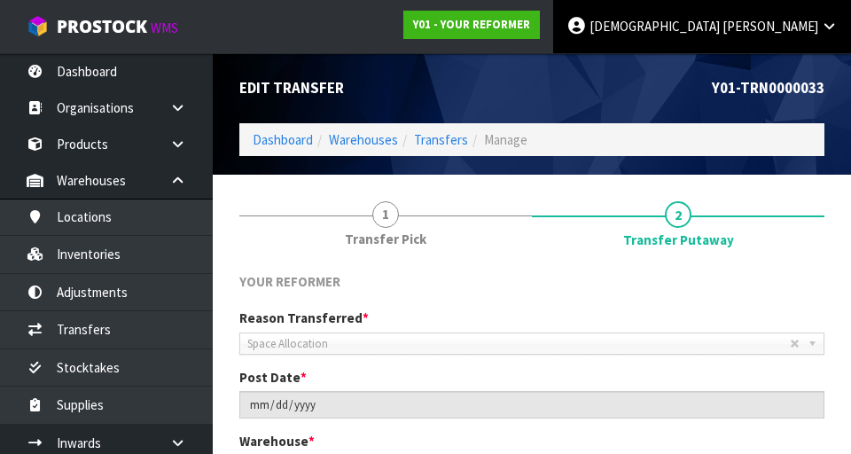
click at [531, 23] on span "[PERSON_NAME]" at bounding box center [771, 26] width 96 height 17
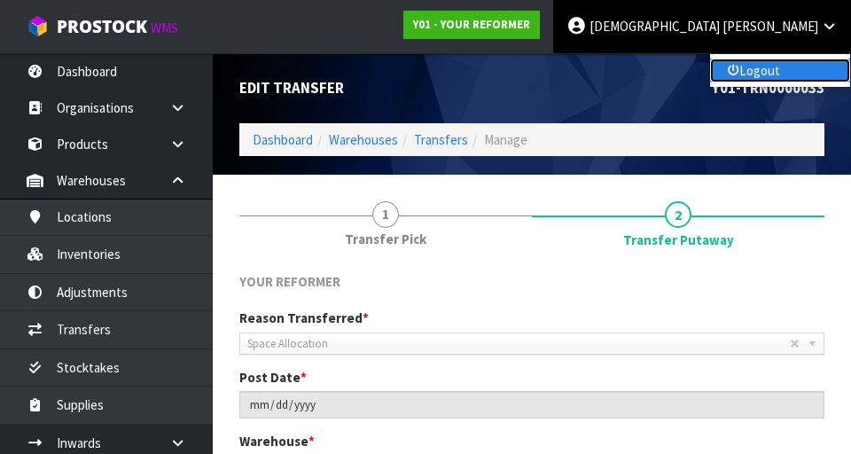
click at [531, 76] on link "Logout" at bounding box center [780, 71] width 140 height 24
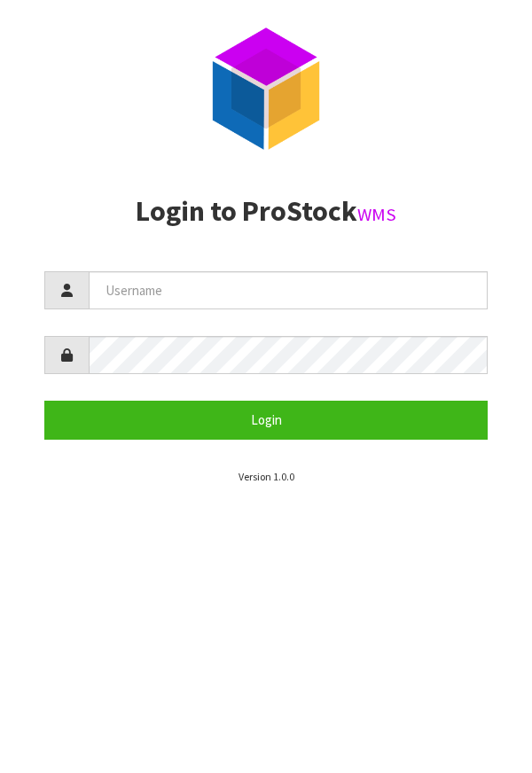
click at [529, 453] on section "P ro S tock WMS Login to ProStock WMS Login Version 1.0.0" at bounding box center [266, 386] width 532 height 773
